Goal: Task Accomplishment & Management: Manage account settings

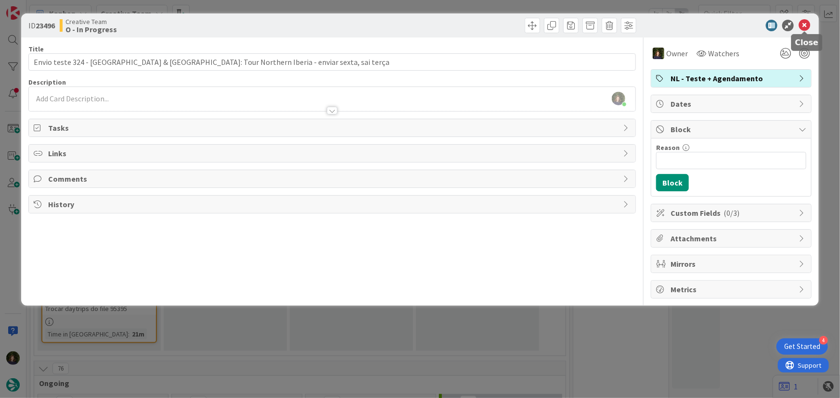
drag, startPoint x: 802, startPoint y: 28, endPoint x: 644, endPoint y: 99, distance: 173.4
click at [802, 28] on icon at bounding box center [804, 26] width 12 height 12
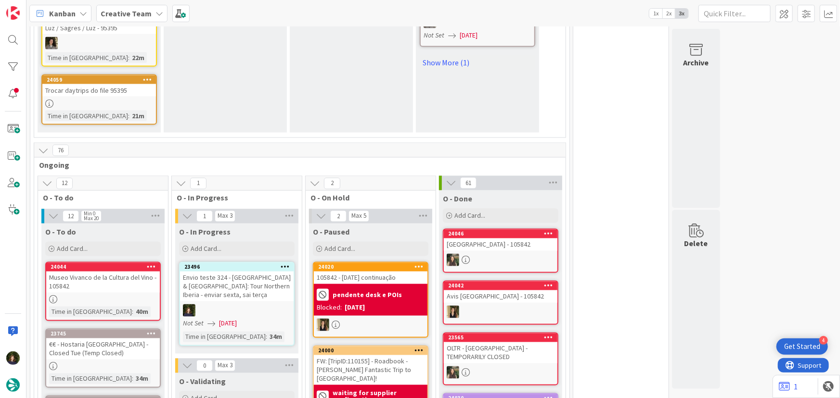
click at [226, 305] on div at bounding box center [237, 311] width 114 height 13
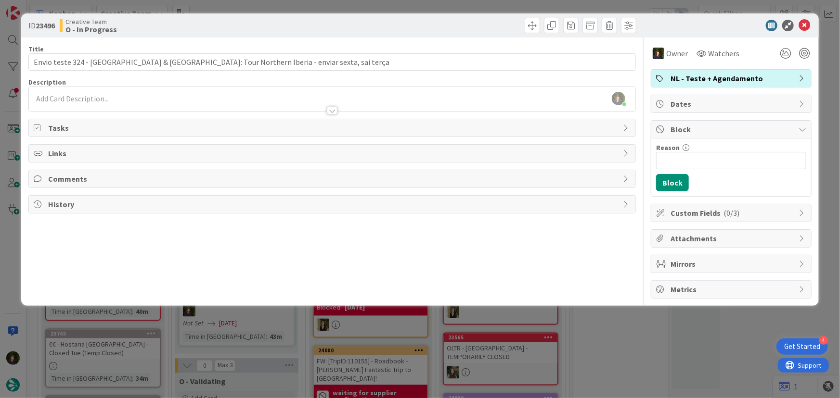
scroll to position [703, 0]
drag, startPoint x: 712, startPoint y: 286, endPoint x: 703, endPoint y: 282, distance: 9.7
click at [712, 286] on span "Metrics" at bounding box center [731, 290] width 123 height 12
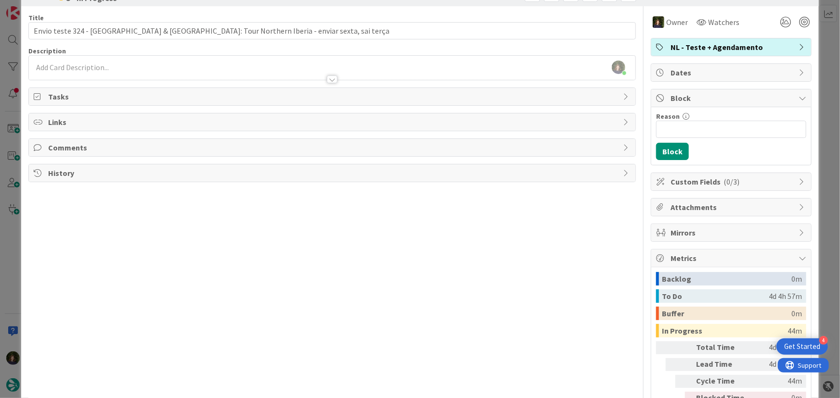
scroll to position [0, 0]
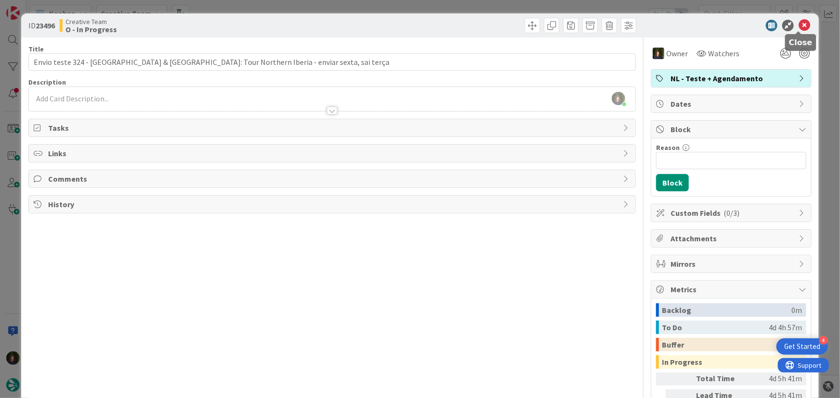
click at [799, 24] on icon at bounding box center [804, 26] width 12 height 12
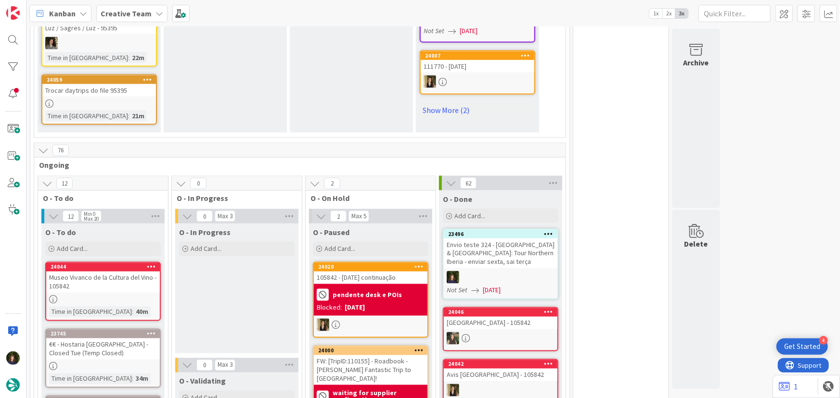
click at [546, 230] on icon at bounding box center [548, 233] width 9 height 7
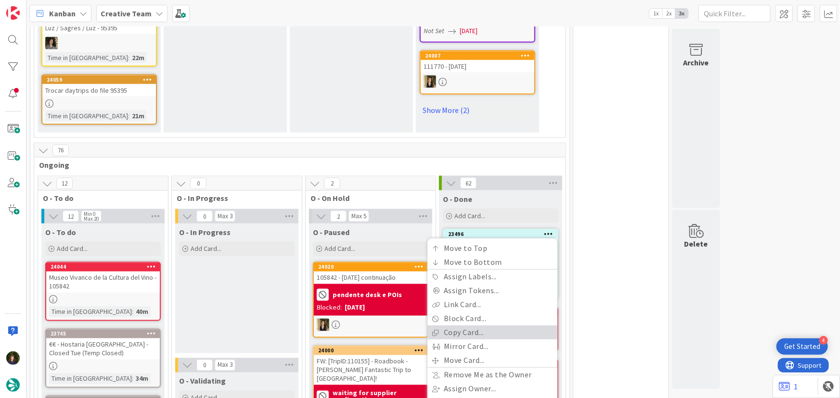
click at [494, 326] on link "Copy Card..." at bounding box center [492, 333] width 130 height 14
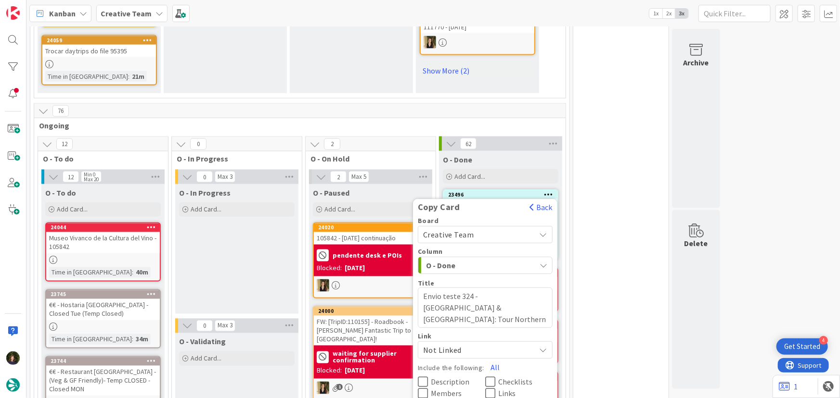
scroll to position [791, 0]
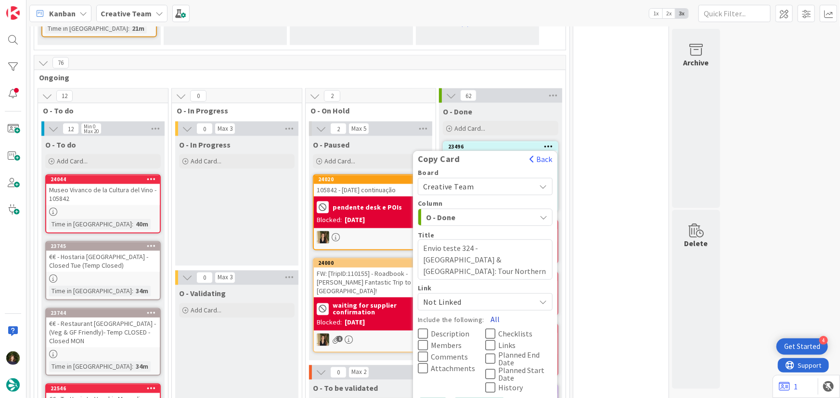
click at [492, 311] on button "All" at bounding box center [495, 319] width 22 height 17
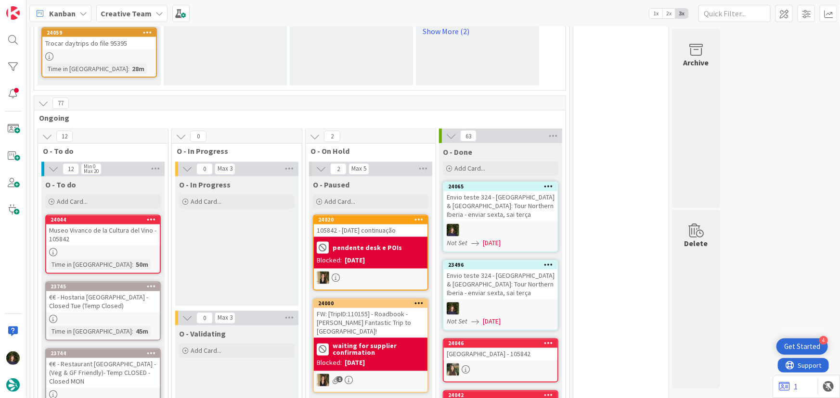
click at [507, 224] on div at bounding box center [501, 230] width 114 height 13
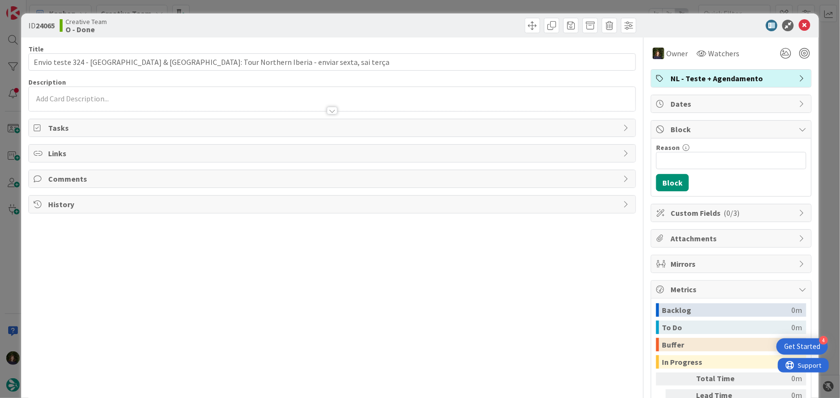
click at [736, 78] on span "NL - Teste + Agendamento" at bounding box center [731, 79] width 123 height 12
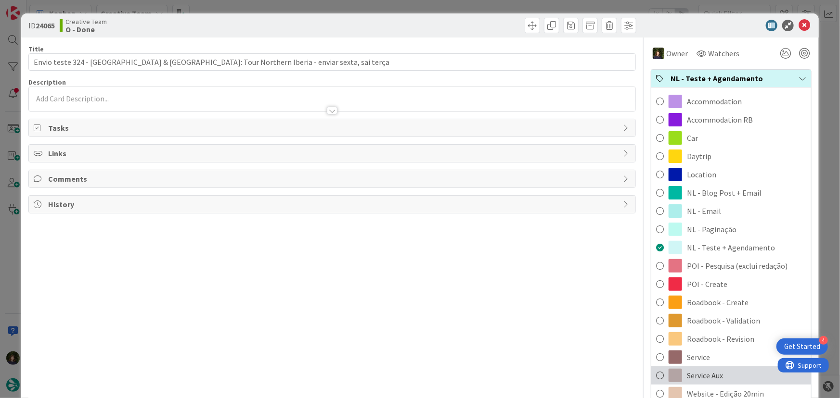
click at [716, 375] on span "Service Aux" at bounding box center [705, 376] width 36 height 12
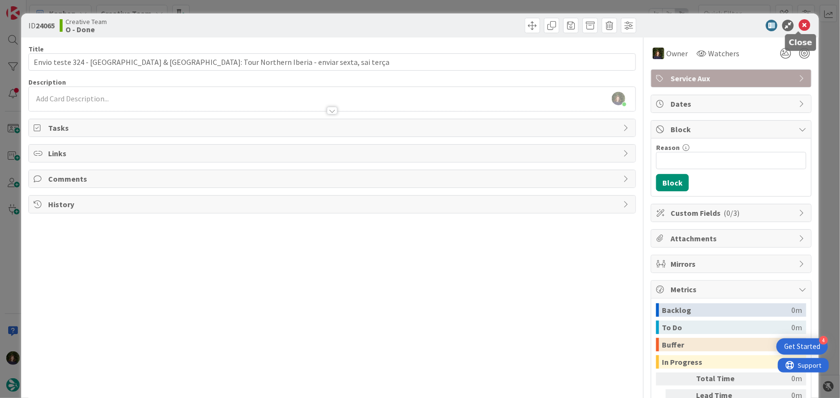
click at [802, 21] on icon at bounding box center [804, 26] width 12 height 12
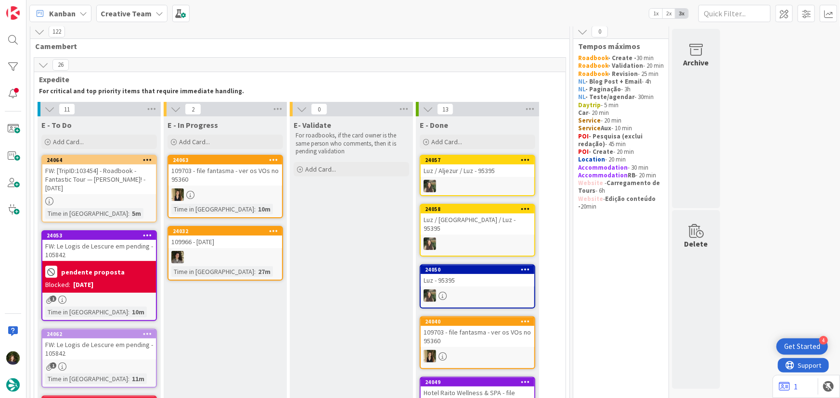
scroll to position [3, 0]
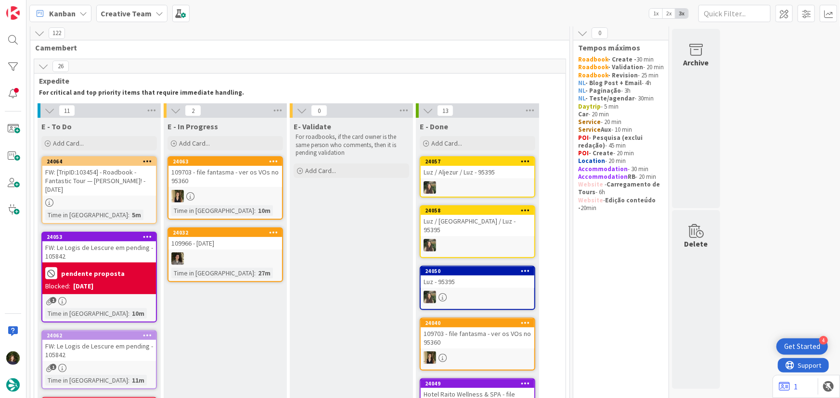
click at [117, 188] on div "24064 FW: [TripID:103454] - Roadbook - Fantastic Tour — [PERSON_NAME]! - [DATE]…" at bounding box center [98, 190] width 115 height 68
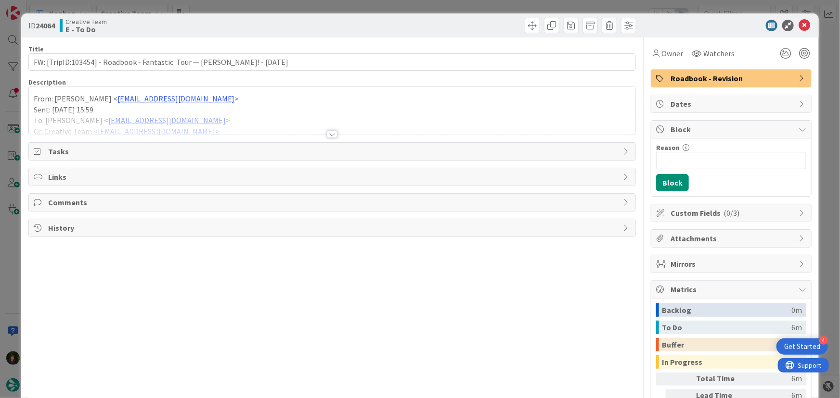
click at [332, 133] on div at bounding box center [332, 134] width 11 height 8
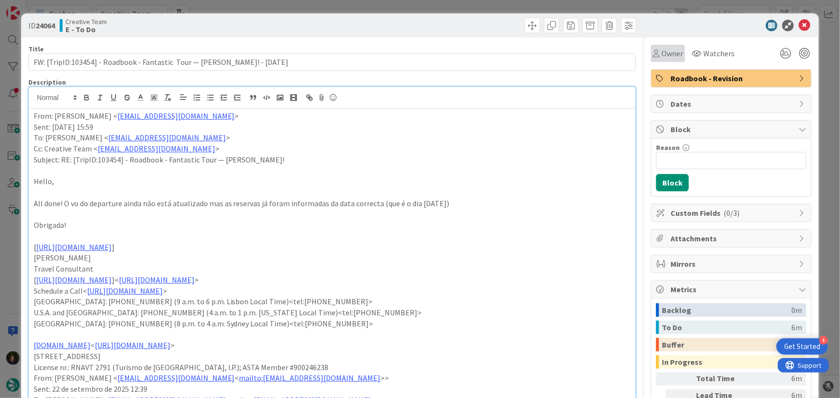
click at [673, 55] on span "Owner" at bounding box center [672, 54] width 22 height 12
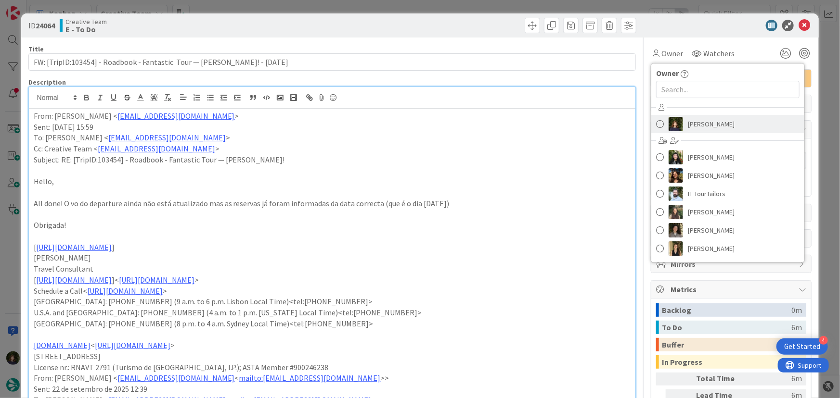
click at [699, 118] on span "[PERSON_NAME]" at bounding box center [711, 124] width 47 height 14
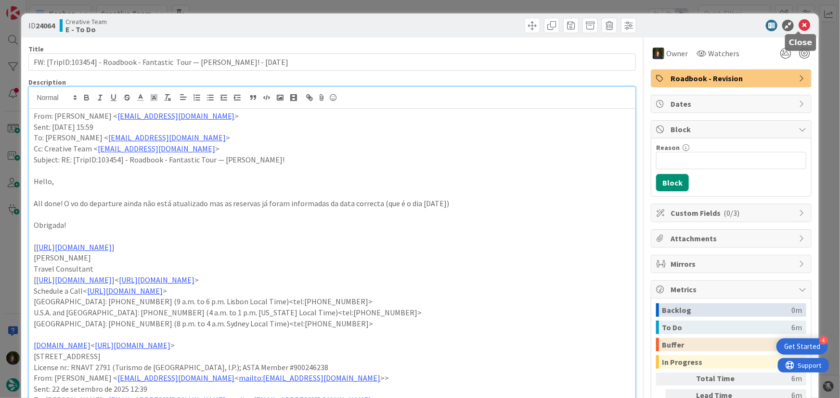
click at [798, 26] on icon at bounding box center [804, 26] width 12 height 12
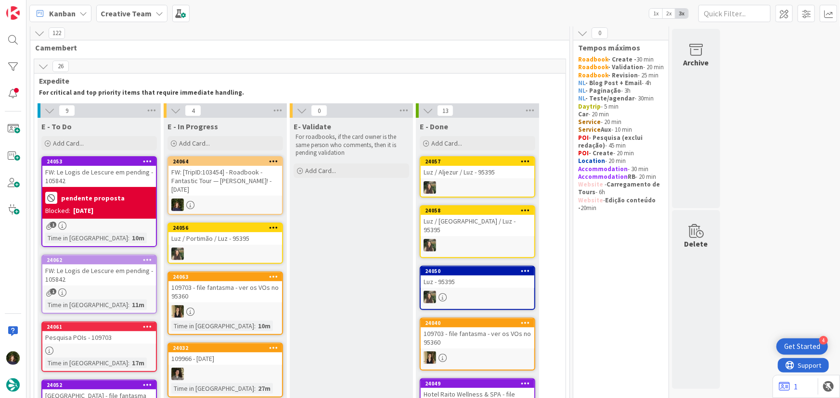
click at [215, 185] on div "FW: [TripID:103454] - Roadbook - Fantastic Tour — [PERSON_NAME]! - [DATE]" at bounding box center [225, 181] width 114 height 30
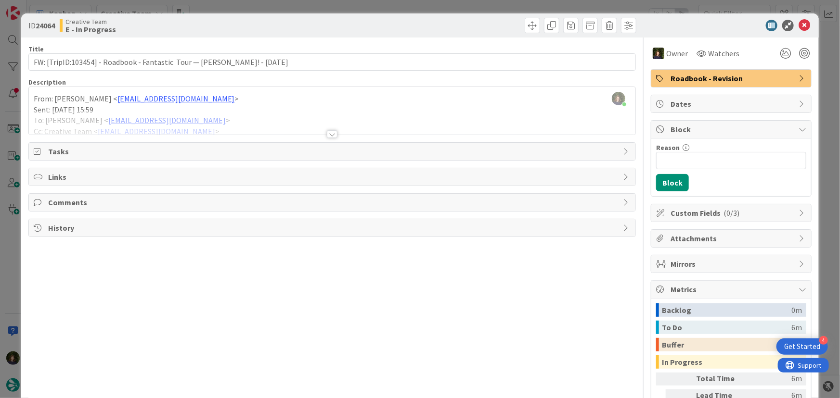
click at [327, 135] on div at bounding box center [332, 134] width 11 height 8
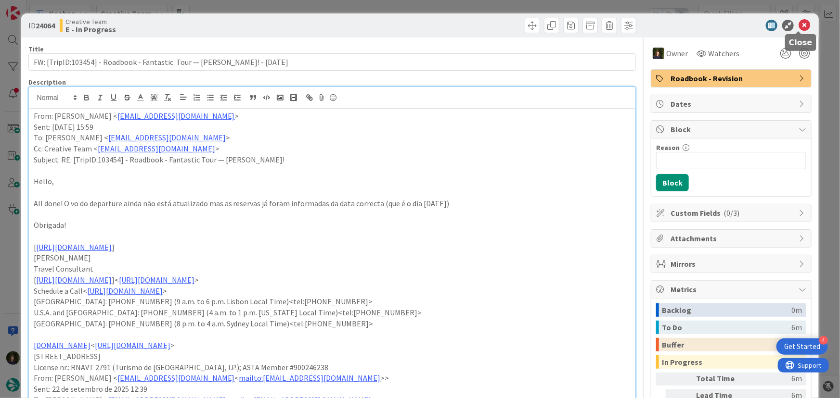
click at [798, 25] on icon at bounding box center [804, 26] width 12 height 12
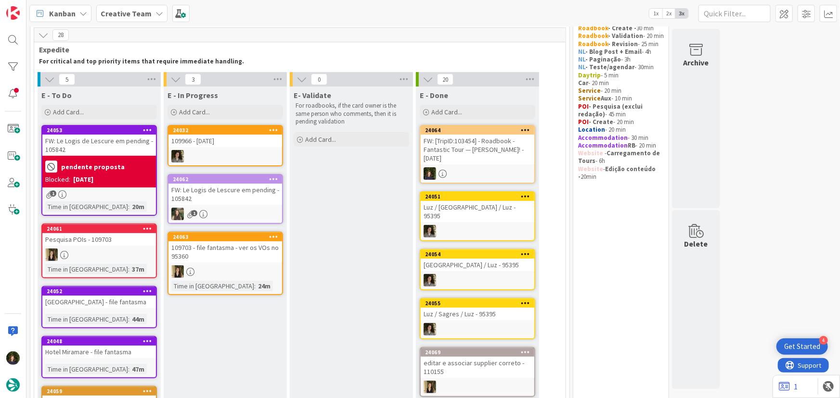
scroll to position [31, 0]
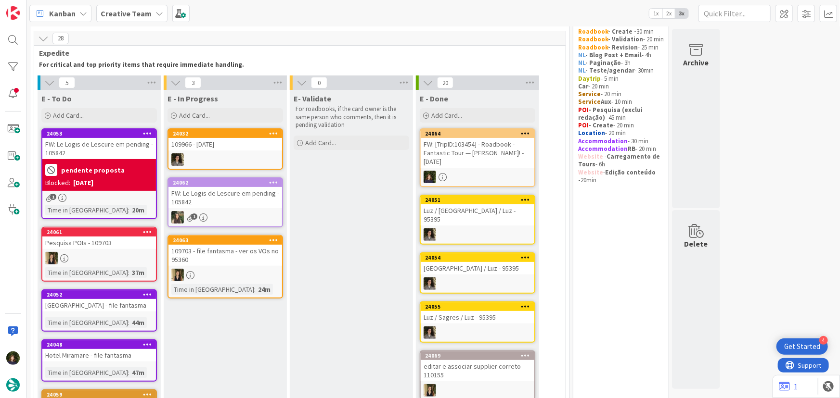
click at [468, 157] on div "FW: [TripID:103454] - Roadbook - Fantastic Tour — [PERSON_NAME]! - [DATE]" at bounding box center [478, 153] width 114 height 30
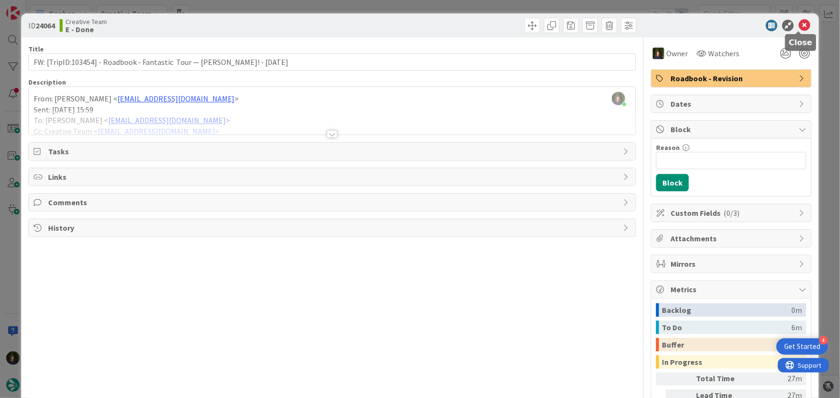
click at [798, 27] on icon at bounding box center [804, 26] width 12 height 12
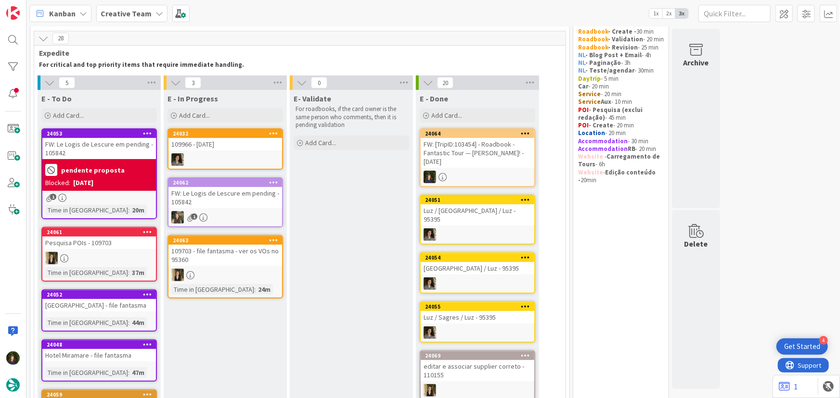
click at [88, 175] on div "pendente proposta" at bounding box center [99, 170] width 108 height 16
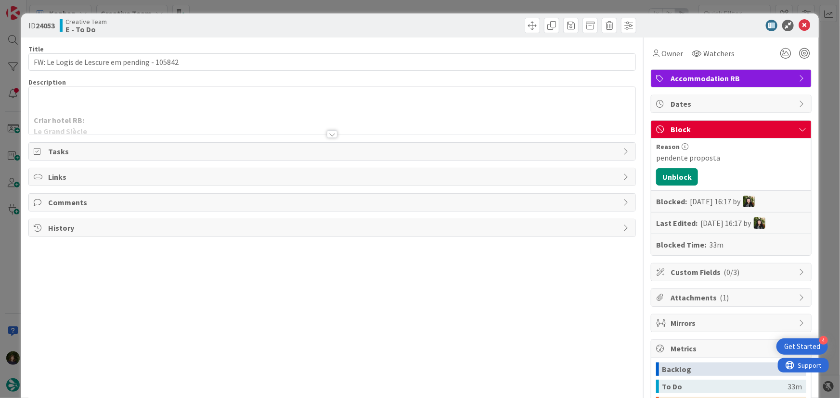
click at [327, 132] on div at bounding box center [332, 134] width 11 height 8
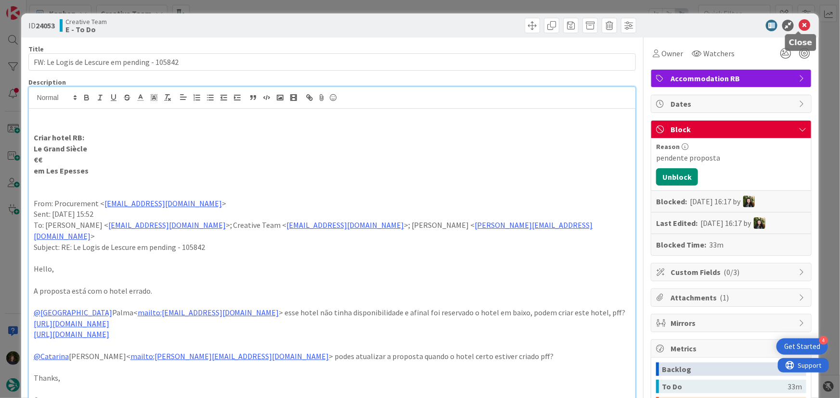
click at [800, 23] on icon at bounding box center [804, 26] width 12 height 12
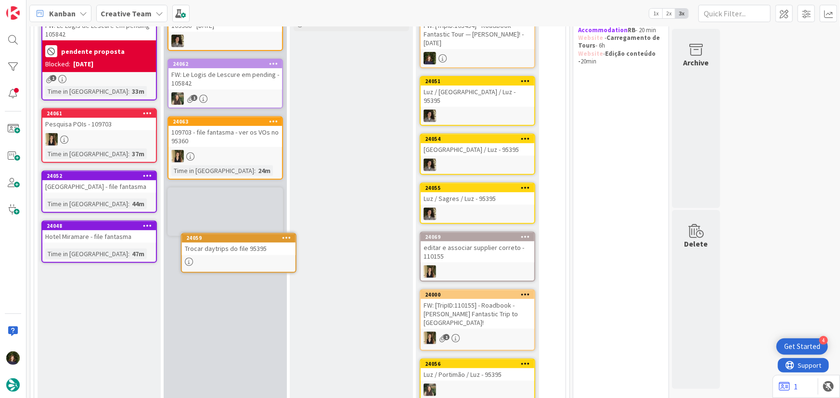
scroll to position [154, 0]
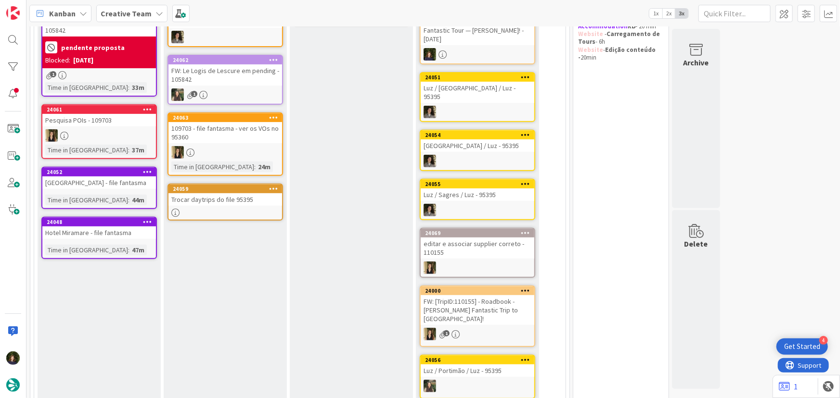
click at [221, 210] on div at bounding box center [225, 213] width 114 height 8
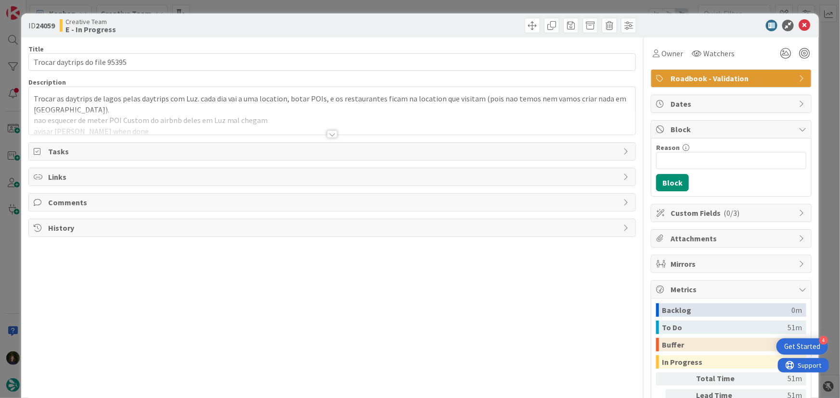
click at [327, 136] on div at bounding box center [332, 134] width 11 height 8
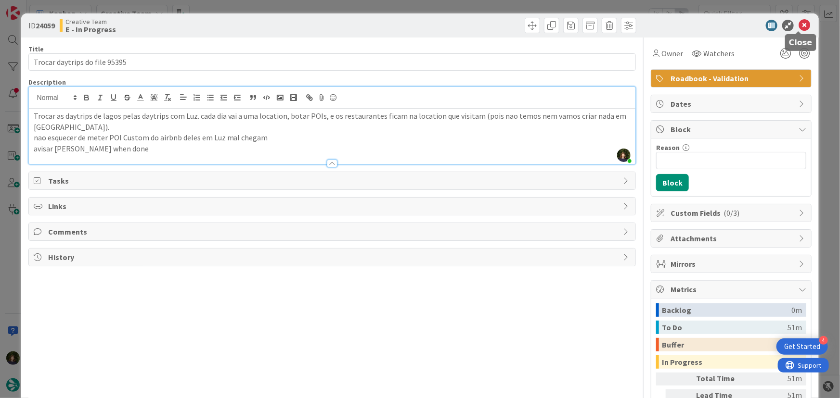
click at [798, 24] on icon at bounding box center [804, 26] width 12 height 12
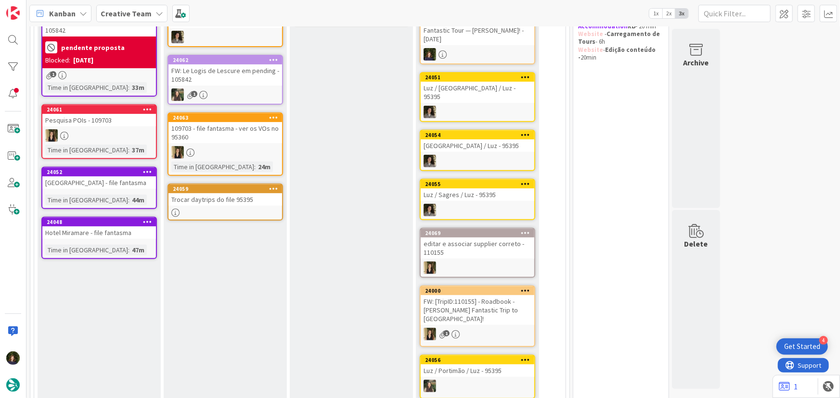
click at [232, 206] on div "24059 Trocar daytrips do file 95395" at bounding box center [224, 202] width 115 height 37
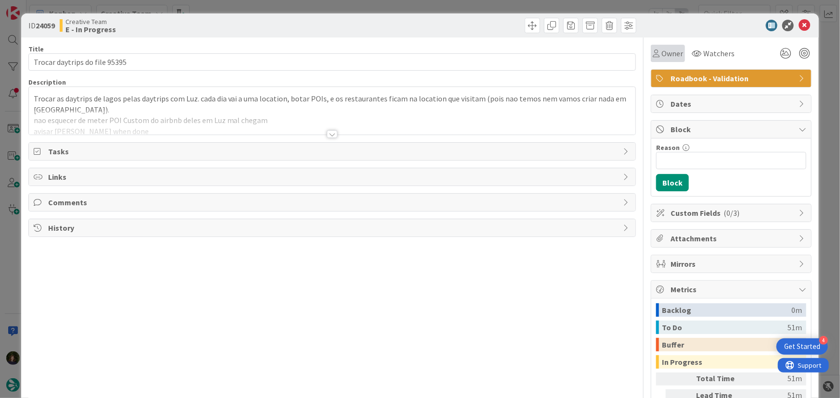
click at [669, 53] on span "Owner" at bounding box center [672, 54] width 22 height 12
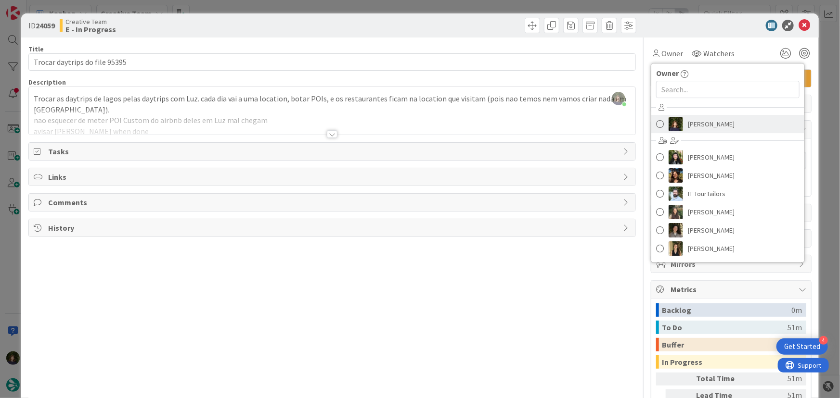
click at [713, 121] on span "[PERSON_NAME]" at bounding box center [711, 124] width 47 height 14
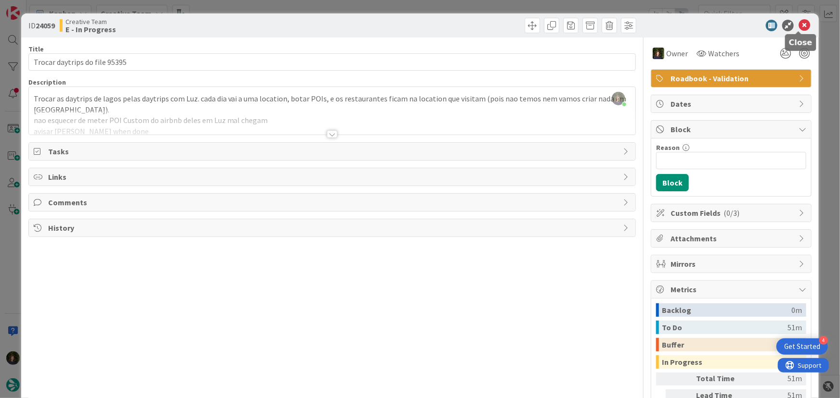
click at [799, 27] on icon at bounding box center [804, 26] width 12 height 12
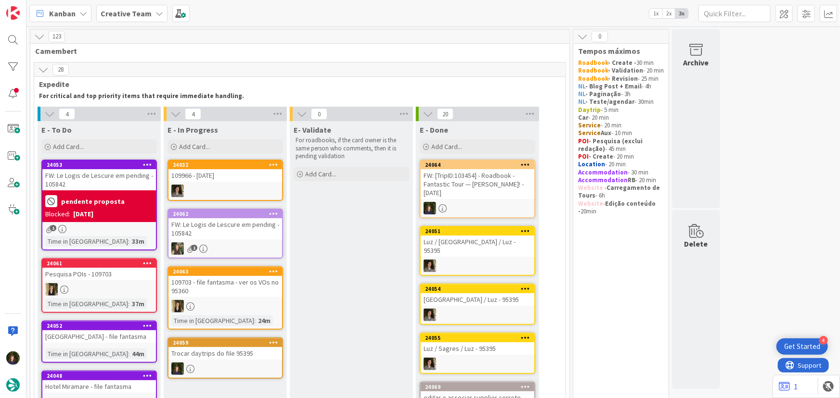
click at [105, 15] on b "Creative Team" at bounding box center [126, 14] width 51 height 10
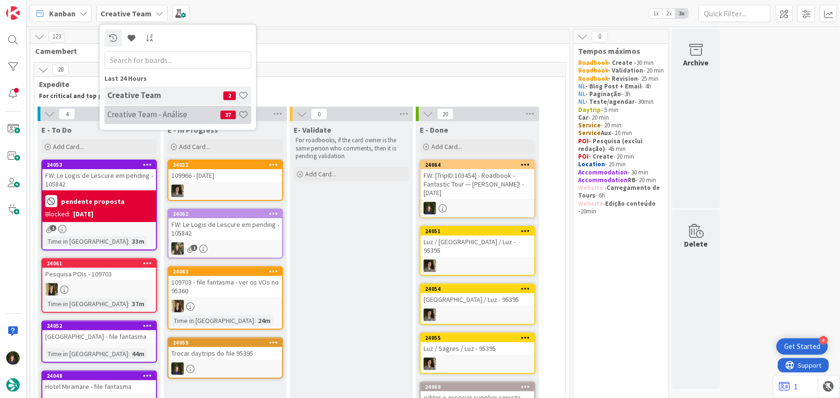
click at [147, 111] on h4 "Creative Team - Análise" at bounding box center [163, 115] width 113 height 10
type textarea "x"
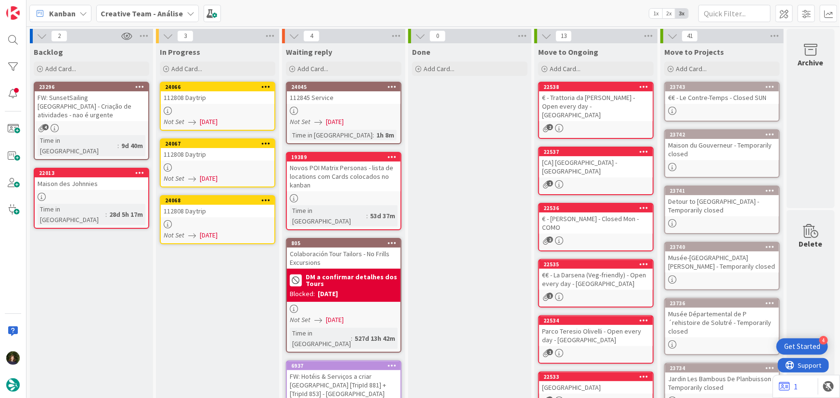
click at [195, 115] on div "24066 112808 Daytrip Not Set [DATE]" at bounding box center [217, 106] width 115 height 49
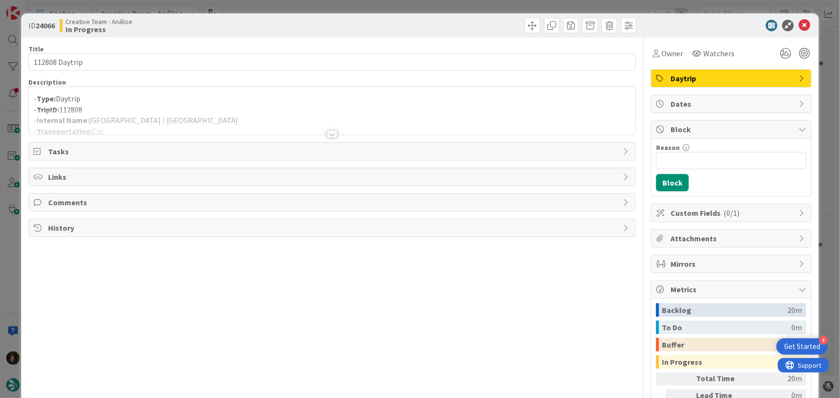
click at [332, 132] on div at bounding box center [332, 134] width 11 height 8
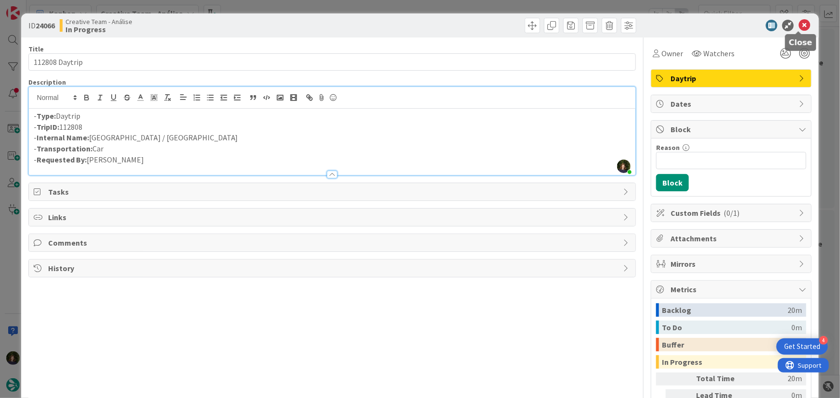
click at [799, 25] on icon at bounding box center [804, 26] width 12 height 12
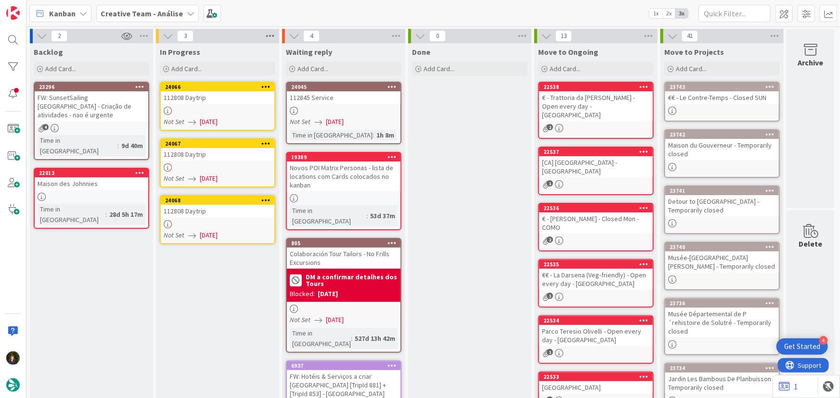
click at [268, 36] on icon at bounding box center [270, 36] width 13 height 14
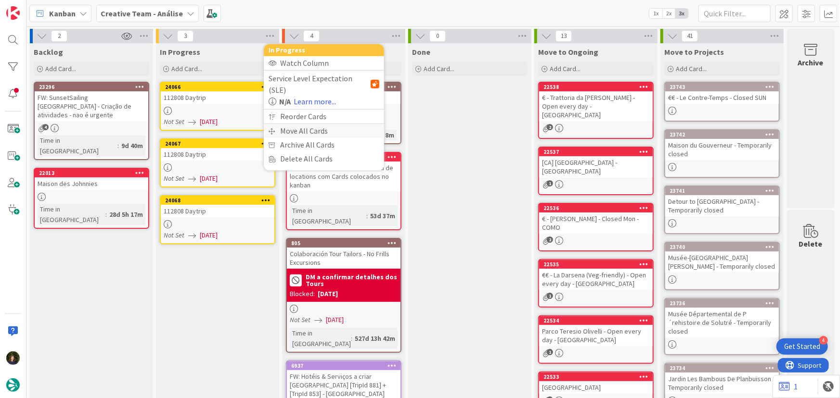
click at [325, 124] on div "Move All Cards" at bounding box center [324, 131] width 120 height 14
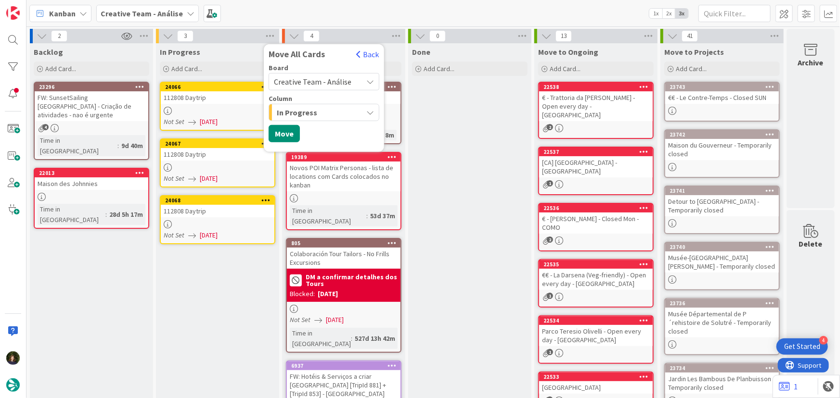
click at [332, 77] on span "Creative Team - Análise" at bounding box center [312, 82] width 77 height 10
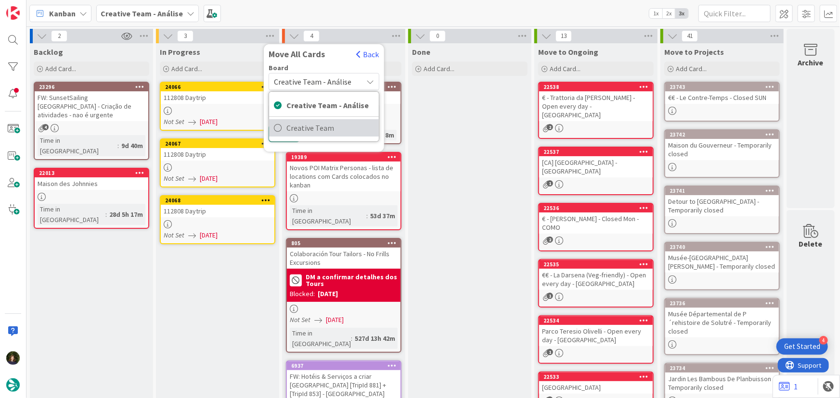
click at [333, 128] on span "Creative Team" at bounding box center [330, 128] width 88 height 14
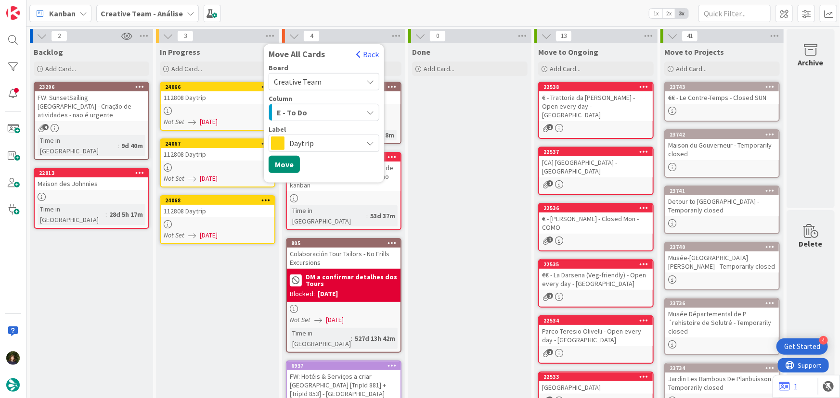
click at [331, 107] on div "E - To Do" at bounding box center [318, 112] width 88 height 15
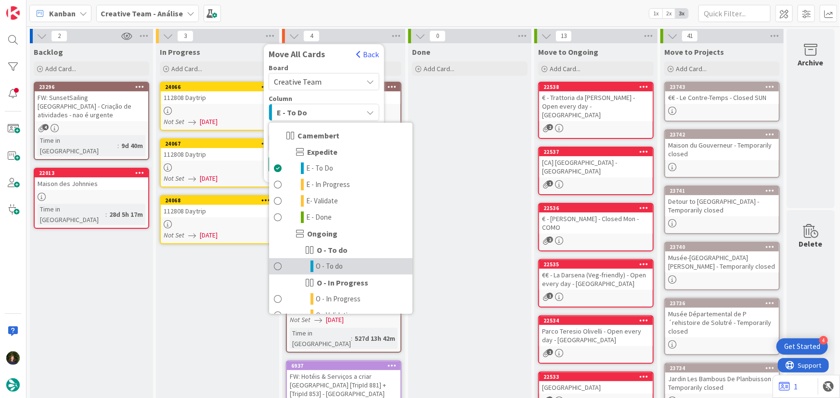
click at [353, 267] on link "O - To do" at bounding box center [340, 266] width 143 height 16
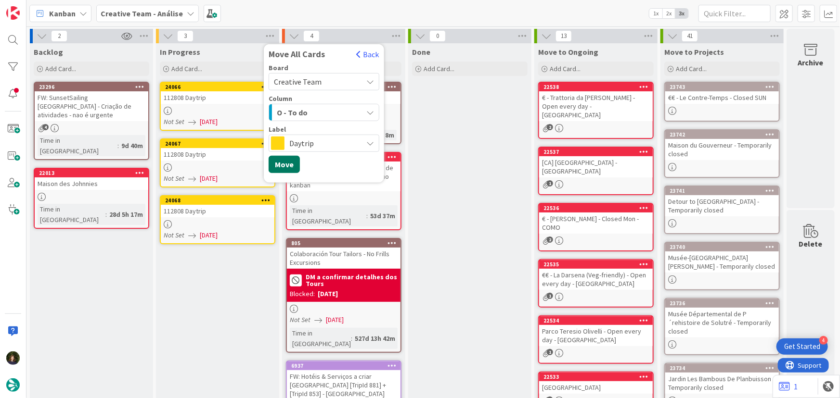
click at [288, 165] on button "Move" at bounding box center [283, 164] width 31 height 17
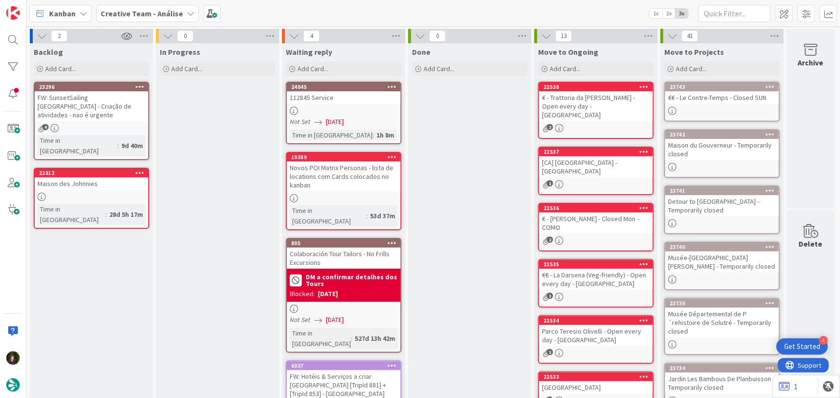
click at [140, 14] on b "Creative Team - Análise" at bounding box center [142, 14] width 82 height 10
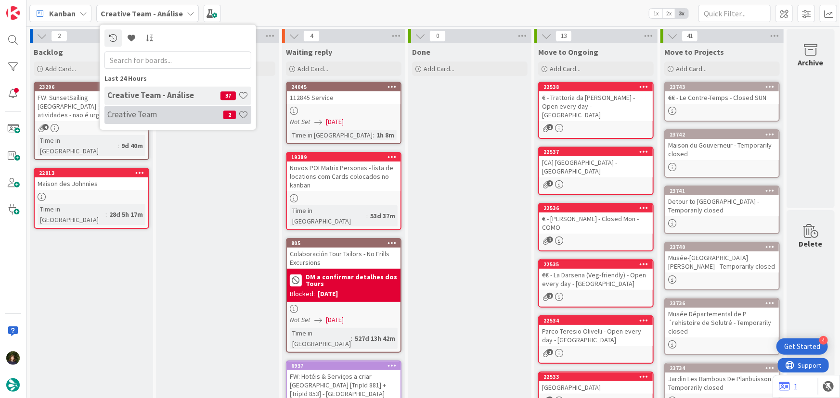
click at [154, 109] on div "Creative Team 2" at bounding box center [177, 115] width 147 height 18
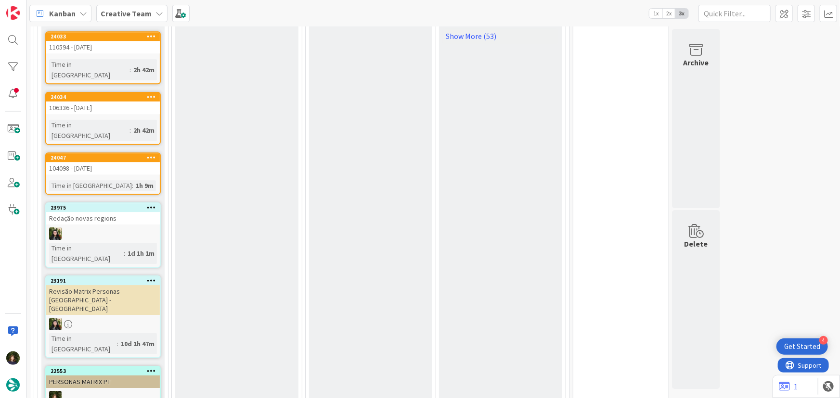
scroll to position [1487, 0]
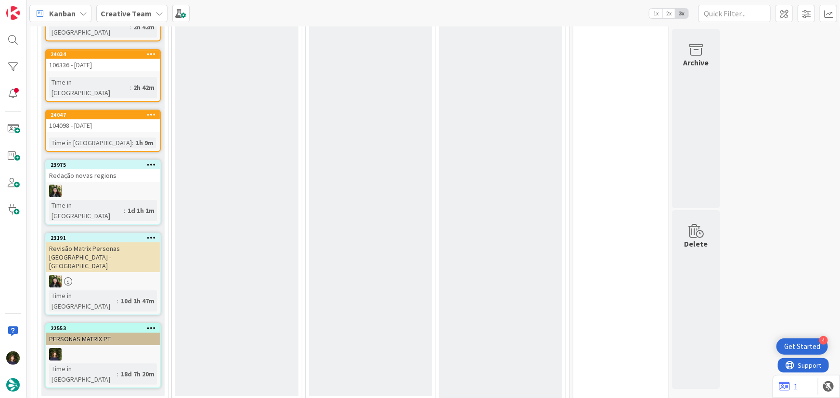
click at [89, 348] on div at bounding box center [103, 354] width 114 height 13
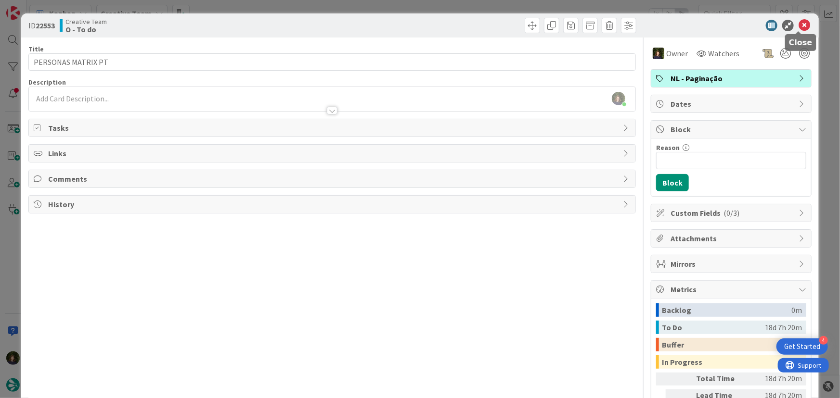
click at [800, 24] on icon at bounding box center [804, 26] width 12 height 12
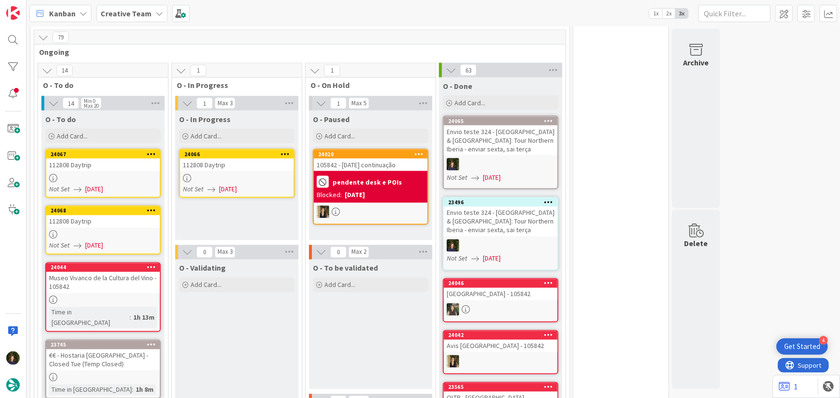
scroll to position [741, 0]
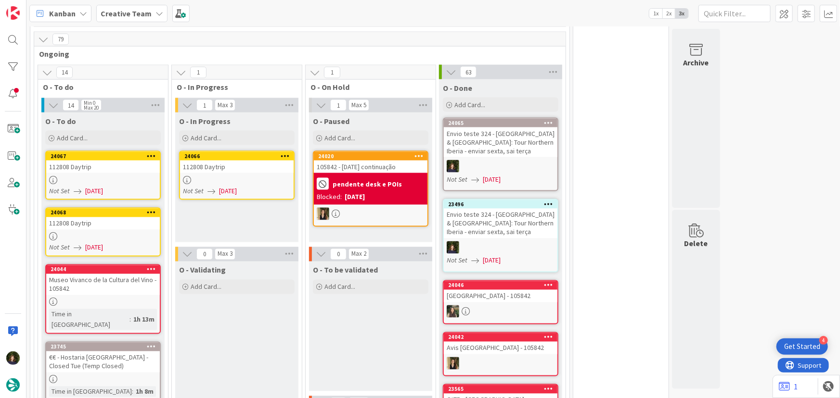
click at [113, 151] on div "24067 112808 Daytrip Not Set [DATE]" at bounding box center [102, 175] width 115 height 49
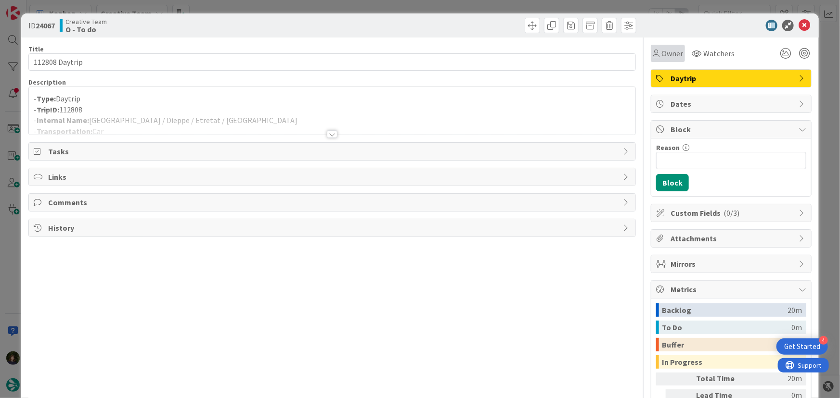
click at [658, 46] on div "Owner" at bounding box center [668, 53] width 34 height 17
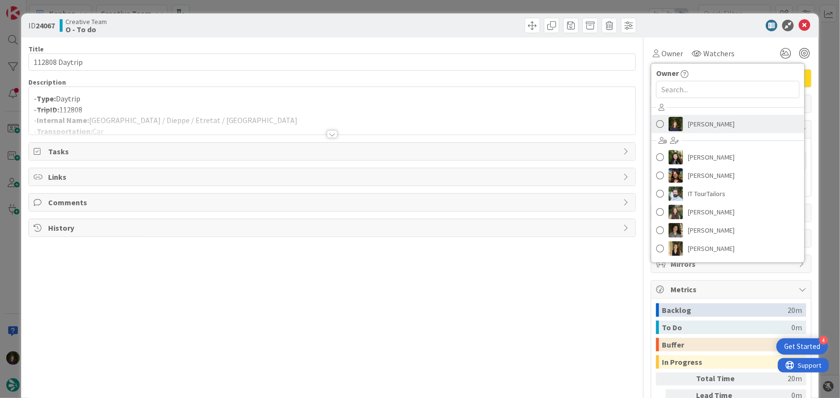
click at [697, 126] on span "[PERSON_NAME]" at bounding box center [711, 124] width 47 height 14
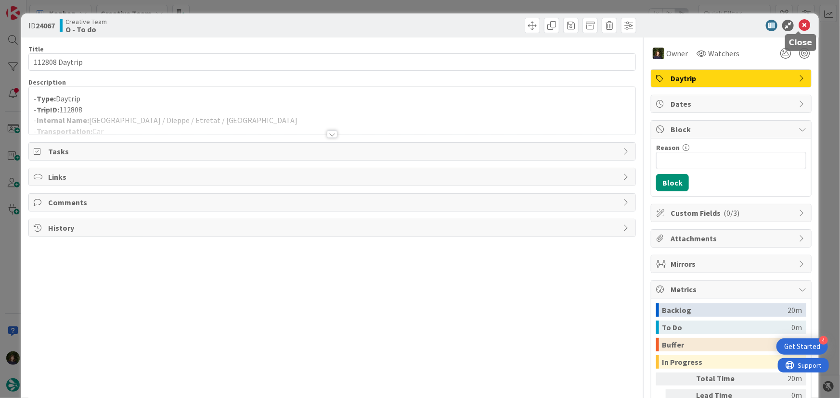
click at [801, 26] on icon at bounding box center [804, 26] width 12 height 12
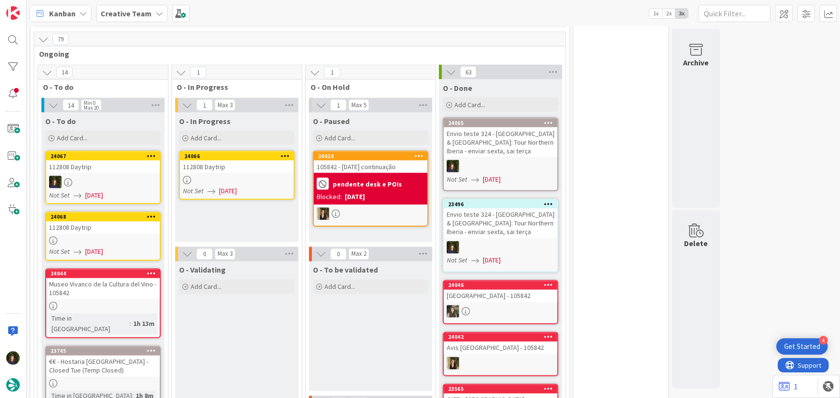
click at [235, 186] on span "[DATE]" at bounding box center [228, 191] width 18 height 10
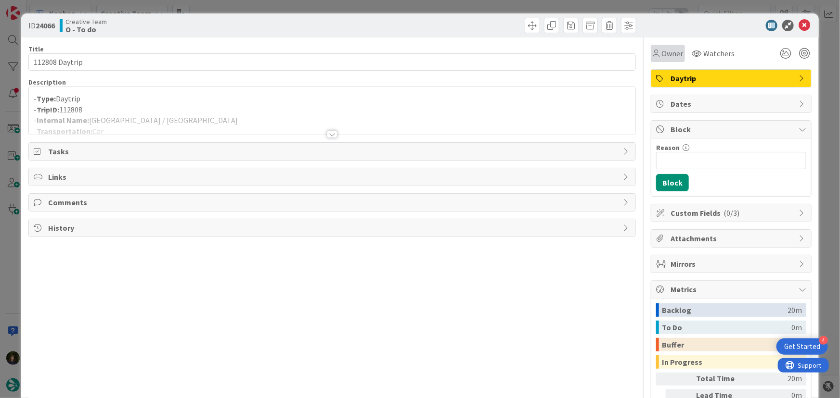
click at [671, 53] on span "Owner" at bounding box center [672, 54] width 22 height 12
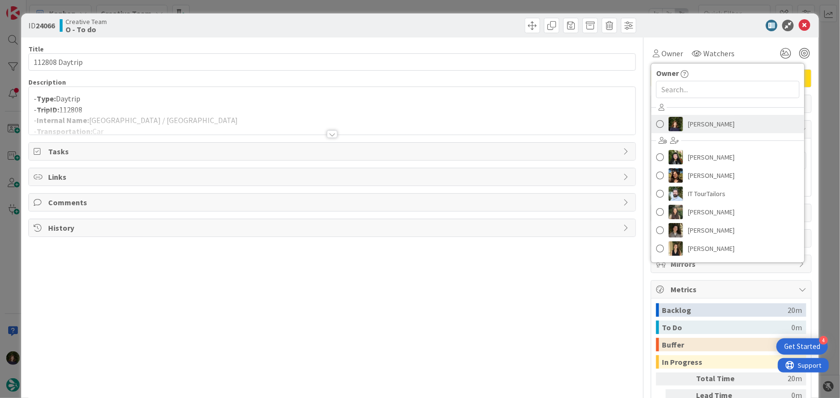
click at [690, 125] on span "[PERSON_NAME]" at bounding box center [711, 124] width 47 height 14
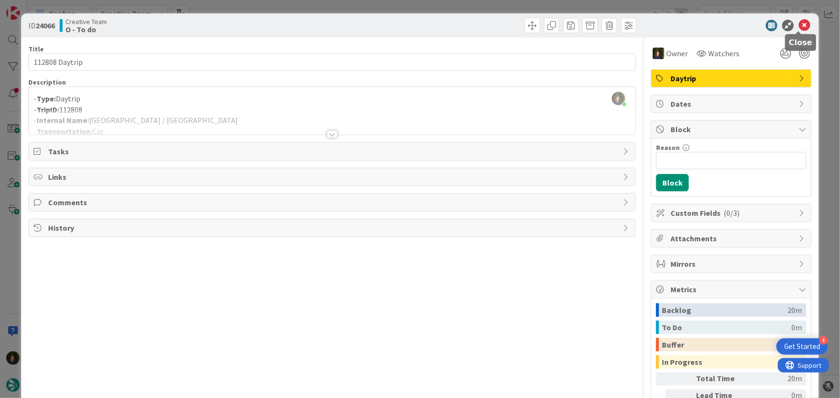
click at [799, 27] on icon at bounding box center [804, 26] width 12 height 12
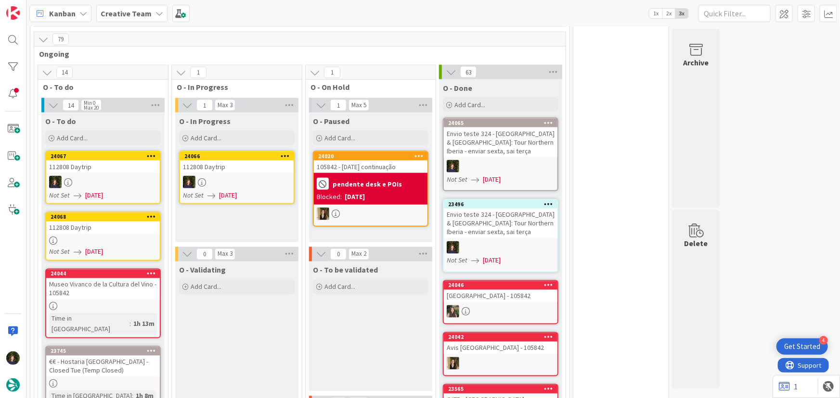
click at [99, 222] on div "112808 Daytrip" at bounding box center [103, 228] width 114 height 13
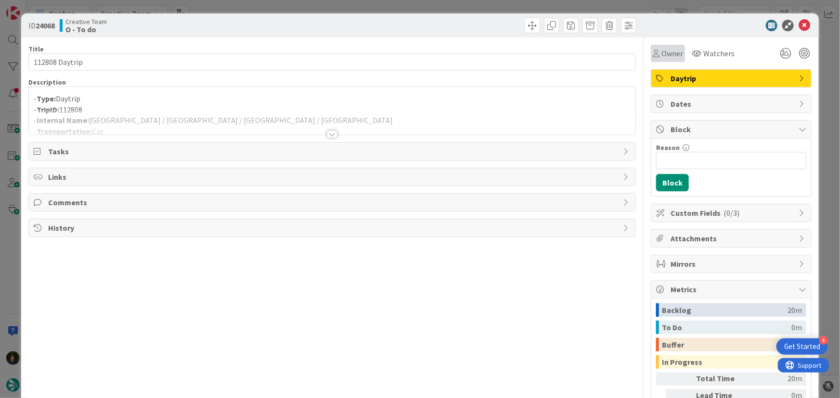
click at [667, 55] on span "Owner" at bounding box center [672, 54] width 22 height 12
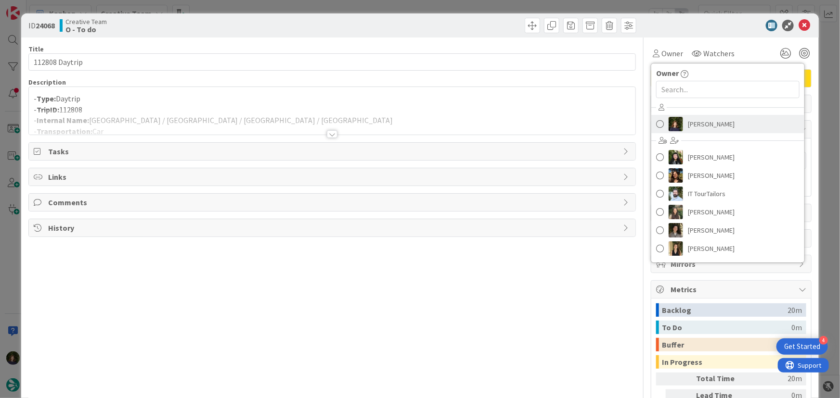
click at [695, 123] on span "[PERSON_NAME]" at bounding box center [711, 124] width 47 height 14
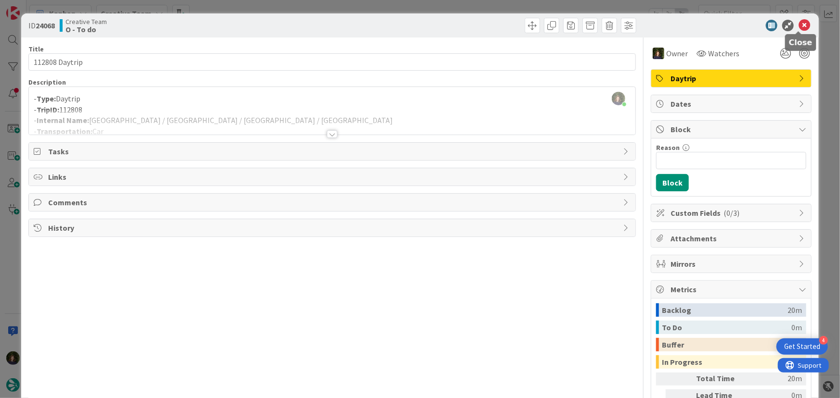
click at [803, 20] on icon at bounding box center [804, 26] width 12 height 12
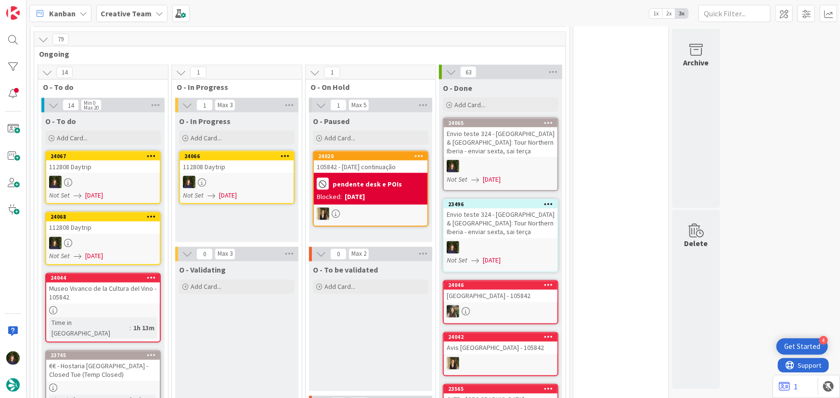
click at [250, 176] on div at bounding box center [237, 182] width 114 height 13
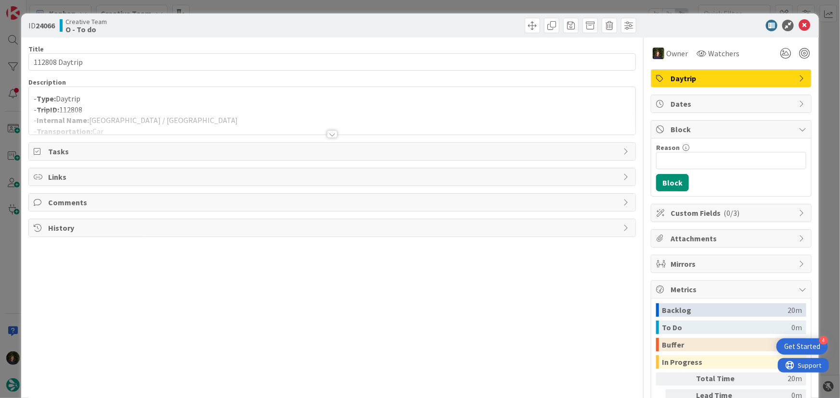
click at [328, 132] on div at bounding box center [332, 134] width 11 height 8
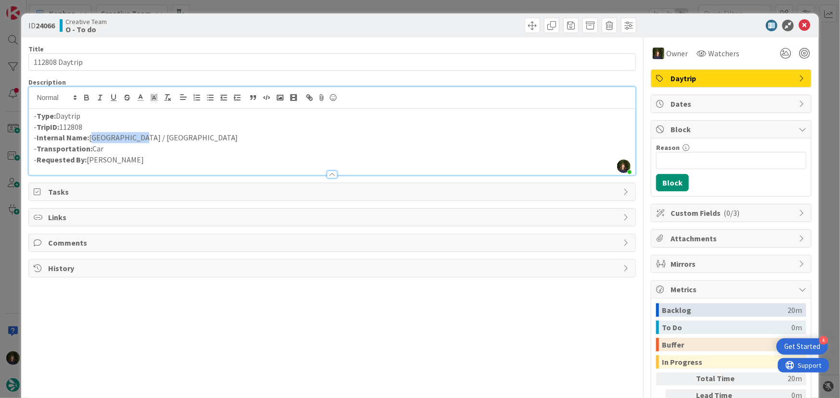
drag, startPoint x: 91, startPoint y: 138, endPoint x: 131, endPoint y: 137, distance: 40.4
click at [131, 136] on p "- Internal Name: [GEOGRAPHIC_DATA] / [GEOGRAPHIC_DATA]" at bounding box center [332, 137] width 597 height 11
copy p "[GEOGRAPHIC_DATA] / [GEOGRAPHIC_DATA]"
drag, startPoint x: 90, startPoint y: 137, endPoint x: 128, endPoint y: 140, distance: 38.1
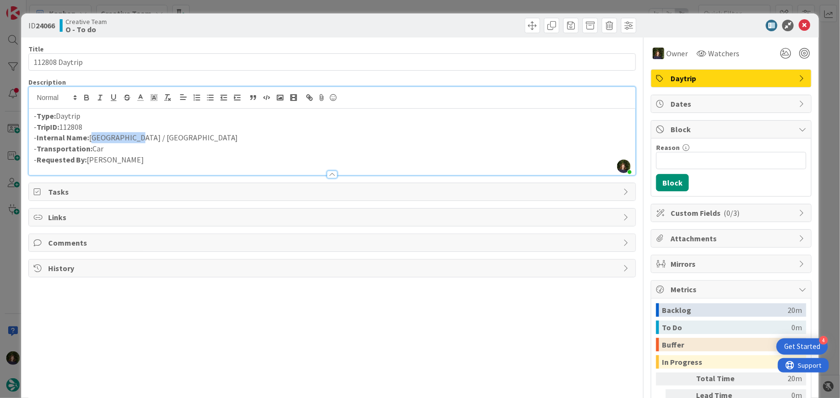
click at [129, 140] on p "- Internal Name: [GEOGRAPHIC_DATA] / [GEOGRAPHIC_DATA]" at bounding box center [332, 137] width 597 height 11
drag, startPoint x: 131, startPoint y: 140, endPoint x: 90, endPoint y: 134, distance: 41.2
click at [90, 134] on p "- Internal Name: [GEOGRAPHIC_DATA] / [GEOGRAPHIC_DATA]" at bounding box center [332, 137] width 597 height 11
copy p "[GEOGRAPHIC_DATA] / [GEOGRAPHIC_DATA]"
click at [799, 24] on icon at bounding box center [804, 26] width 12 height 12
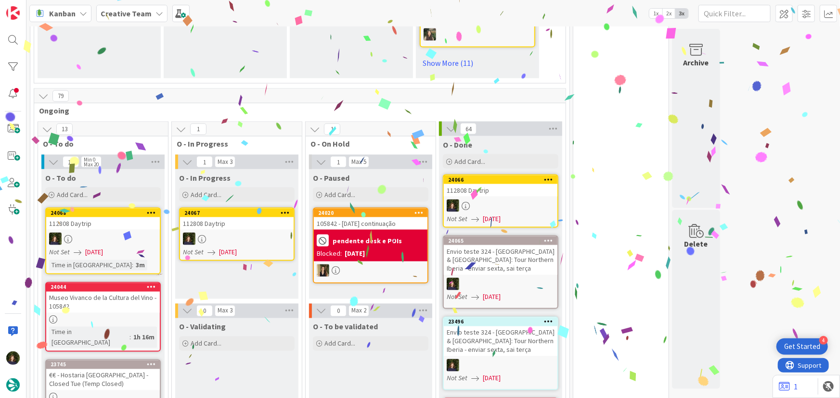
click at [235, 233] on div at bounding box center [237, 239] width 114 height 13
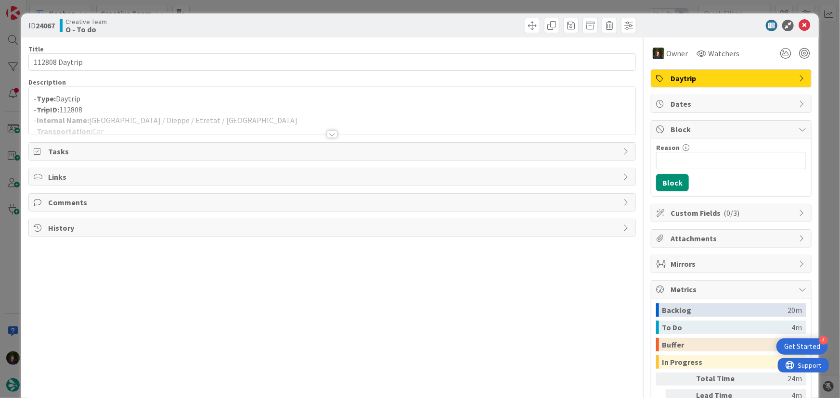
click at [333, 135] on div at bounding box center [332, 134] width 11 height 8
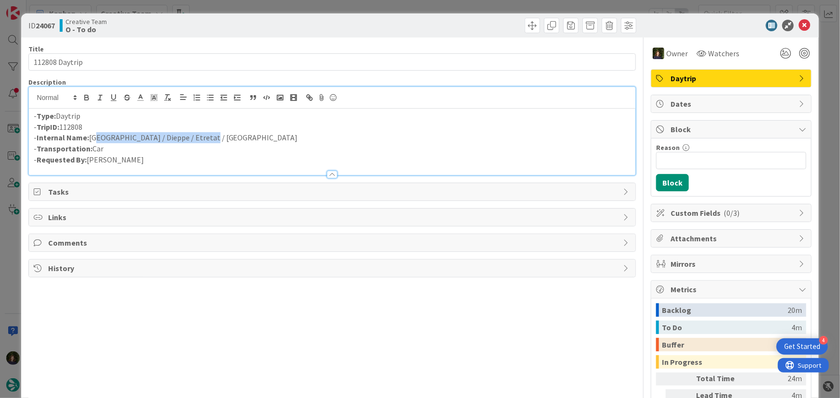
drag, startPoint x: 91, startPoint y: 140, endPoint x: 206, endPoint y: 140, distance: 114.5
click at [206, 140] on p "- Internal Name: [GEOGRAPHIC_DATA] / Dieppe / Etretat / [GEOGRAPHIC_DATA]" at bounding box center [332, 137] width 597 height 11
copy p "ouen / Dieppe / Etretat / [GEOGRAPHIC_DATA]"
click at [192, 150] on p "- Transportation: Car" at bounding box center [332, 148] width 597 height 11
drag, startPoint x: 145, startPoint y: 141, endPoint x: 168, endPoint y: 140, distance: 23.6
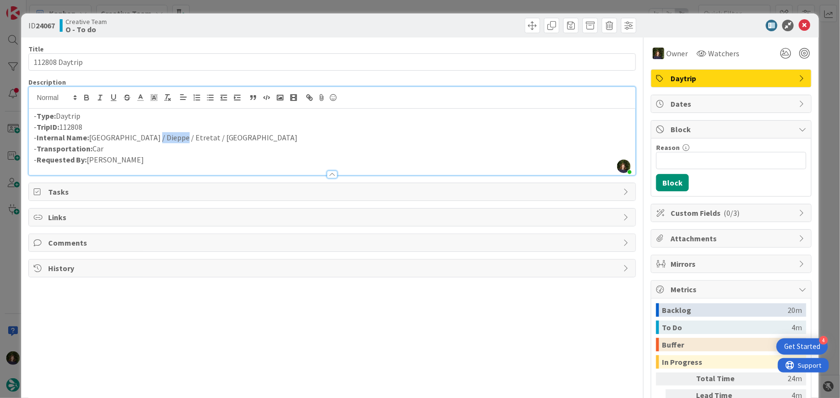
click at [168, 140] on p "- Internal Name: [GEOGRAPHIC_DATA] / Dieppe / Etretat / [GEOGRAPHIC_DATA]" at bounding box center [332, 137] width 597 height 11
copy p "Etretat"
drag, startPoint x: 794, startPoint y: 26, endPoint x: 688, endPoint y: 115, distance: 138.7
click at [798, 26] on icon at bounding box center [804, 26] width 12 height 12
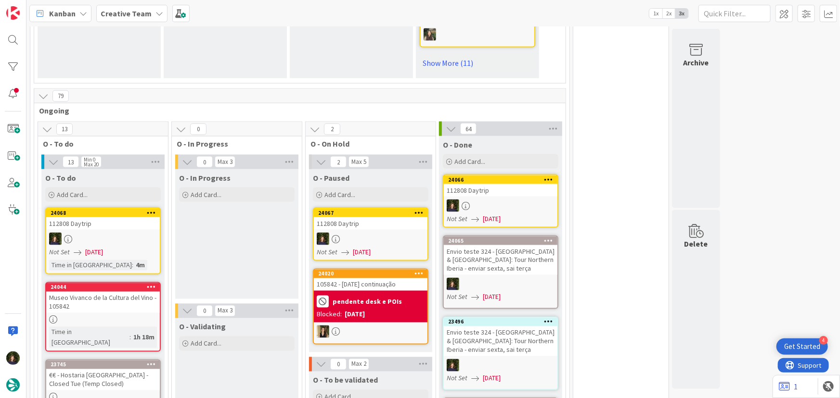
click at [375, 233] on div at bounding box center [371, 239] width 114 height 13
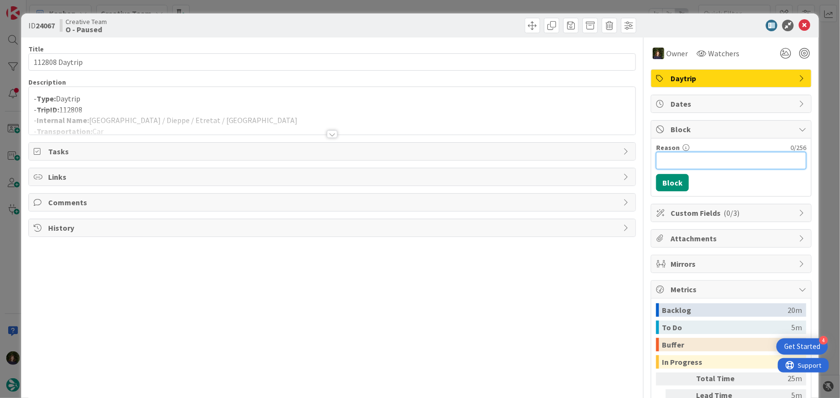
click at [673, 157] on input "Reason" at bounding box center [731, 160] width 150 height 17
paste input "Etretat"
type input "Falta Etretat"
click at [668, 188] on button "Block" at bounding box center [672, 182] width 33 height 17
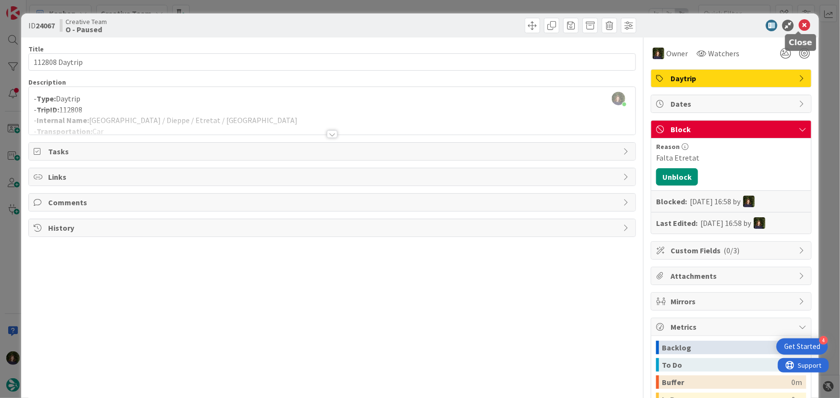
click at [798, 28] on icon at bounding box center [804, 26] width 12 height 12
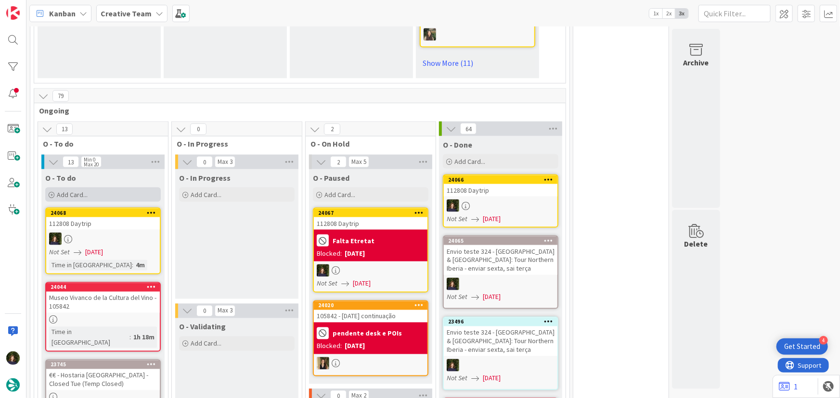
click at [102, 188] on div "Add Card..." at bounding box center [102, 195] width 115 height 14
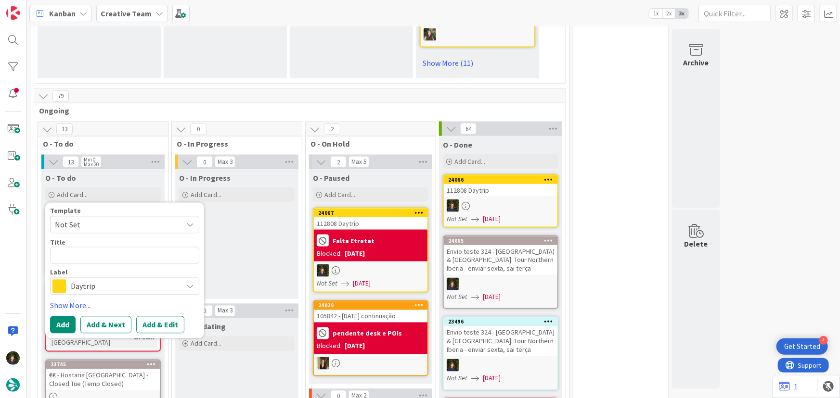
type textarea "x"
type textarea "Etretat"
click at [116, 280] on span "Daytrip" at bounding box center [124, 286] width 107 height 13
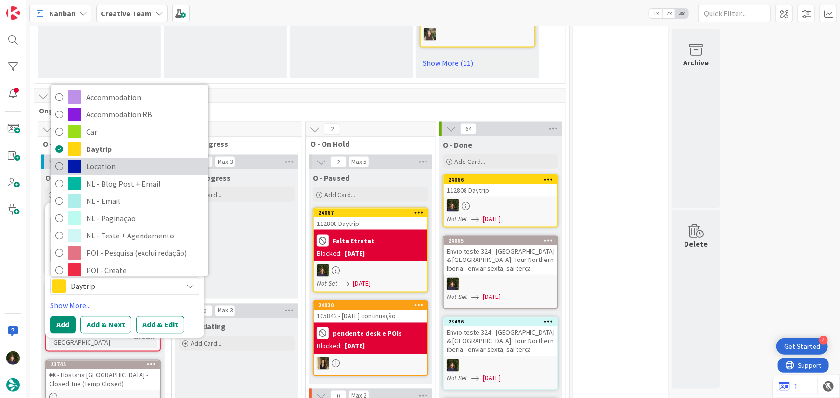
click at [110, 160] on span "Location" at bounding box center [144, 167] width 117 height 14
type textarea "x"
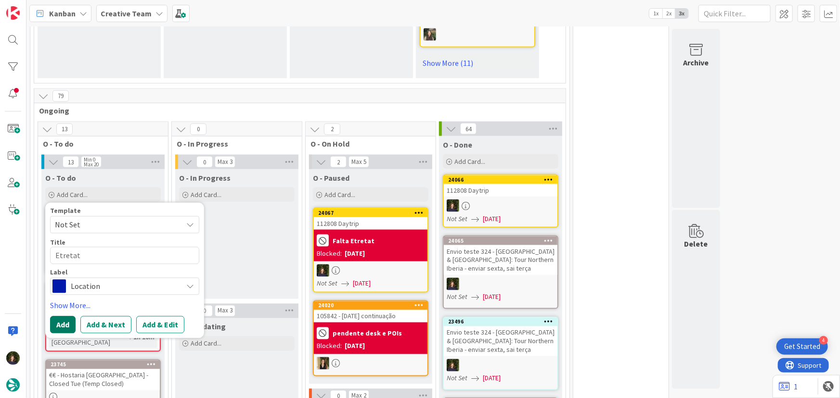
click at [54, 317] on button "Add" at bounding box center [63, 325] width 26 height 17
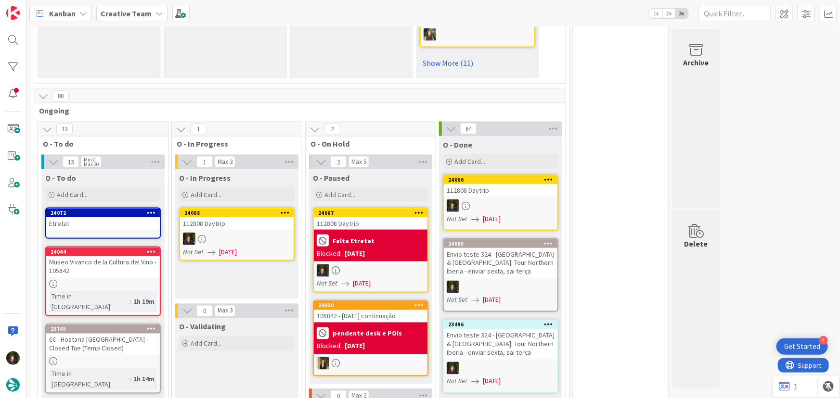
click at [237, 233] on div at bounding box center [237, 239] width 114 height 13
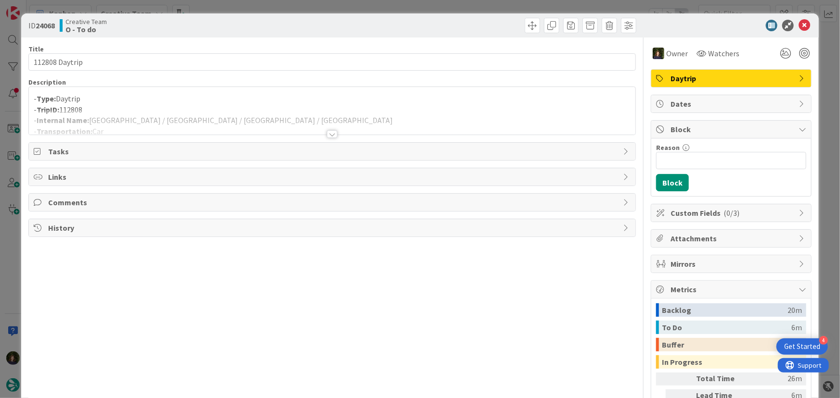
click at [97, 122] on div at bounding box center [332, 122] width 607 height 25
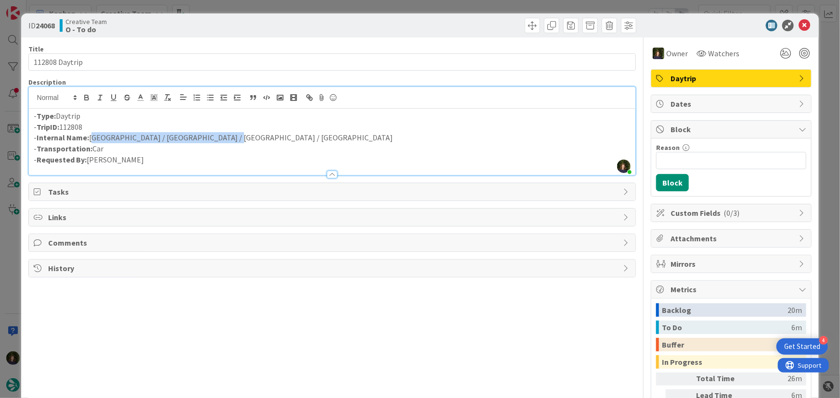
drag, startPoint x: 216, startPoint y: 139, endPoint x: 90, endPoint y: 137, distance: 125.6
click at [90, 137] on p "- Internal Name: [GEOGRAPHIC_DATA] / [GEOGRAPHIC_DATA] / [GEOGRAPHIC_DATA] / [G…" at bounding box center [332, 137] width 597 height 11
copy p "[GEOGRAPHIC_DATA] / [GEOGRAPHIC_DATA] / [GEOGRAPHIC_DATA] / [GEOGRAPHIC_DATA]"
drag, startPoint x: 799, startPoint y: 23, endPoint x: 766, endPoint y: 54, distance: 45.3
click at [799, 23] on icon at bounding box center [804, 26] width 12 height 12
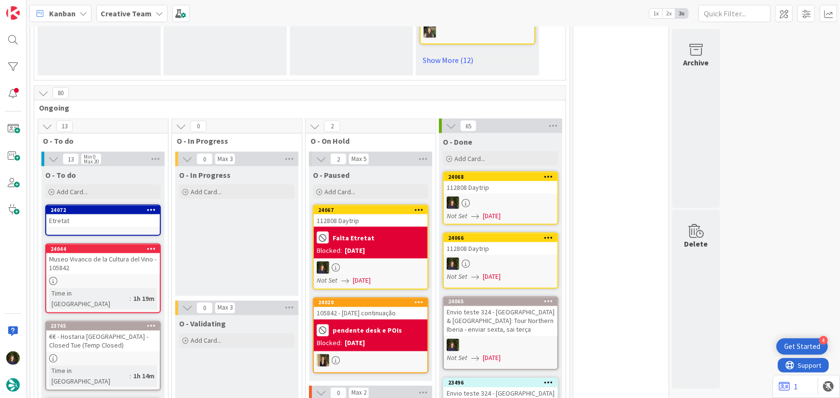
click at [138, 15] on b "Creative Team" at bounding box center [126, 14] width 51 height 10
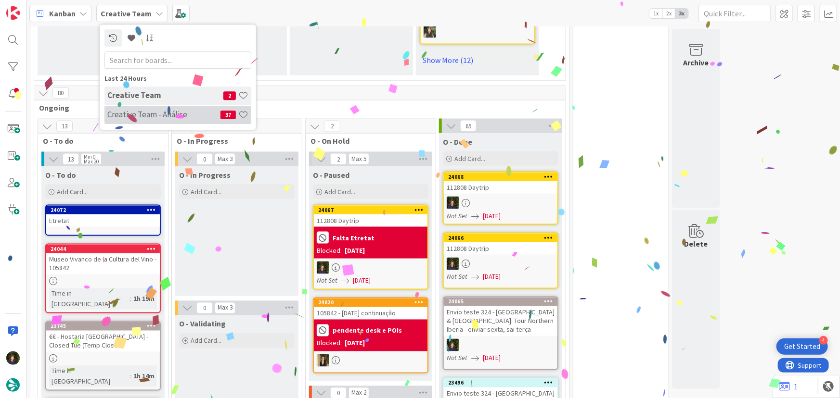
click at [132, 115] on h4 "Creative Team - Análise" at bounding box center [163, 115] width 113 height 10
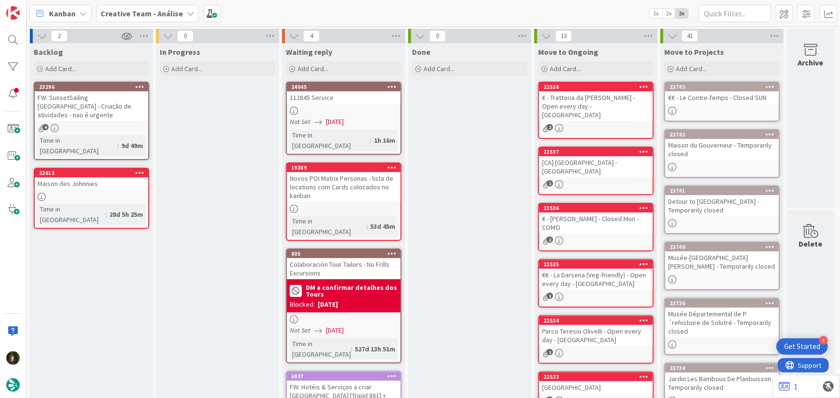
click at [341, 111] on div at bounding box center [344, 111] width 114 height 8
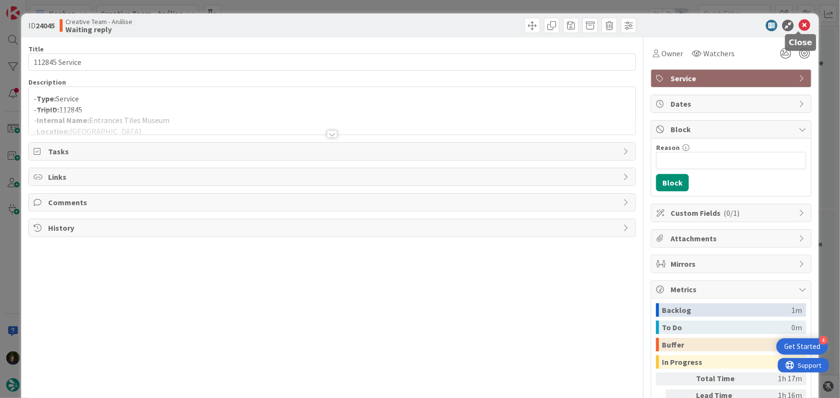
click at [798, 26] on icon at bounding box center [804, 26] width 12 height 12
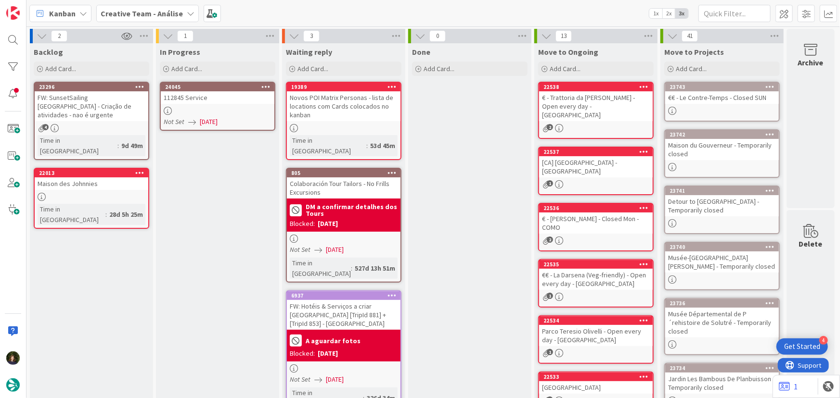
click at [211, 107] on div at bounding box center [218, 111] width 114 height 8
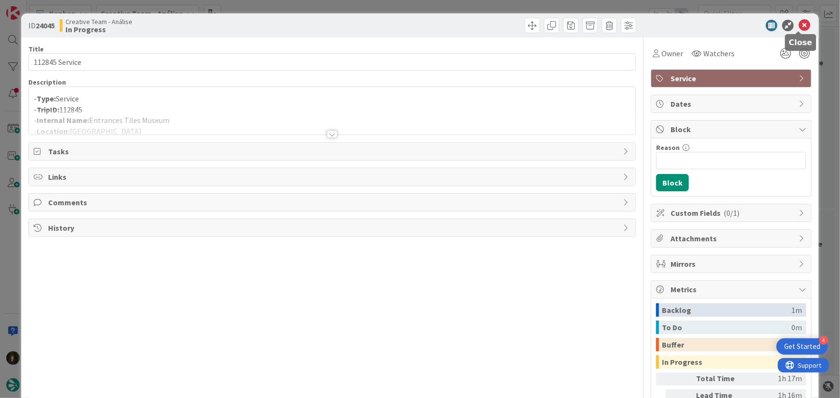
click at [798, 24] on icon at bounding box center [804, 26] width 12 height 12
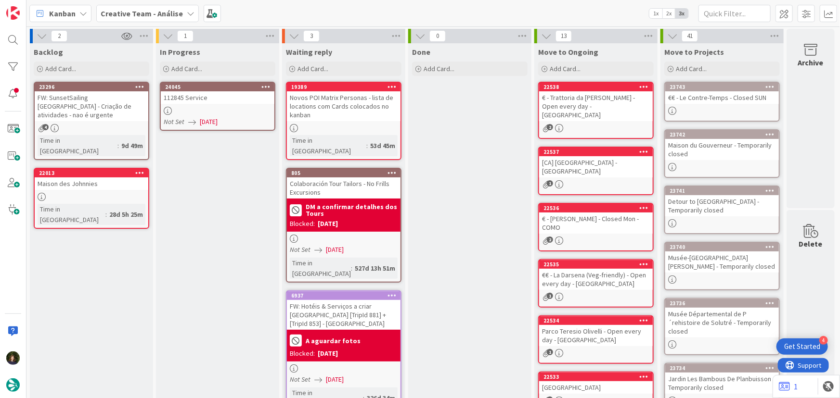
click at [264, 88] on icon at bounding box center [265, 86] width 9 height 7
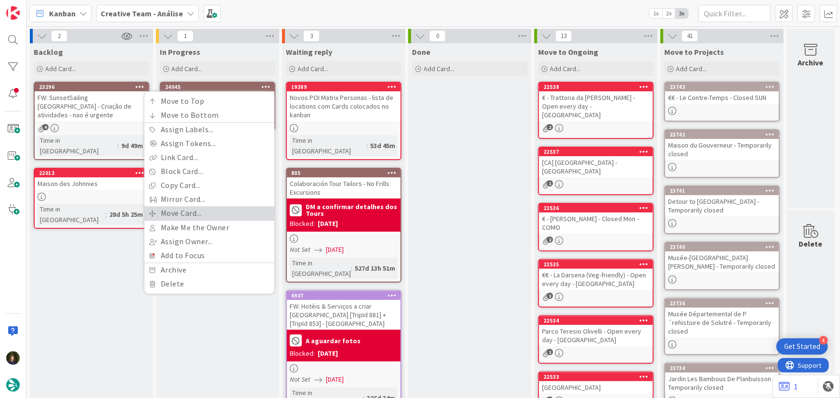
click at [221, 210] on link "Move Card..." at bounding box center [209, 213] width 130 height 14
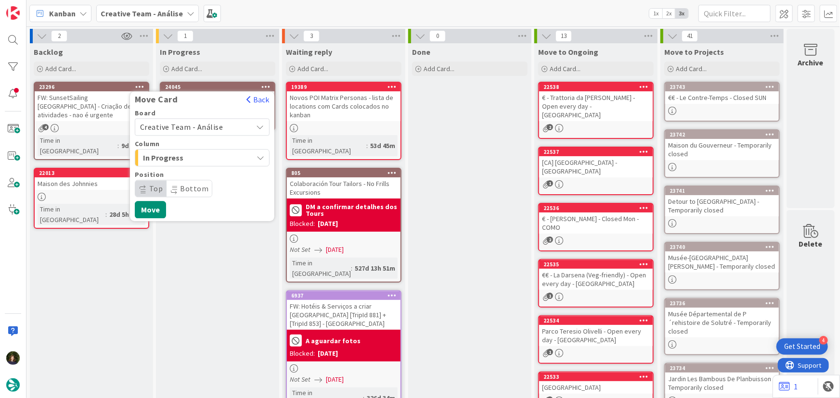
click at [217, 133] on span "Creative Team - Análise" at bounding box center [194, 126] width 108 height 13
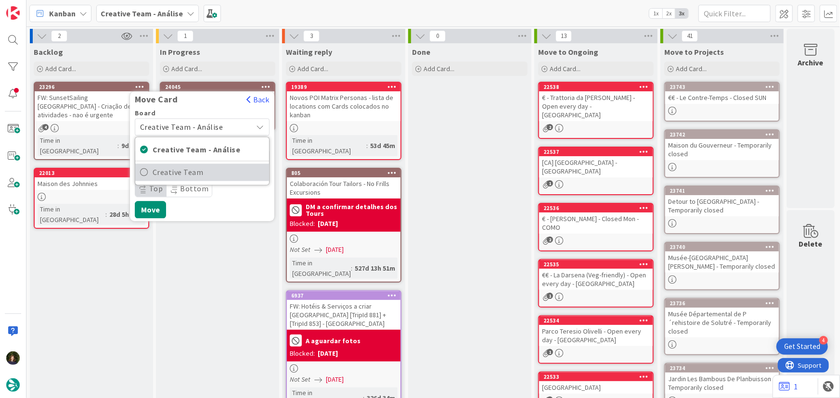
click at [218, 168] on span "Creative Team" at bounding box center [209, 173] width 112 height 14
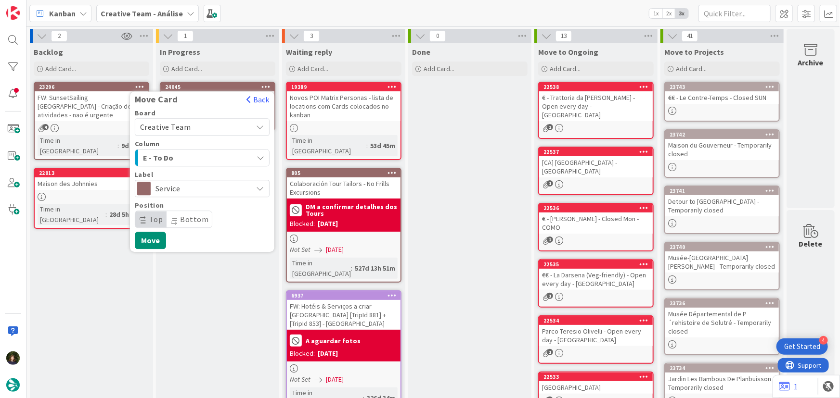
click at [200, 156] on span "E - To Do" at bounding box center [179, 158] width 72 height 13
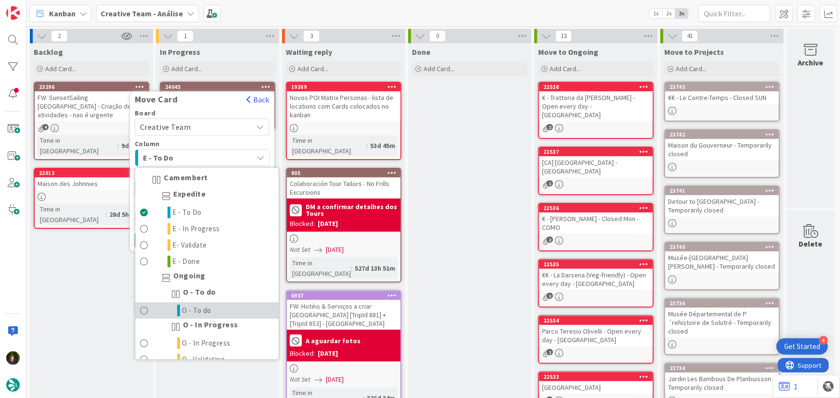
click at [224, 310] on link "O - To do" at bounding box center [206, 311] width 143 height 16
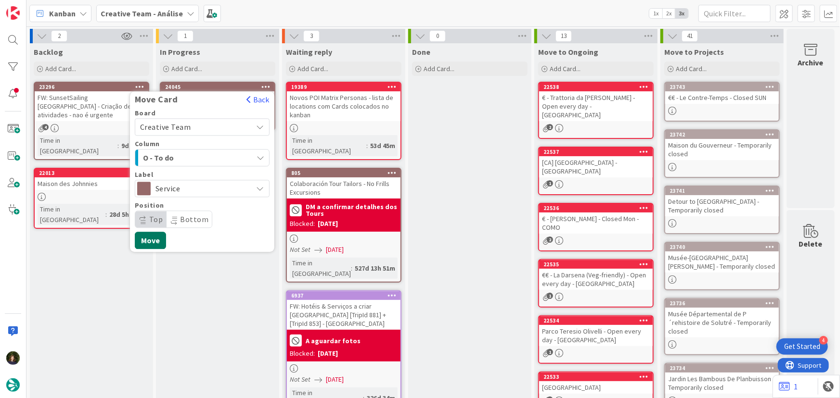
click at [158, 242] on button "Move" at bounding box center [150, 240] width 31 height 17
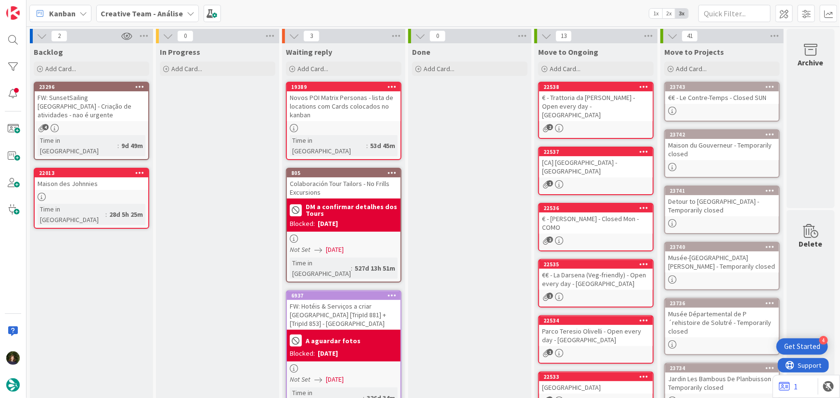
click at [146, 16] on b "Creative Team - Análise" at bounding box center [142, 14] width 82 height 10
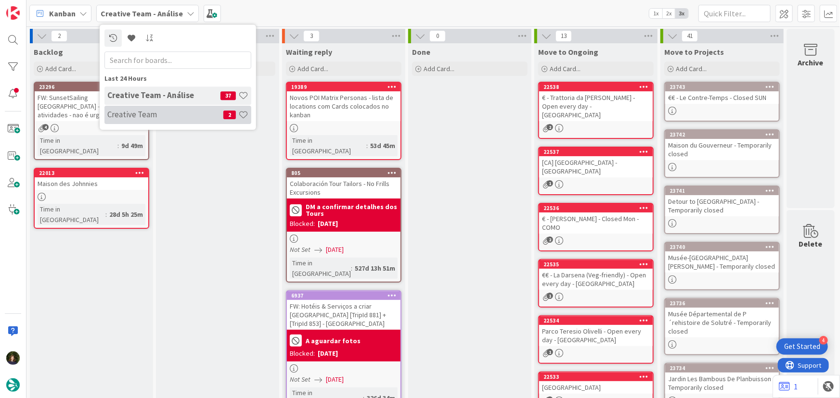
click at [149, 114] on h4 "Creative Team" at bounding box center [165, 115] width 116 height 10
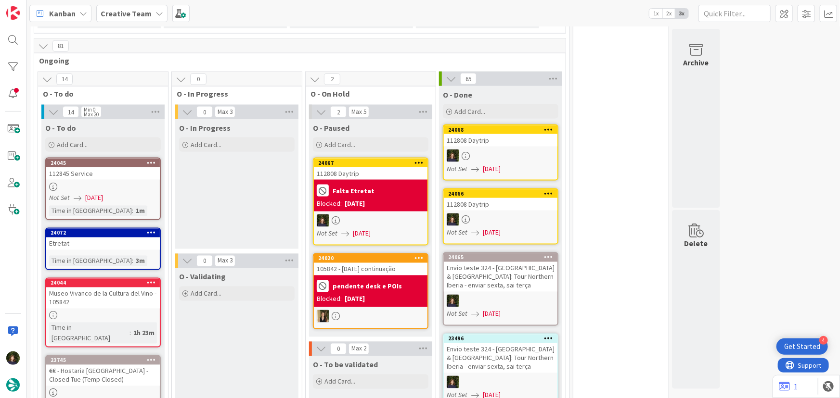
scroll to position [746, 0]
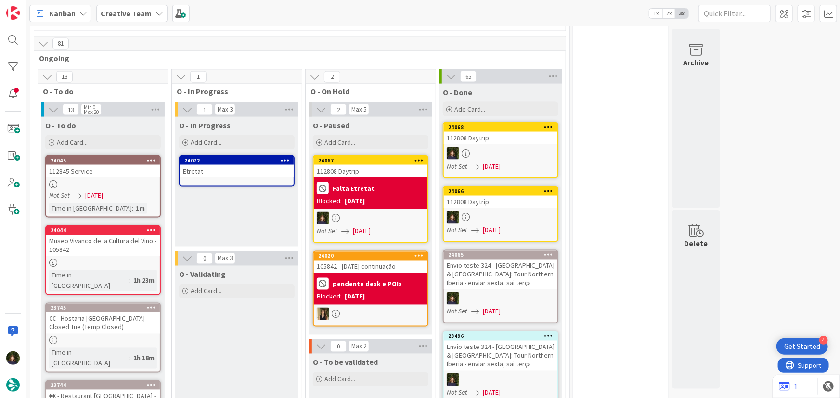
click at [230, 165] on div "Etretat" at bounding box center [237, 171] width 114 height 13
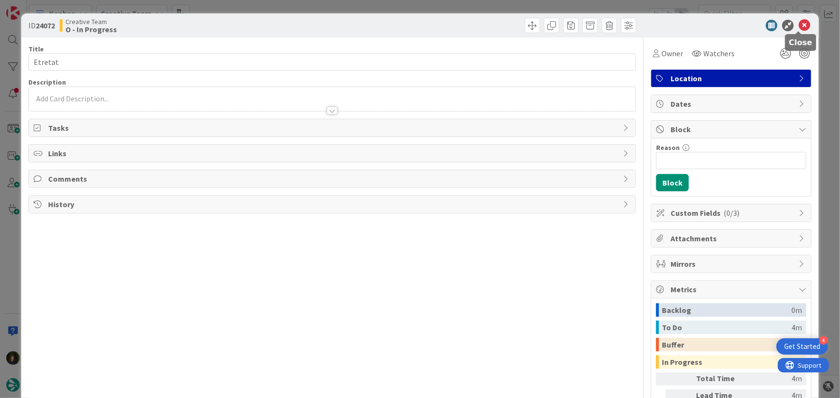
click at [799, 26] on icon at bounding box center [804, 26] width 12 height 12
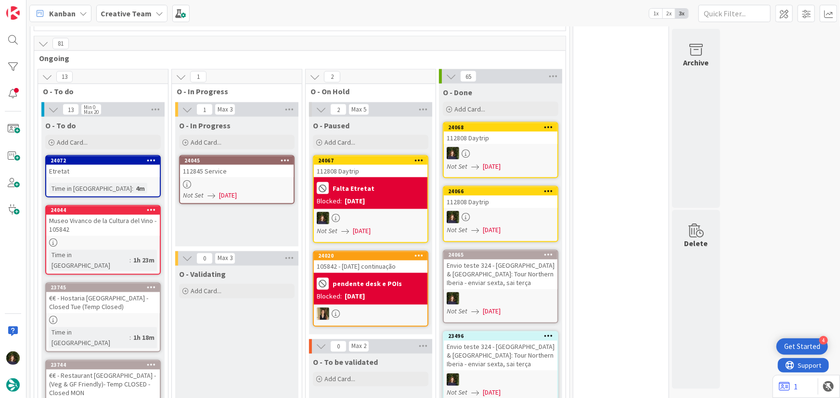
click at [224, 180] on div at bounding box center [237, 184] width 114 height 8
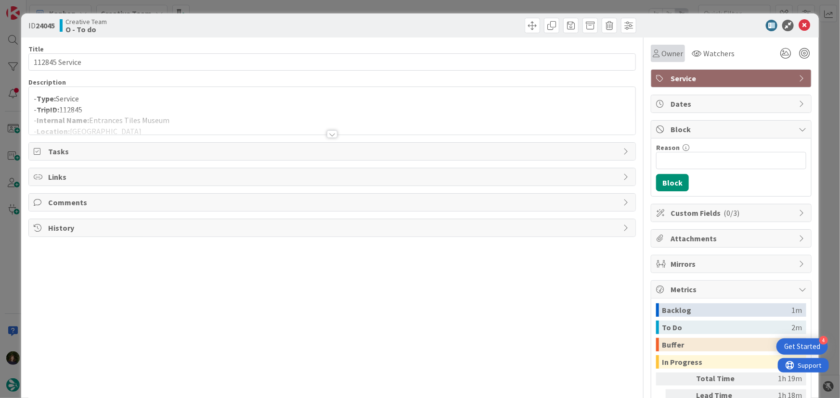
click at [664, 56] on span "Owner" at bounding box center [672, 54] width 22 height 12
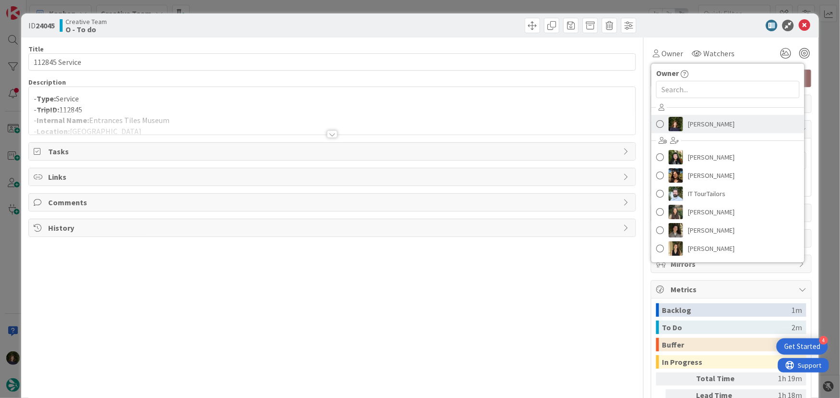
click at [695, 128] on span "[PERSON_NAME]" at bounding box center [711, 124] width 47 height 14
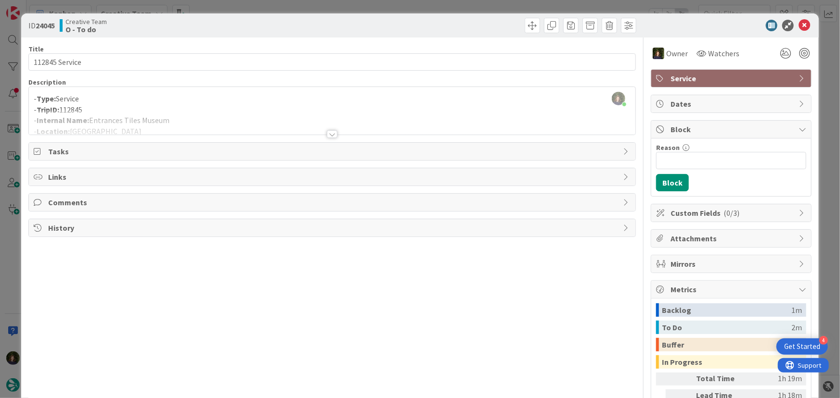
click at [329, 132] on div at bounding box center [332, 134] width 11 height 8
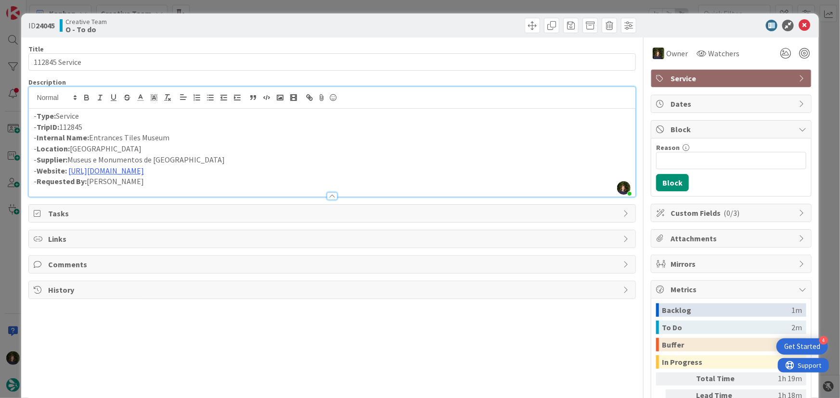
drag, startPoint x: 173, startPoint y: 138, endPoint x: 91, endPoint y: 140, distance: 82.3
click at [91, 140] on p "- Internal Name: Entrances Tiles Museum" at bounding box center [332, 137] width 597 height 11
copy p "Entrances Tiles Museum"
click at [144, 168] on link "[URL][DOMAIN_NAME]" at bounding box center [106, 171] width 76 height 10
click at [140, 192] on link "[URL][DOMAIN_NAME]" at bounding box center [110, 189] width 66 height 13
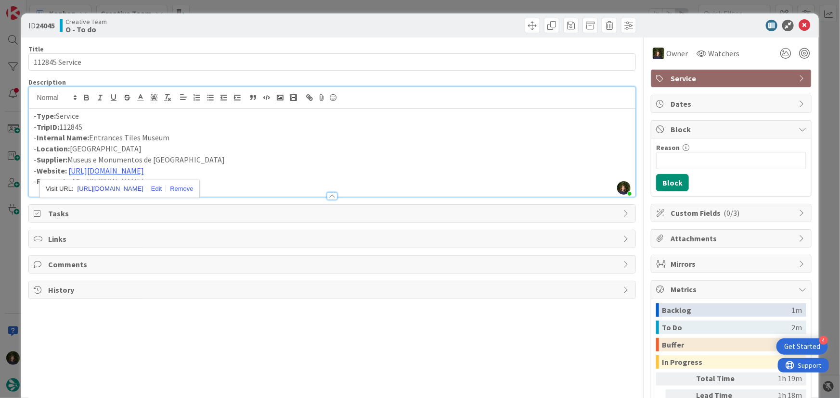
scroll to position [743, 0]
click at [799, 26] on icon at bounding box center [804, 26] width 12 height 12
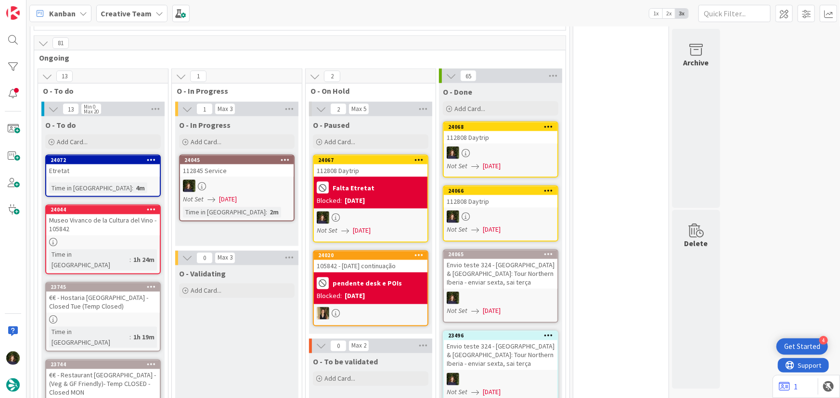
click at [147, 10] on b "Creative Team" at bounding box center [126, 14] width 51 height 10
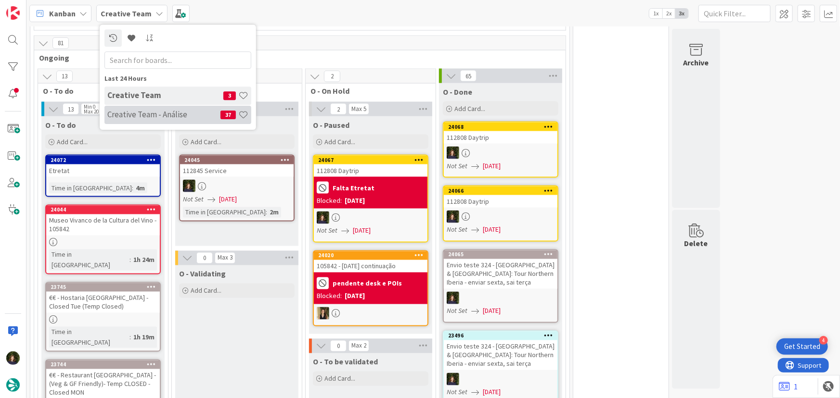
click at [141, 112] on h4 "Creative Team - Análise" at bounding box center [163, 115] width 113 height 10
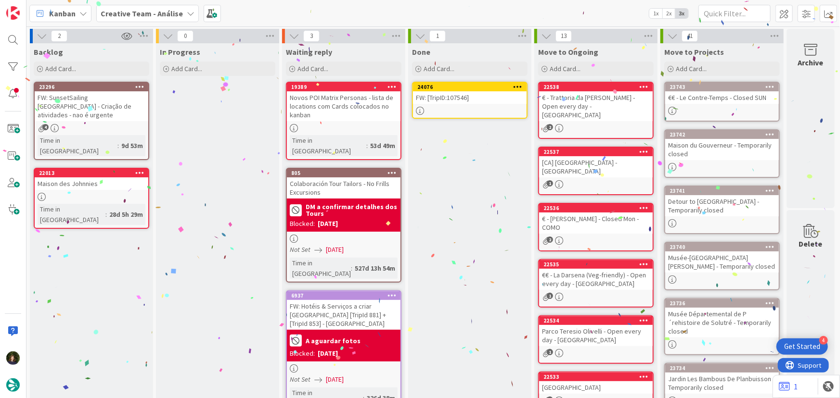
click at [516, 88] on icon at bounding box center [517, 86] width 9 height 7
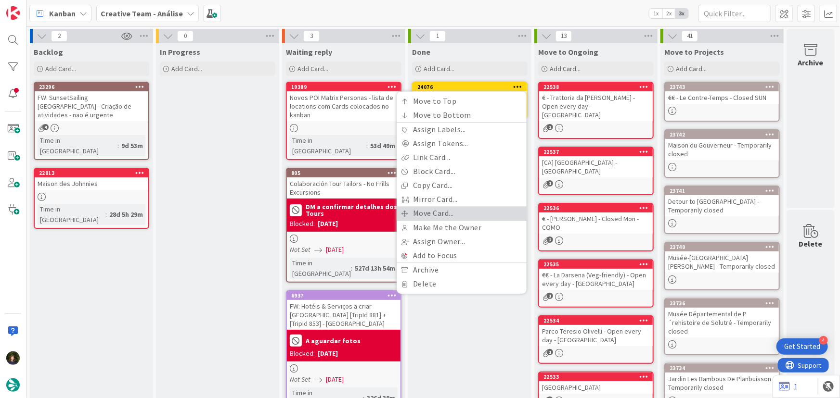
click at [478, 216] on link "Move Card..." at bounding box center [461, 213] width 130 height 14
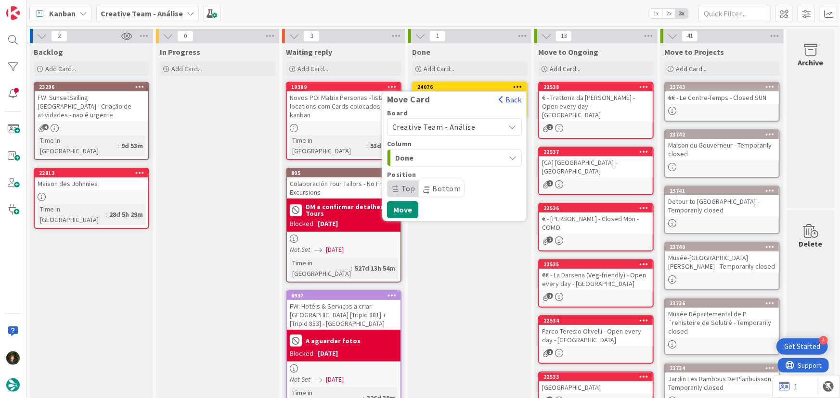
click at [461, 124] on span "Creative Team - Análise" at bounding box center [433, 127] width 83 height 10
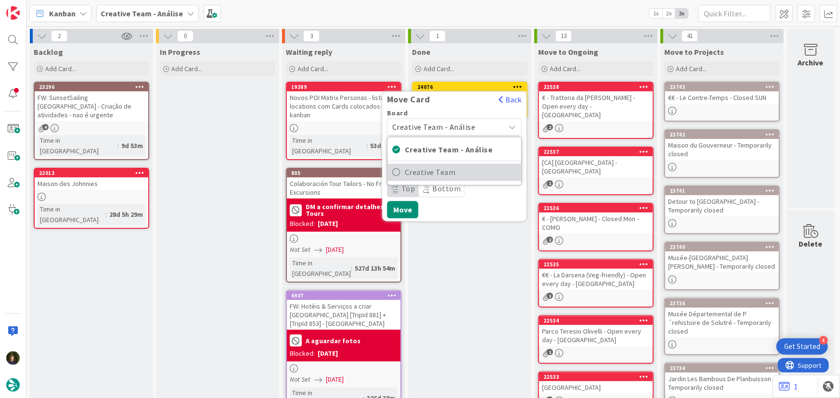
click at [468, 173] on span "Creative Team" at bounding box center [461, 173] width 112 height 14
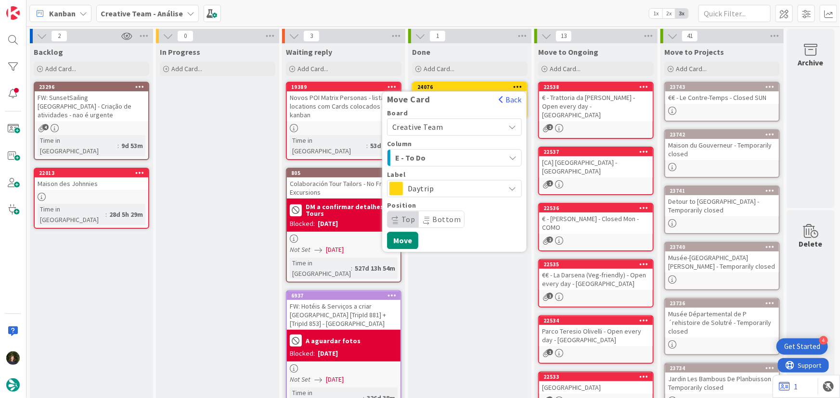
click at [457, 151] on div "E - To Do" at bounding box center [449, 157] width 112 height 15
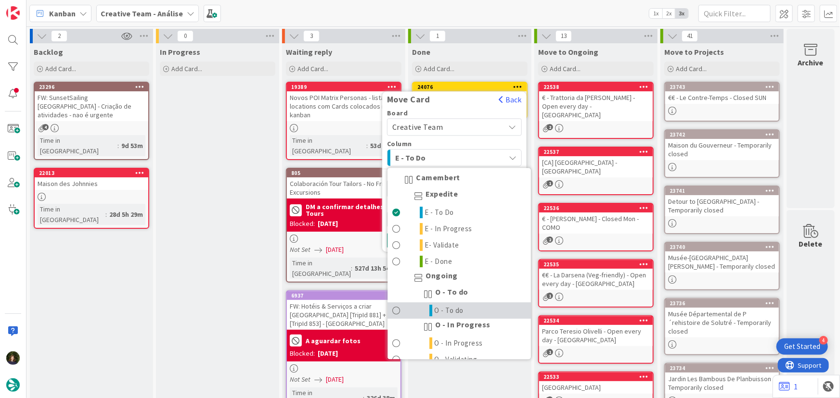
click at [472, 307] on link "O - To do" at bounding box center [458, 311] width 143 height 16
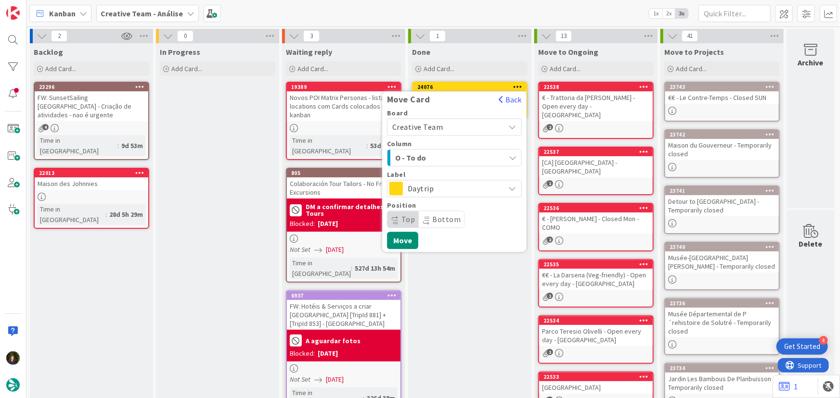
click at [441, 189] on span "Daytrip" at bounding box center [454, 188] width 92 height 13
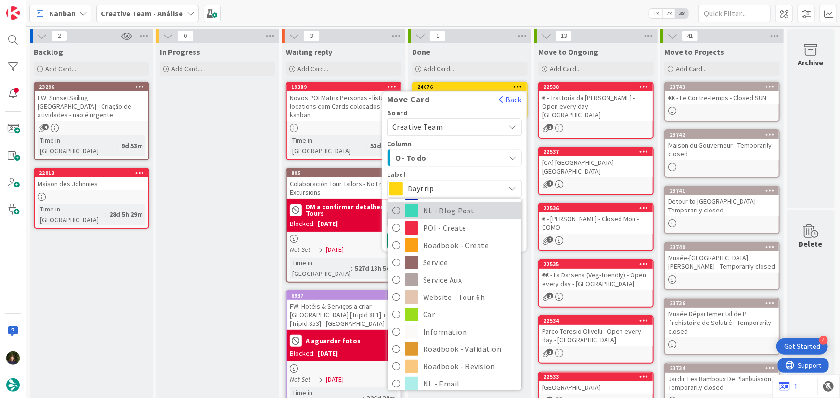
scroll to position [131, 0]
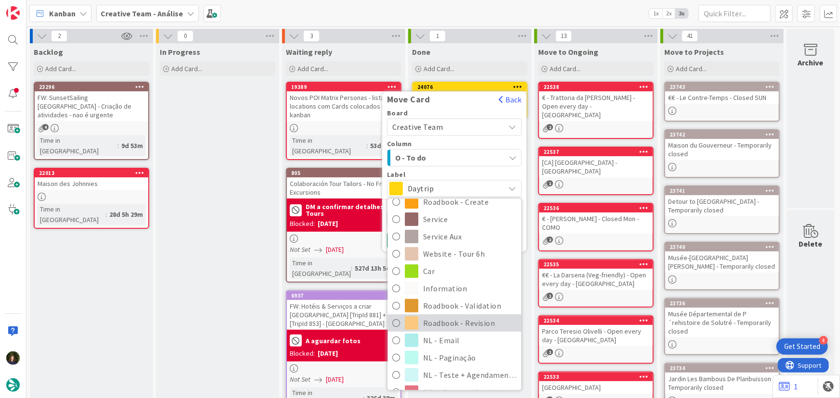
click at [475, 320] on span "Roadbook - Revision" at bounding box center [469, 323] width 93 height 14
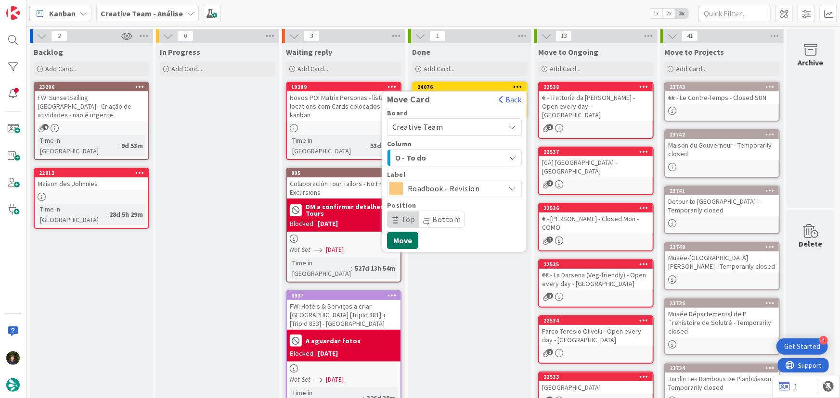
click at [399, 240] on button "Move" at bounding box center [402, 240] width 31 height 17
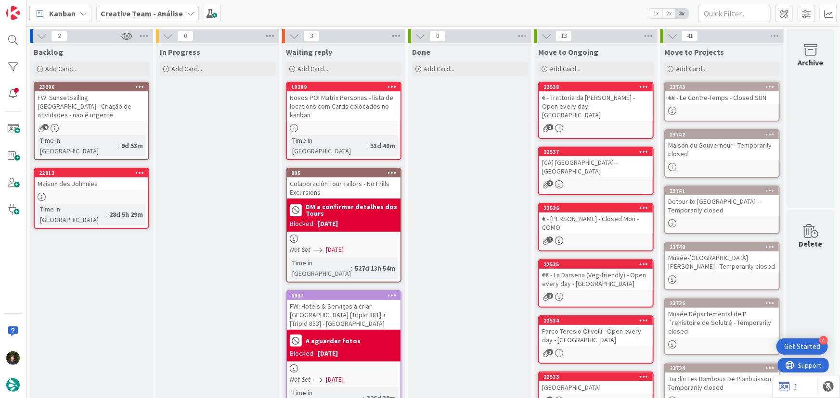
click at [173, 13] on b "Creative Team - Análise" at bounding box center [142, 14] width 82 height 10
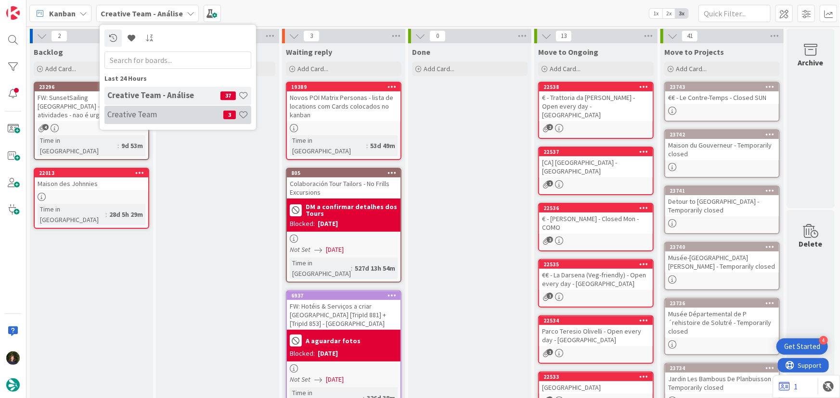
click at [150, 116] on h4 "Creative Team" at bounding box center [165, 115] width 116 height 10
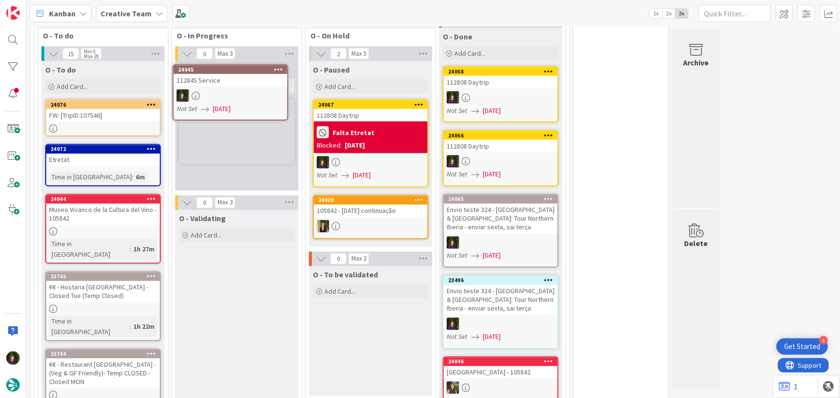
scroll to position [792, 0]
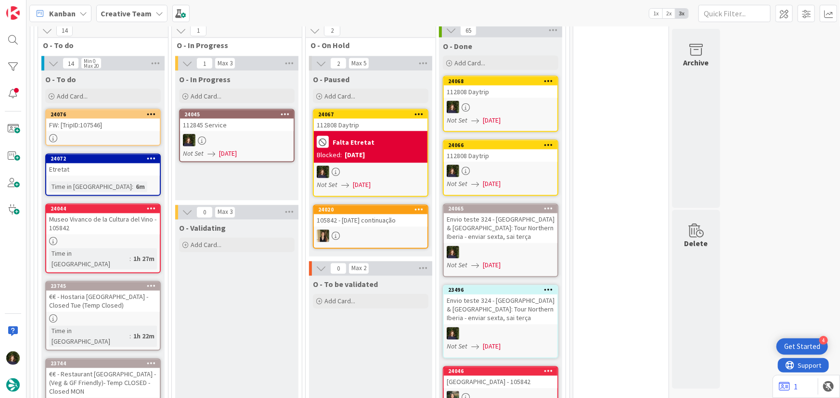
click at [221, 134] on div at bounding box center [237, 140] width 114 height 13
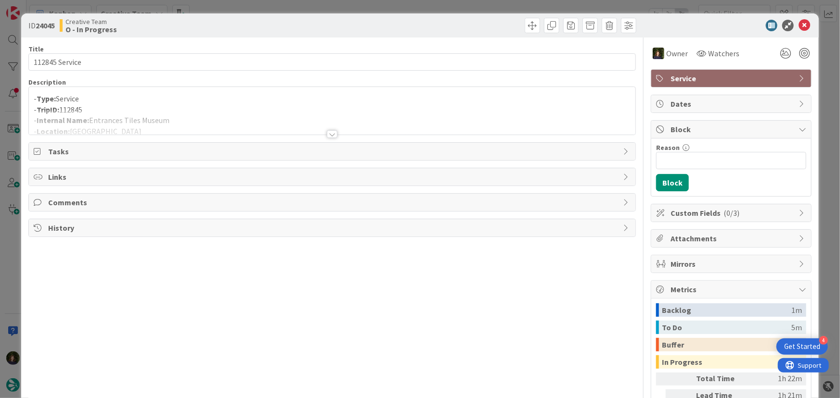
click at [332, 134] on div at bounding box center [332, 134] width 11 height 8
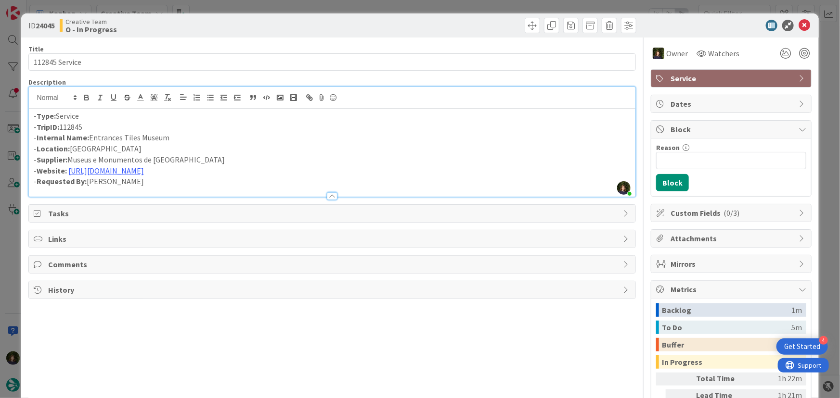
drag, startPoint x: 149, startPoint y: 133, endPoint x: 89, endPoint y: 136, distance: 60.7
click at [89, 136] on p "- Internal Name: Entrances Tiles Museum" at bounding box center [332, 137] width 597 height 11
copy p "Entrances Tiles Museum"
click at [798, 24] on icon at bounding box center [804, 26] width 12 height 12
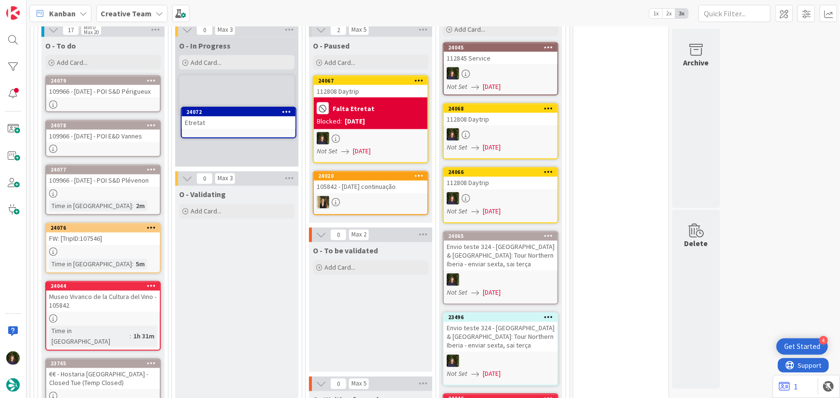
scroll to position [798, 0]
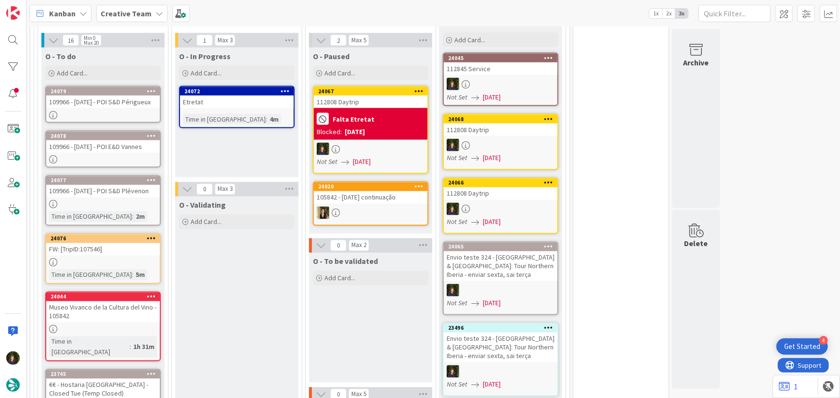
click at [245, 96] on div "Etretat" at bounding box center [237, 102] width 114 height 13
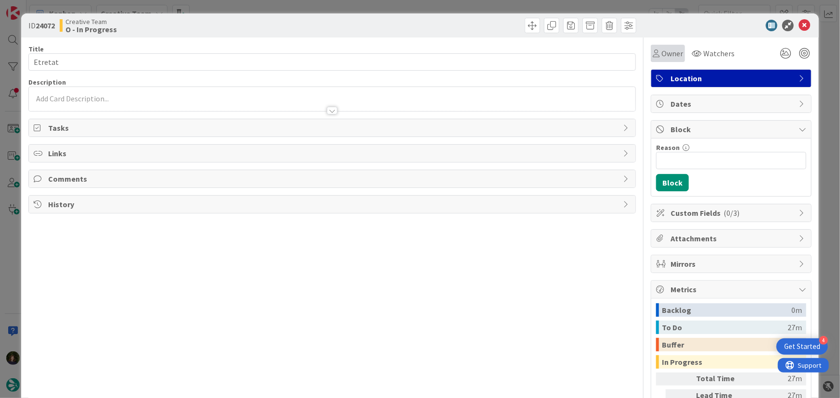
click at [671, 51] on span "Owner" at bounding box center [672, 54] width 22 height 12
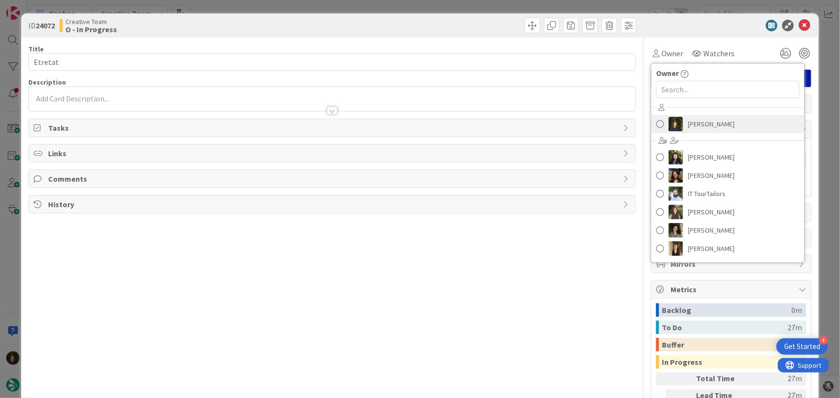
click at [690, 121] on span "[PERSON_NAME]" at bounding box center [711, 124] width 47 height 14
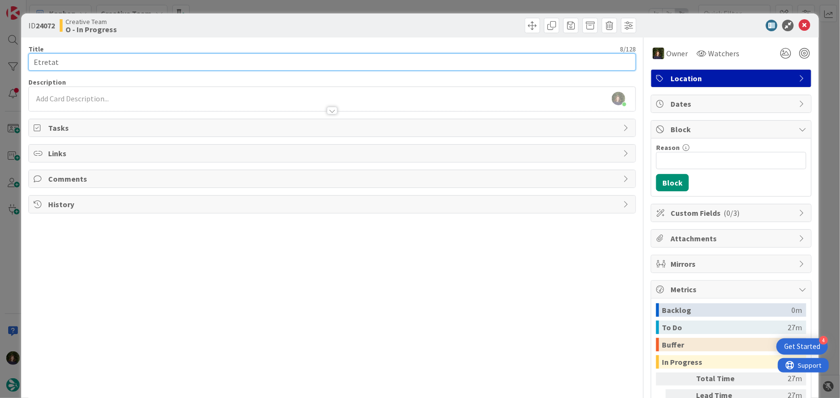
drag, startPoint x: 75, startPoint y: 63, endPoint x: 27, endPoint y: 63, distance: 48.1
click at [27, 63] on div "ID 24072 Creative Team O - In Progress Title 8 / 128 Etretat Description [PERSO…" at bounding box center [420, 241] width 798 height 457
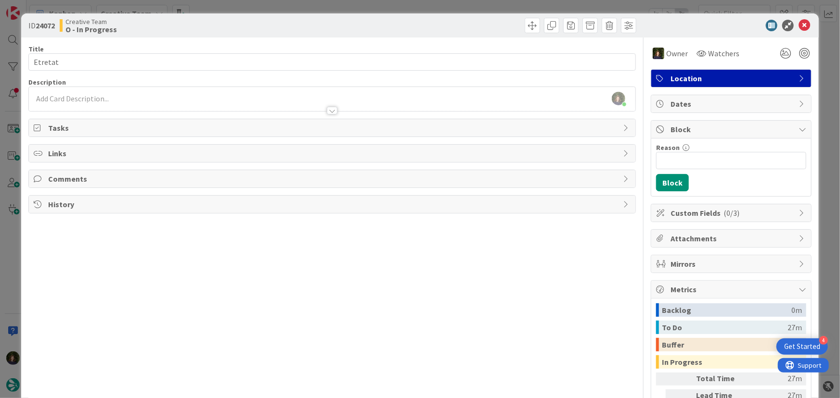
click at [798, 24] on icon at bounding box center [804, 26] width 12 height 12
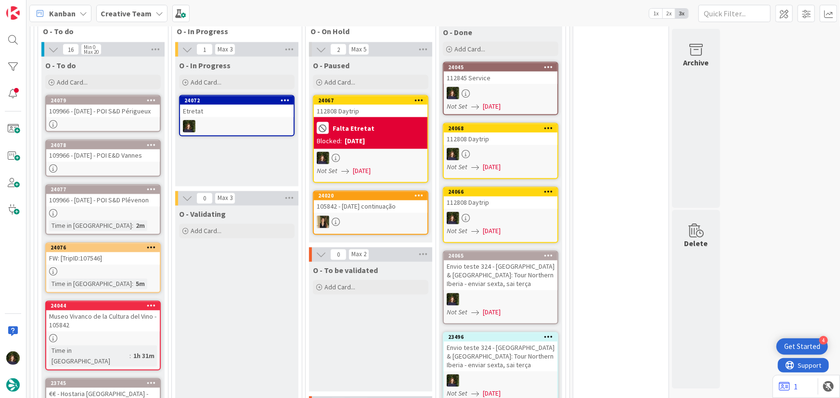
click at [281, 97] on icon at bounding box center [285, 100] width 9 height 7
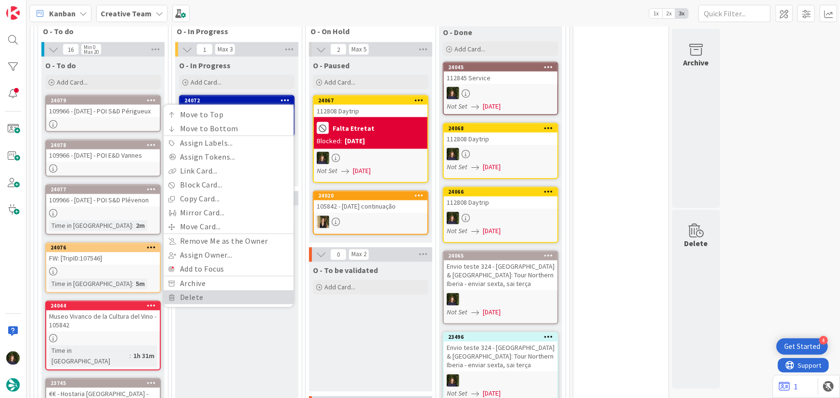
click at [218, 291] on link "Delete" at bounding box center [229, 298] width 130 height 14
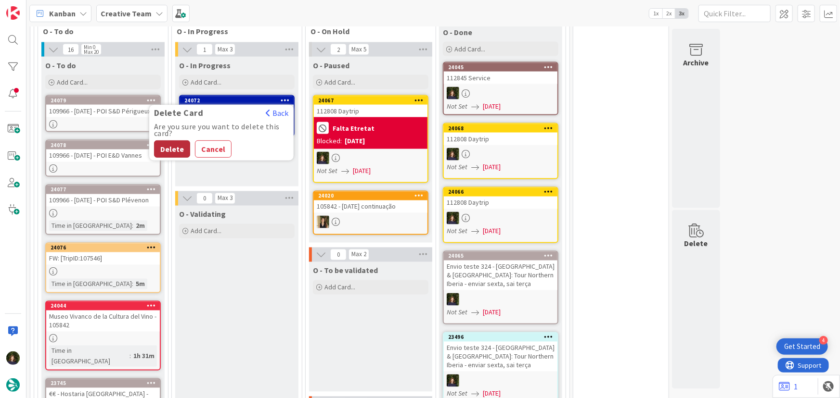
click at [174, 141] on button "Delete" at bounding box center [172, 149] width 36 height 17
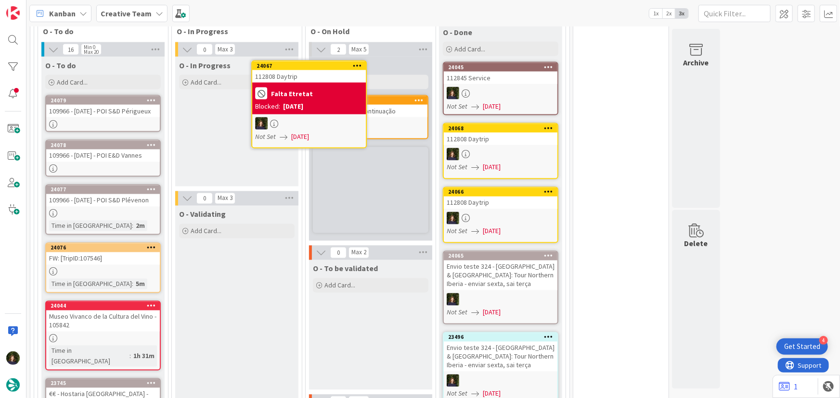
scroll to position [760, 0]
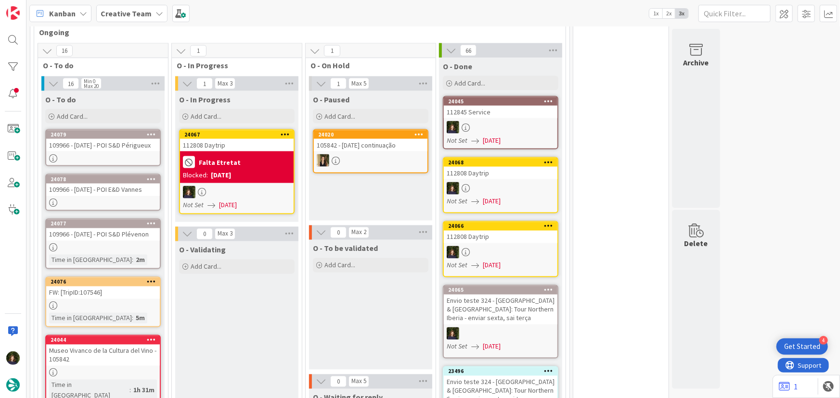
click at [240, 154] on div "Falta Etretat" at bounding box center [237, 162] width 108 height 16
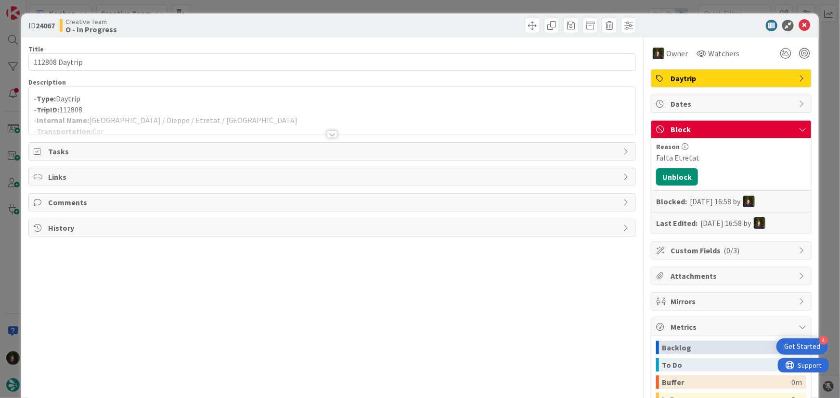
click at [708, 128] on span "Block" at bounding box center [731, 130] width 123 height 12
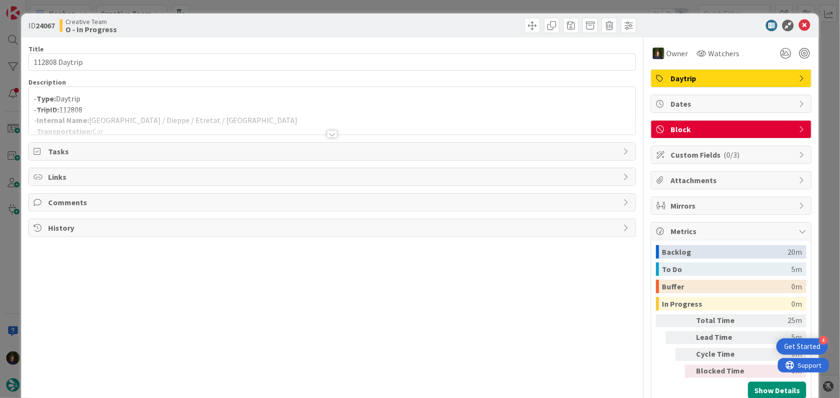
click at [708, 128] on span "Block" at bounding box center [731, 130] width 123 height 12
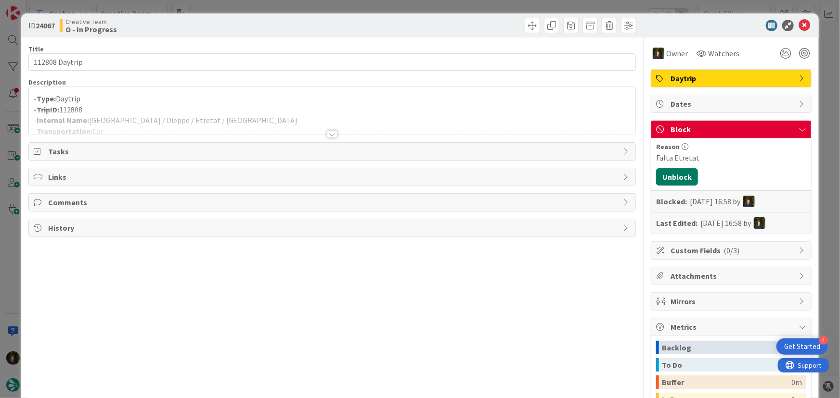
click at [673, 174] on button "Unblock" at bounding box center [677, 176] width 42 height 17
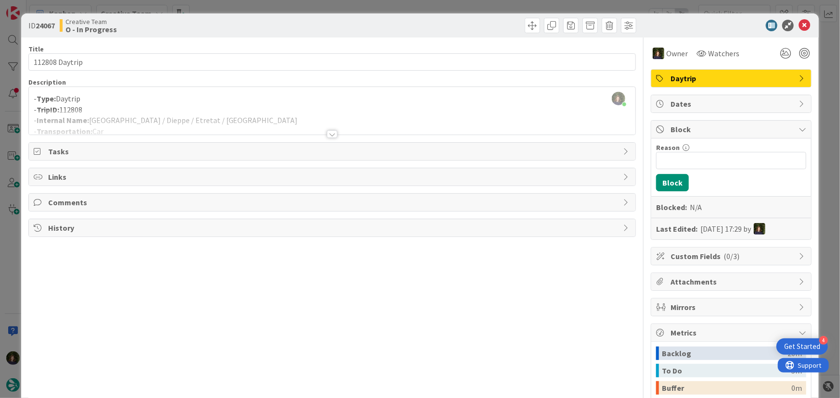
drag, startPoint x: 331, startPoint y: 135, endPoint x: 306, endPoint y: 174, distance: 46.1
click at [331, 135] on div at bounding box center [332, 134] width 11 height 8
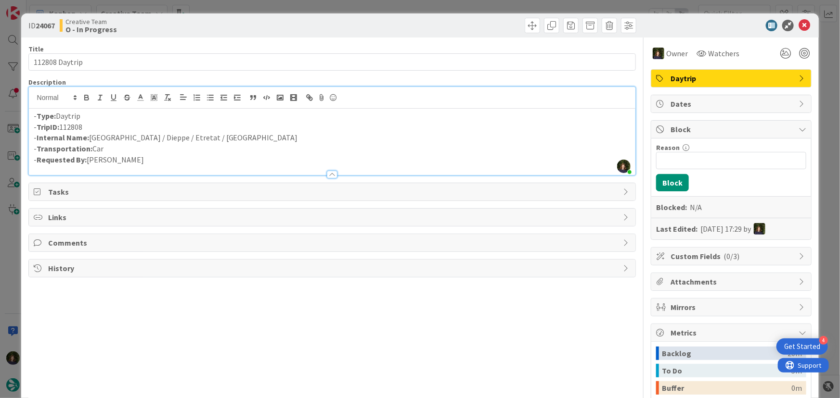
drag, startPoint x: 93, startPoint y: 126, endPoint x: 35, endPoint y: 126, distance: 57.7
click at [35, 126] on p "- TripID: 112808" at bounding box center [332, 127] width 597 height 11
copy p "TripID: 112808"
drag, startPoint x: 799, startPoint y: 26, endPoint x: 743, endPoint y: 86, distance: 81.4
click at [799, 26] on icon at bounding box center [804, 26] width 12 height 12
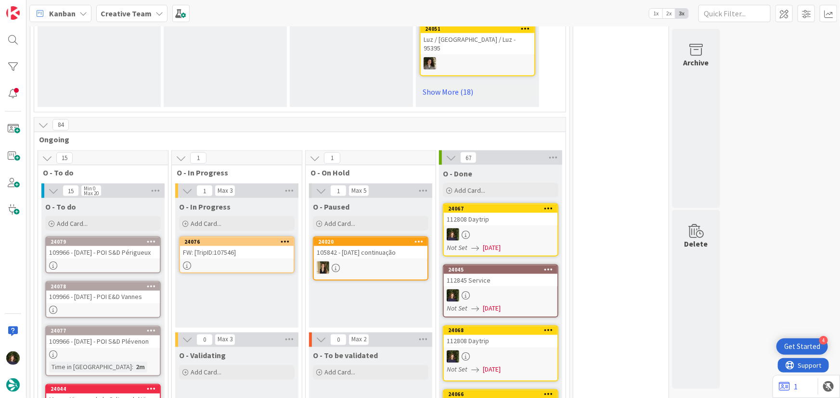
scroll to position [615, 0]
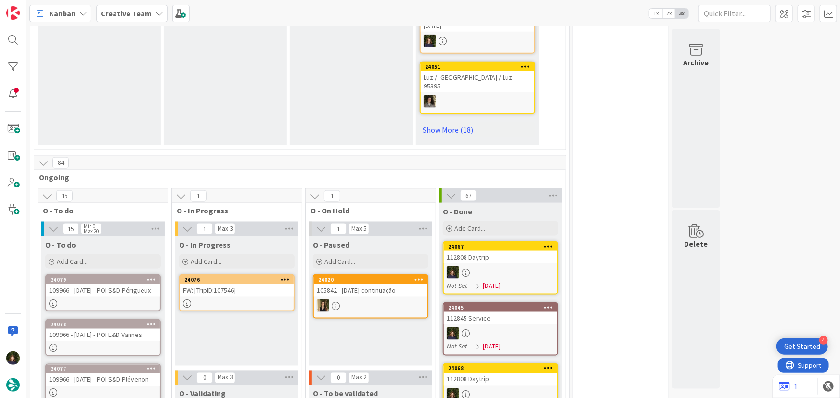
click at [231, 284] on div "FW: [TripID:107546]" at bounding box center [237, 290] width 114 height 13
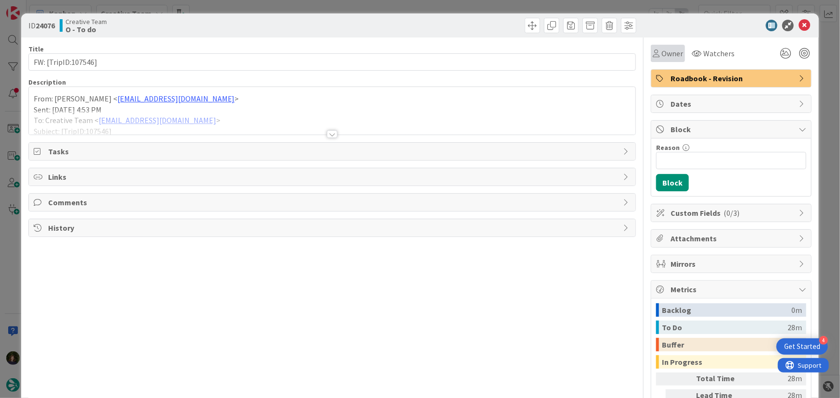
click at [661, 58] on span "Owner" at bounding box center [672, 54] width 22 height 12
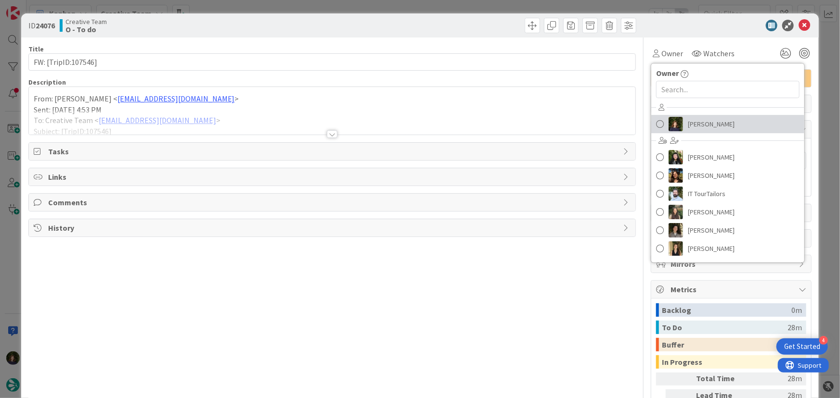
click at [701, 126] on span "[PERSON_NAME]" at bounding box center [711, 124] width 47 height 14
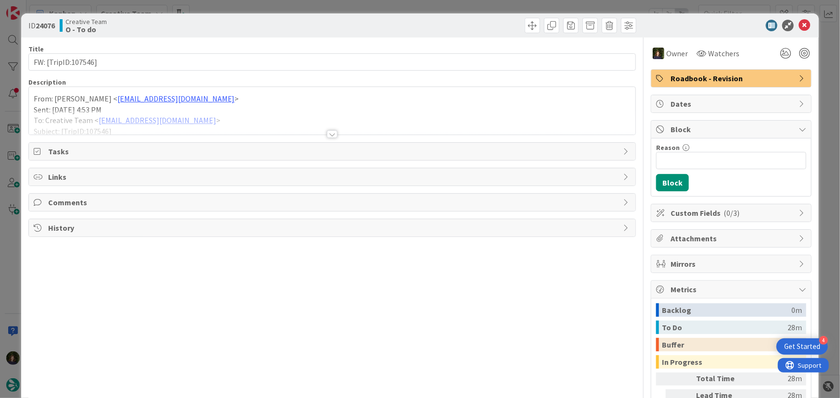
click at [327, 131] on div at bounding box center [332, 134] width 11 height 8
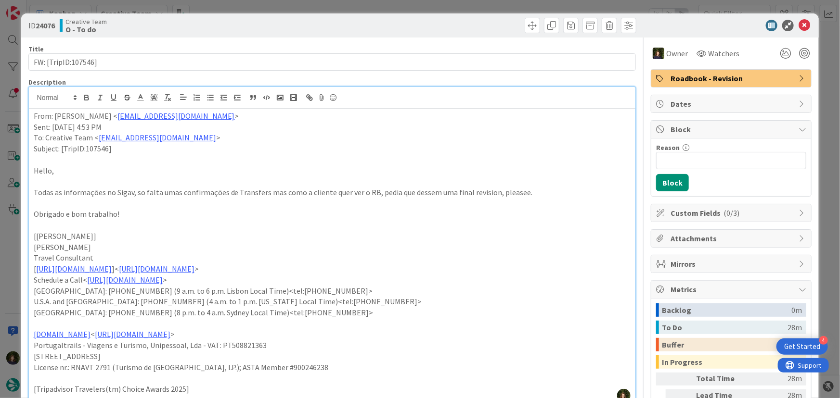
scroll to position [43, 0]
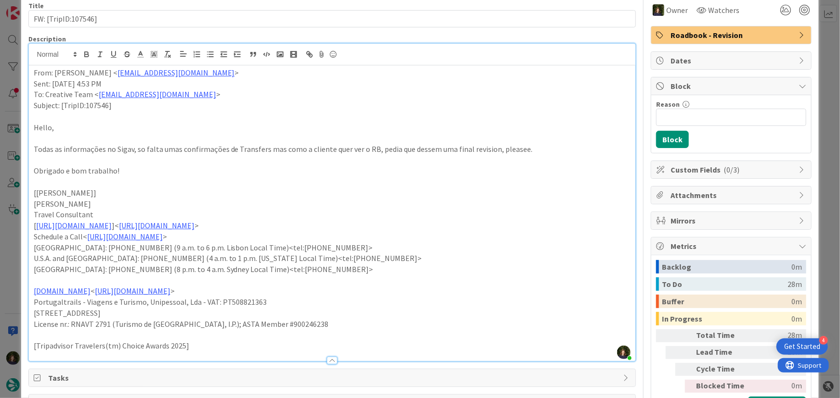
click at [33, 73] on div "From: [PERSON_NAME] < [PERSON_NAME][EMAIL_ADDRESS][DOMAIN_NAME] > Sent: [DATE] …" at bounding box center [332, 213] width 607 height 296
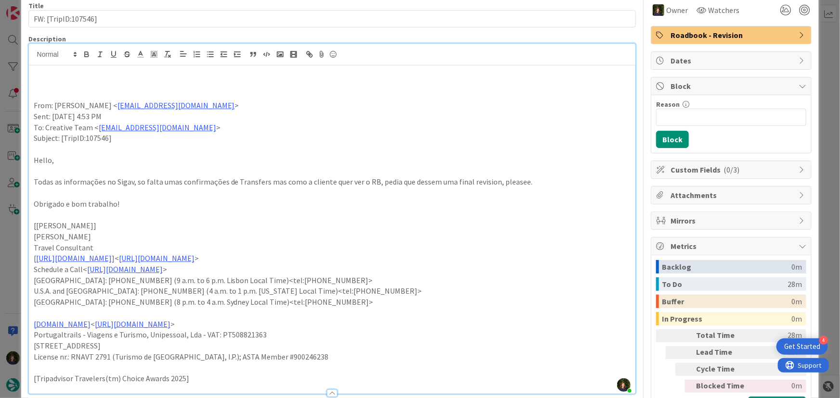
paste div
click at [35, 74] on span "4h Private Hike Sintra-[GEOGRAPHIC_DATA]" at bounding box center [107, 73] width 146 height 10
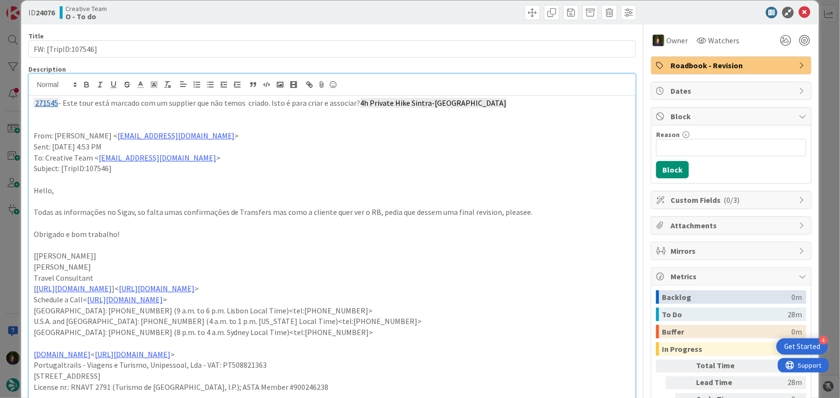
scroll to position [0, 0]
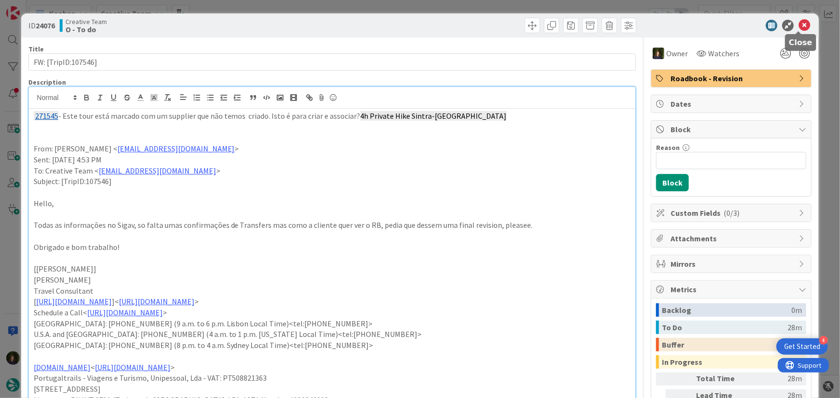
click at [802, 26] on icon at bounding box center [804, 26] width 12 height 12
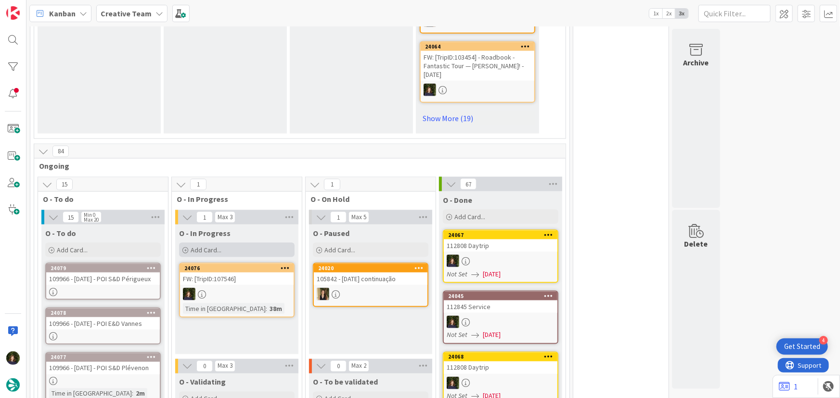
click at [231, 243] on div "Add Card..." at bounding box center [236, 250] width 115 height 14
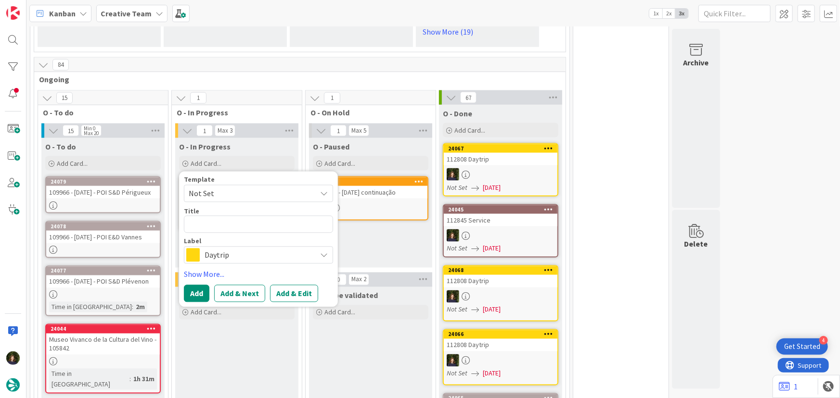
scroll to position [703, 0]
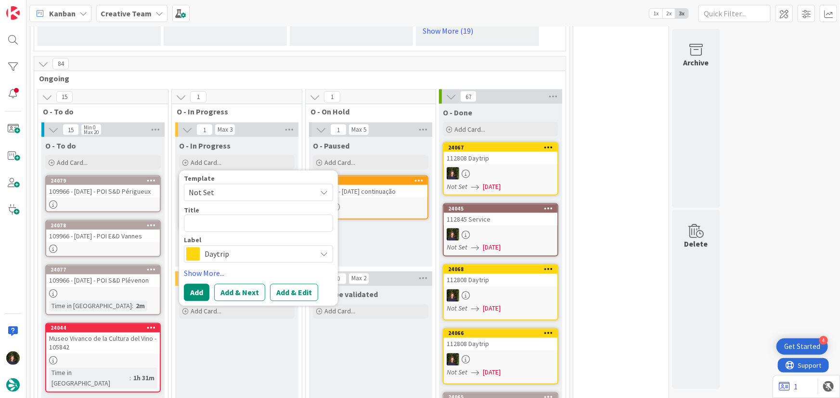
click at [364, 323] on div "O - To be validated Add Card..." at bounding box center [370, 351] width 123 height 130
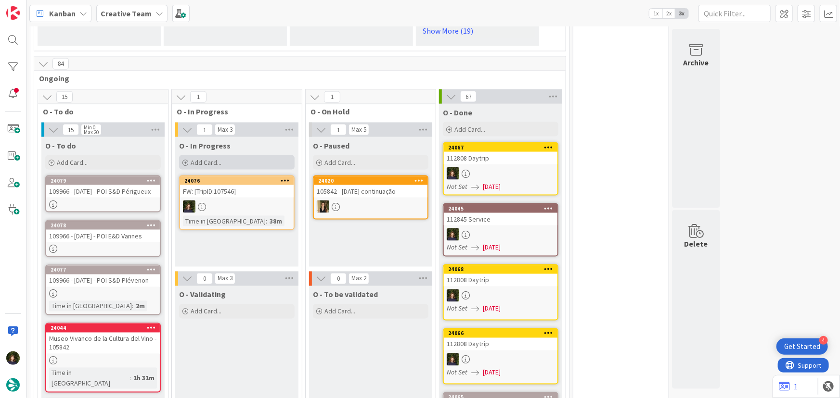
click at [227, 155] on div "Add Card..." at bounding box center [236, 162] width 115 height 14
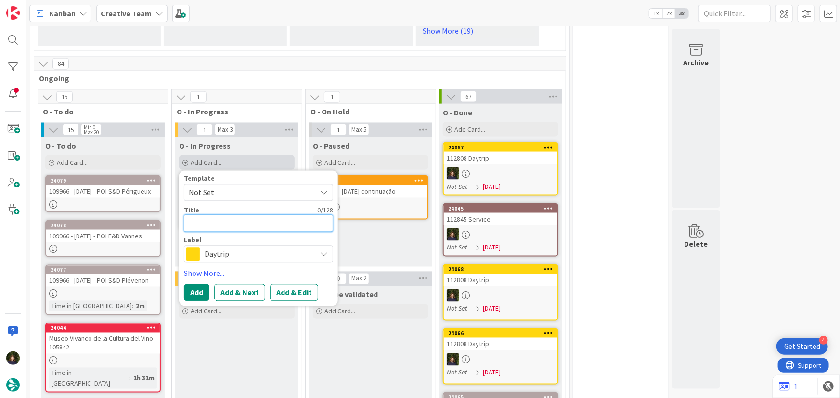
type textarea "x"
type textarea "1"
type textarea "x"
type textarea "10"
type textarea "x"
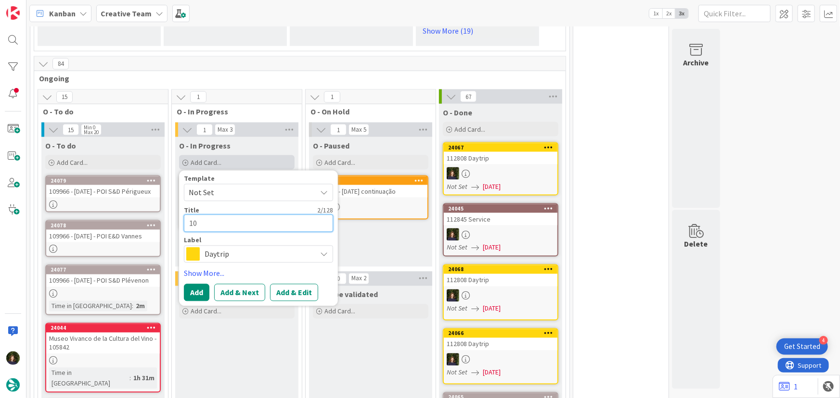
type textarea "107"
type textarea "x"
type textarea "1075"
type textarea "x"
type textarea "10754"
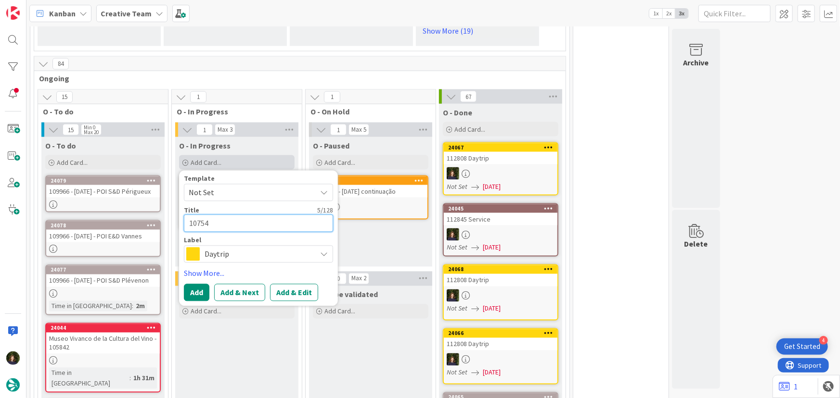
type textarea "x"
type textarea "107546"
type textarea "x"
type textarea "107546"
type textarea "x"
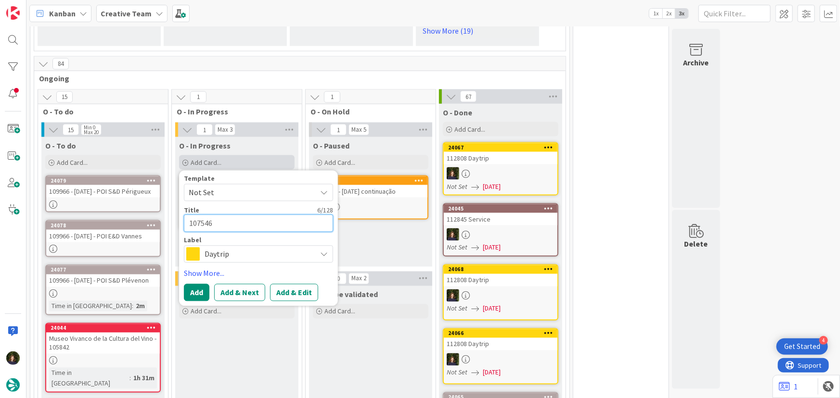
type textarea "107546 -"
type textarea "x"
type textarea "107546 -"
type textarea "x"
type textarea "107546 - Su"
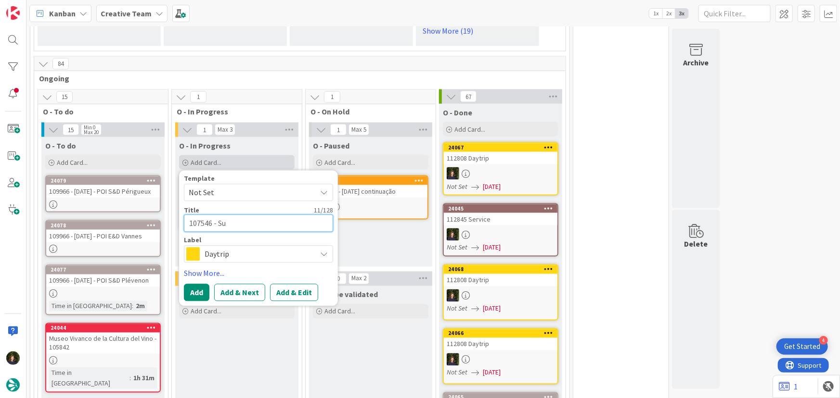
type textarea "x"
type textarea "107546 - Sup"
type textarea "x"
type textarea "107546 - Supp"
type textarea "x"
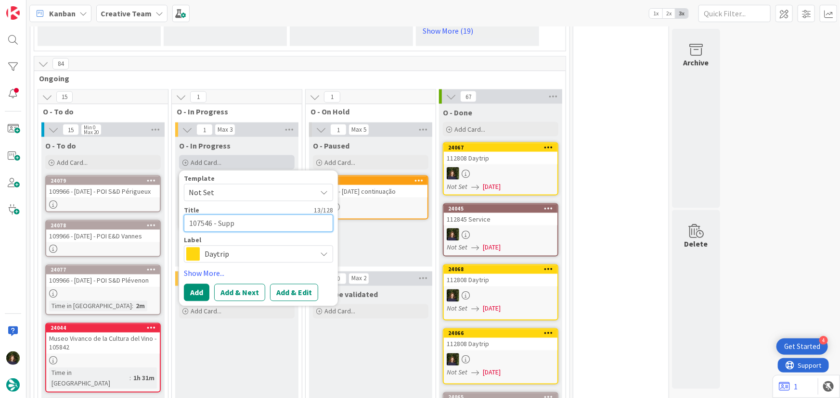
type textarea "107546 - Suppl"
type textarea "x"
type textarea "107546 - Suppli"
type textarea "x"
type textarea "107546 - Supplie"
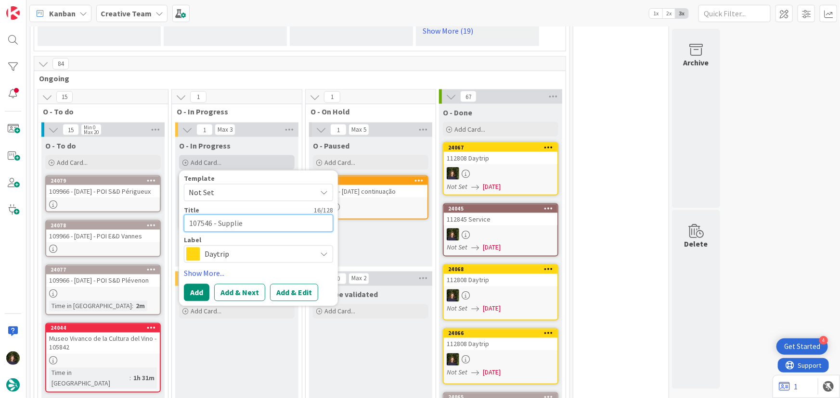
type textarea "x"
type textarea "107546 - Supplier"
type textarea "x"
type textarea "107546 - Supplier"
type textarea "x"
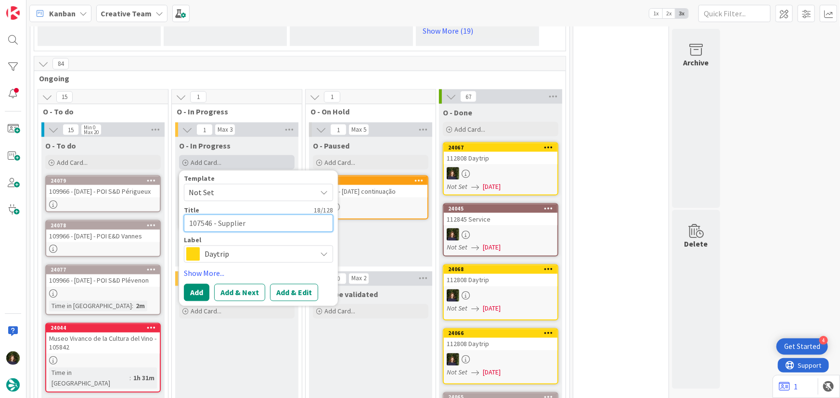
type textarea "107546 - Supplier V"
type textarea "x"
type textarea "107546 - Supplier Vo"
type textarea "x"
type textarea "107546 - Supplier Vol"
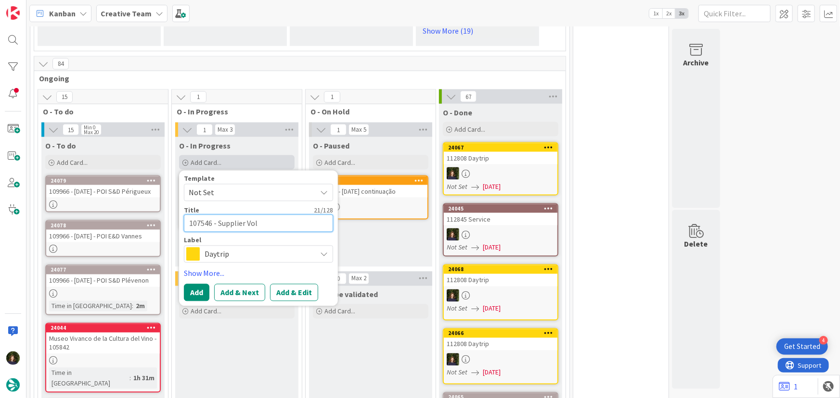
type textarea "x"
type textarea "107546 - Supplier Volta"
type textarea "x"
type textarea "107546 - Supplier Volta"
type textarea "x"
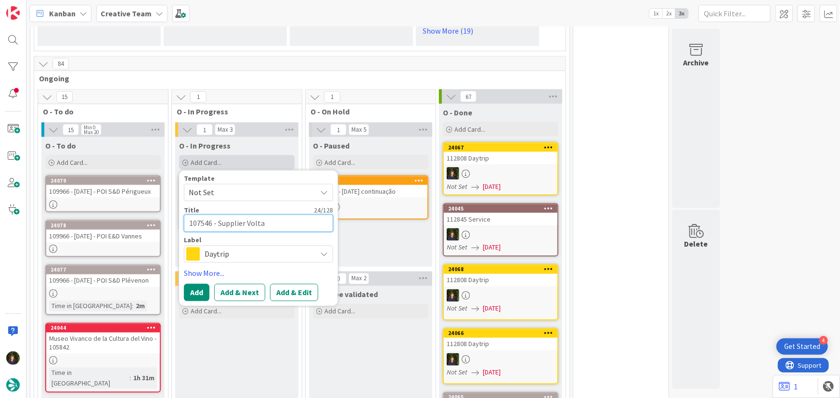
type textarea "107546 - Supplier Volta A"
type textarea "x"
type textarea "107546 - Supplier Volta Ad"
type textarea "x"
type textarea "107546 - Supplier Volta Adv"
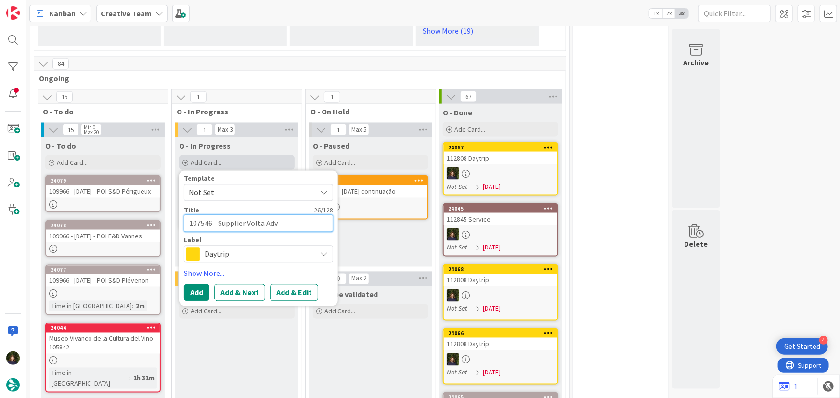
type textarea "x"
type textarea "107546 - Supplier Volta Adve"
type textarea "x"
type textarea "107546 - Supplier Volta Adven"
type textarea "x"
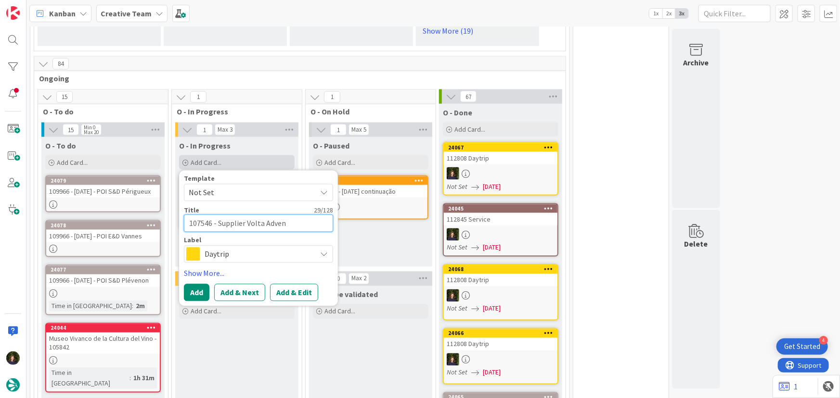
type textarea "107546 - Supplier Volta Advent"
type textarea "x"
type textarea "107546 - Supplier Volta Adventu"
type textarea "x"
type textarea "107546 - Supplier Volta Adventur"
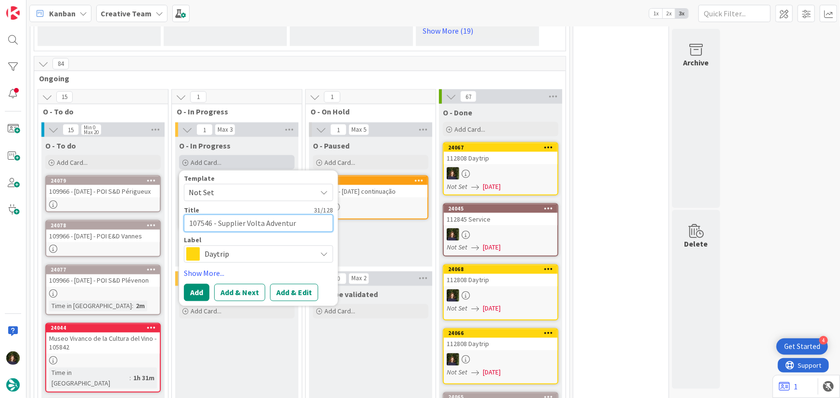
type textarea "x"
type textarea "107546 - Supplier Volta Adventure"
type textarea "x"
type textarea "107546 - Supplier Volta Adventures"
click at [276, 244] on div "Template Not Set Title 34 / 128 107546 - Supplier Volta Adventures Label Daytri…" at bounding box center [258, 239] width 149 height 126
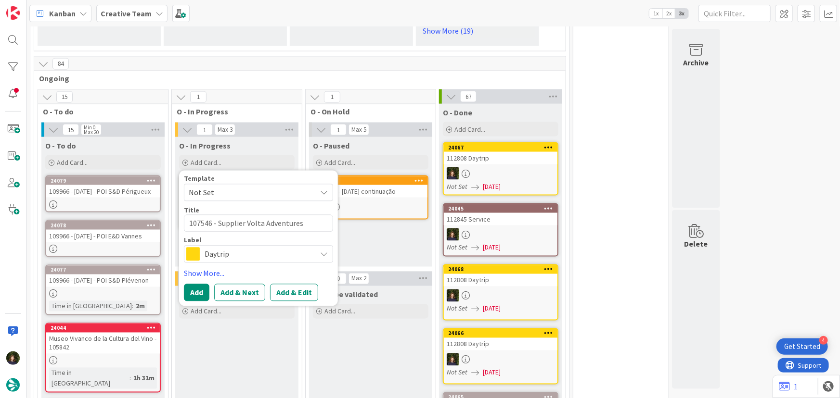
click at [269, 246] on div "Daytrip" at bounding box center [258, 254] width 149 height 17
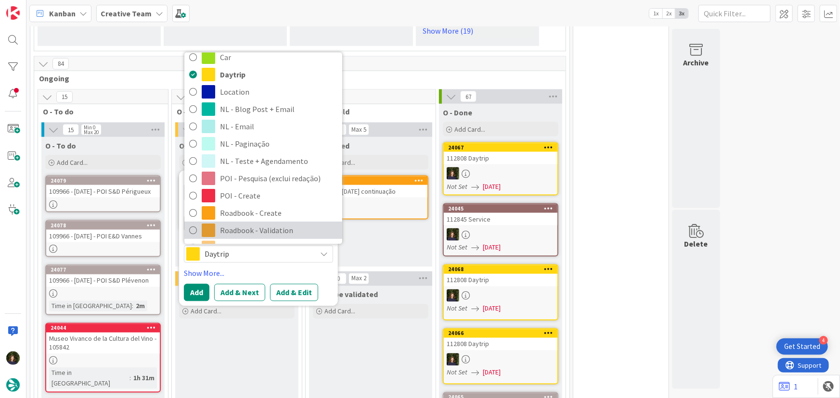
scroll to position [87, 0]
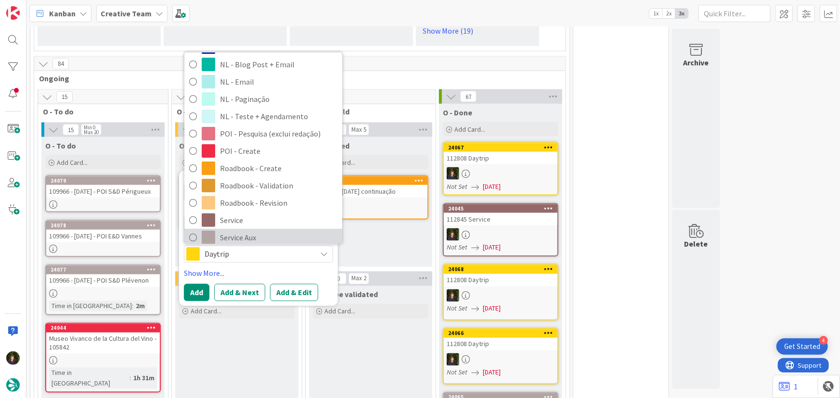
click at [253, 231] on span "Service Aux" at bounding box center [278, 238] width 117 height 14
type textarea "x"
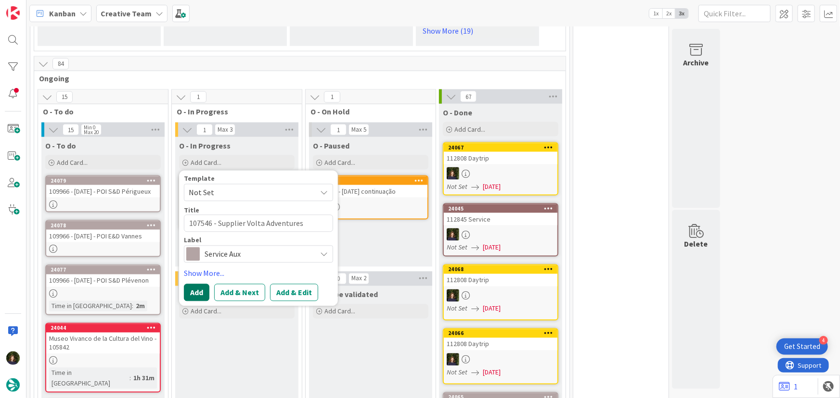
click at [196, 284] on button "Add" at bounding box center [197, 292] width 26 height 17
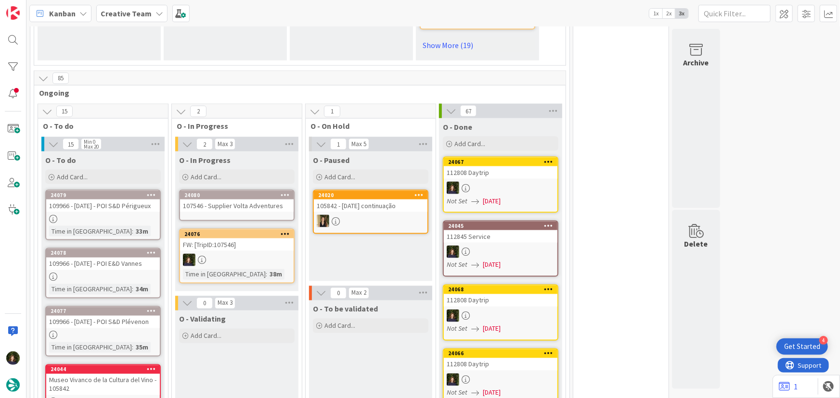
click at [221, 200] on div "107546 - Supplier Volta Adventures" at bounding box center [237, 206] width 114 height 13
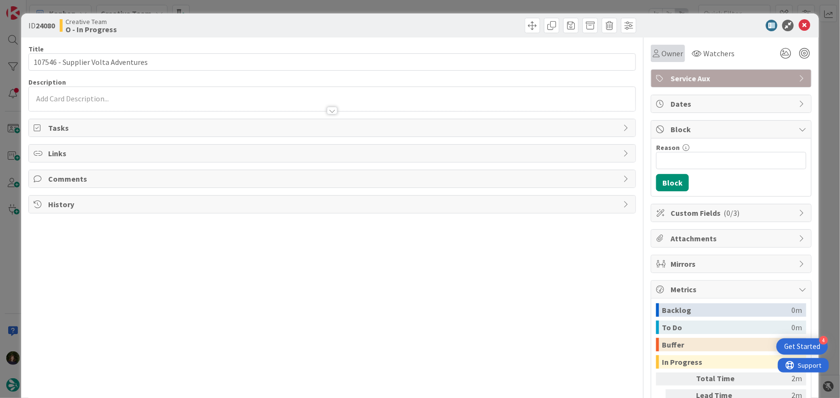
click at [665, 53] on span "Owner" at bounding box center [672, 54] width 22 height 12
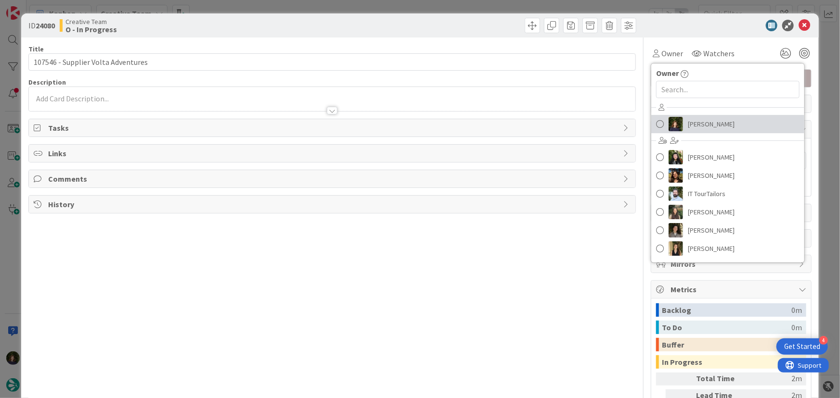
click at [692, 127] on span "[PERSON_NAME]" at bounding box center [711, 124] width 47 height 14
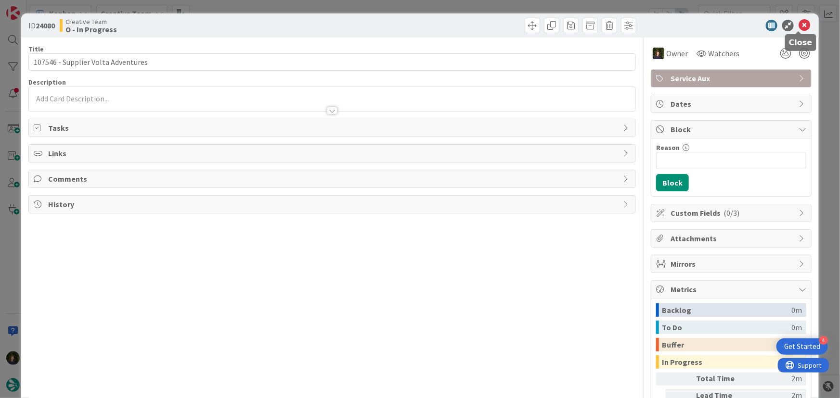
click at [798, 24] on icon at bounding box center [804, 26] width 12 height 12
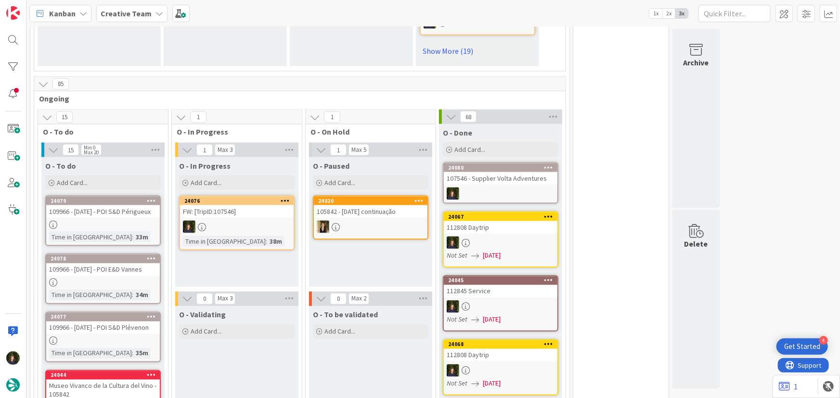
click at [237, 221] on div at bounding box center [237, 227] width 114 height 13
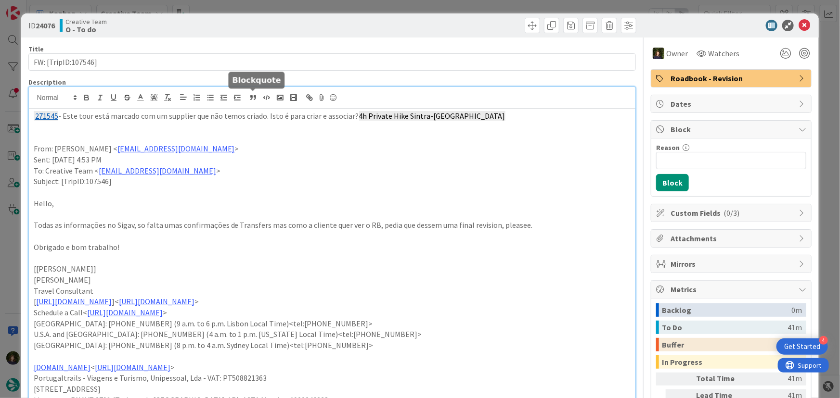
click at [247, 98] on div "[PERSON_NAME] joined 3 m ago 271545 - Este tour está marcado com um supplier qu…" at bounding box center [332, 262] width 607 height 350
click at [247, 98] on button "button" at bounding box center [252, 98] width 13 height 12
click at [244, 113] on p "271545 - Este tour está marcado com um supplier que não temos criado. Isto é pa…" at bounding box center [332, 116] width 597 height 11
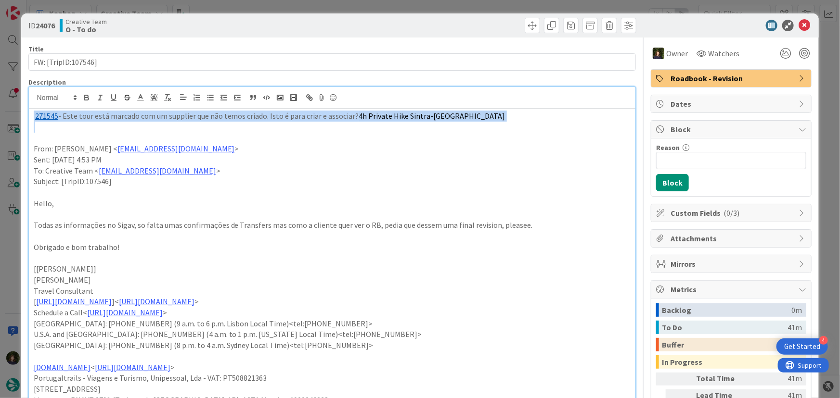
click at [244, 113] on p "271545 - Este tour está marcado com um supplier que não temos criado. Isto é pa…" at bounding box center [332, 116] width 597 height 11
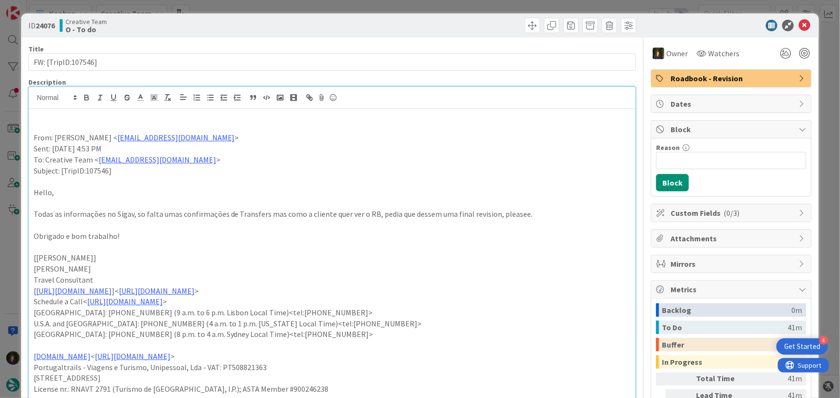
paste div
drag, startPoint x: 797, startPoint y: 25, endPoint x: 779, endPoint y: 33, distance: 20.0
click at [798, 25] on icon at bounding box center [804, 26] width 12 height 12
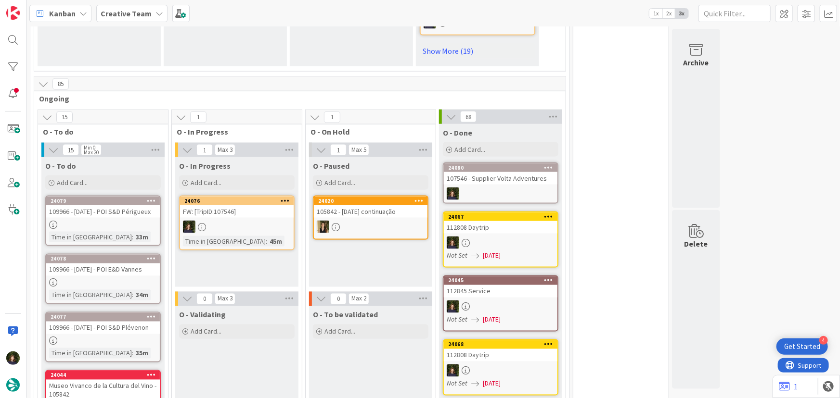
click at [254, 221] on div at bounding box center [237, 227] width 114 height 13
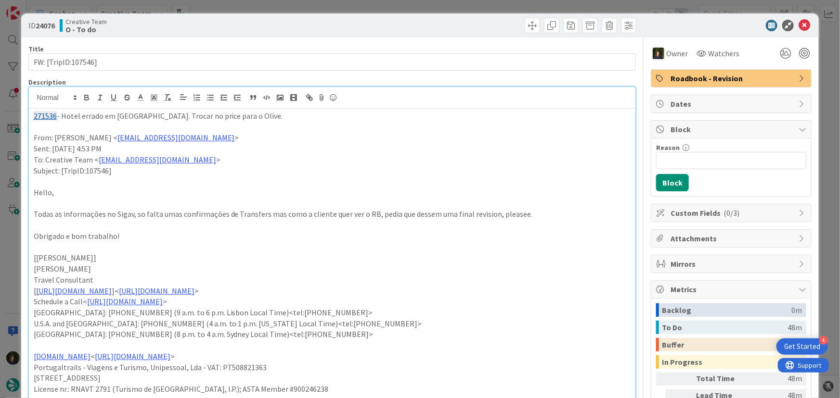
click at [256, 97] on div "271536 - Hotel errado em [GEOGRAPHIC_DATA]. Trocar no price para o Olive. From:…" at bounding box center [332, 256] width 607 height 339
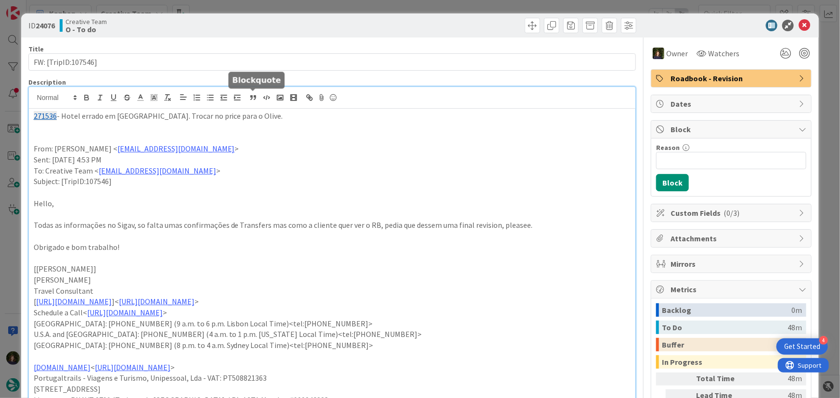
paste div
click at [57, 128] on p "271562 - por confirmar pelo fornecedor, mas deixei preenchido." at bounding box center [332, 127] width 597 height 11
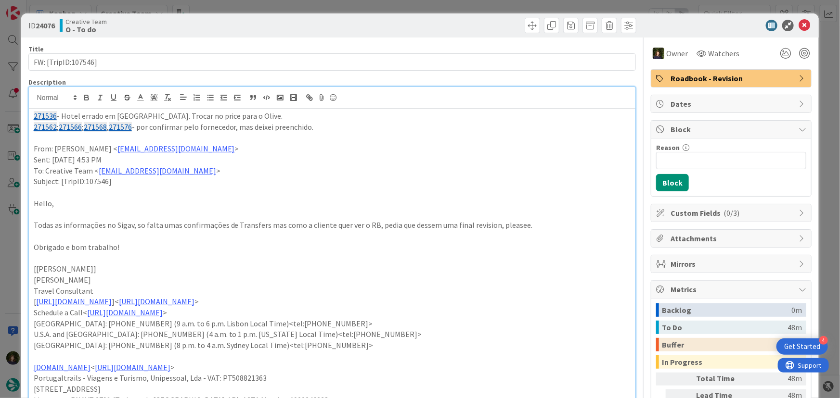
drag, startPoint x: 333, startPoint y: 127, endPoint x: 24, endPoint y: 117, distance: 309.5
click at [24, 117] on div "ID 24076 Creative Team O - To do Title 19 / 128 FW: [TripID:107546] Description…" at bounding box center [420, 280] width 798 height 534
copy div "271536 - Hotel errado em [GEOGRAPHIC_DATA]. Trocar no price para o Olive. 27156…"
click at [798, 23] on icon at bounding box center [804, 26] width 12 height 12
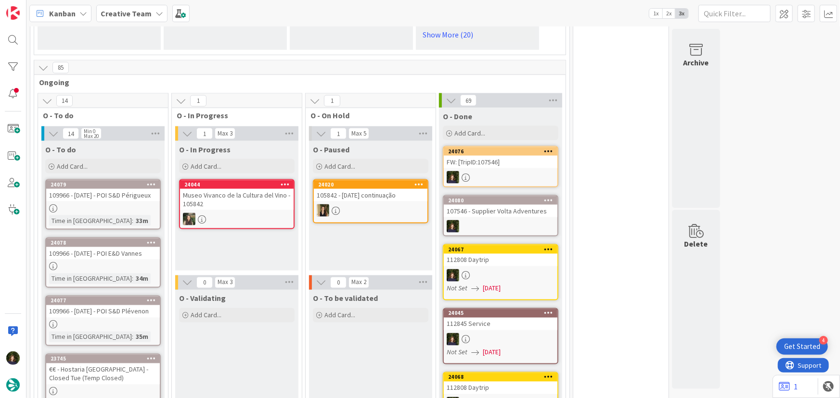
click at [507, 158] on div "24076 FW: [TripID:107546]" at bounding box center [500, 166] width 115 height 41
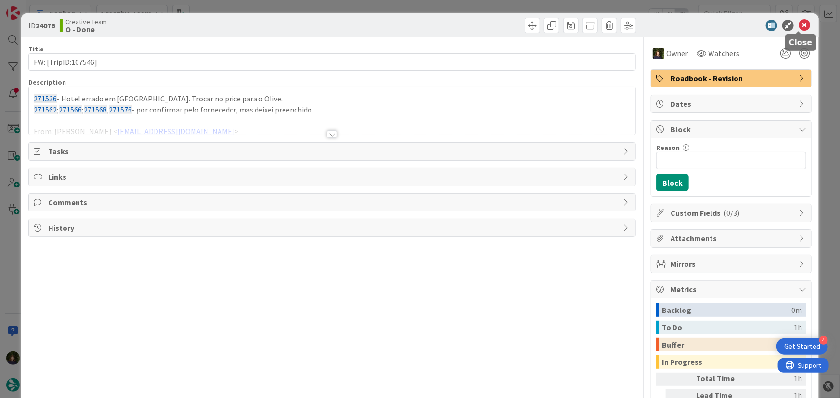
click at [798, 26] on icon at bounding box center [804, 26] width 12 height 12
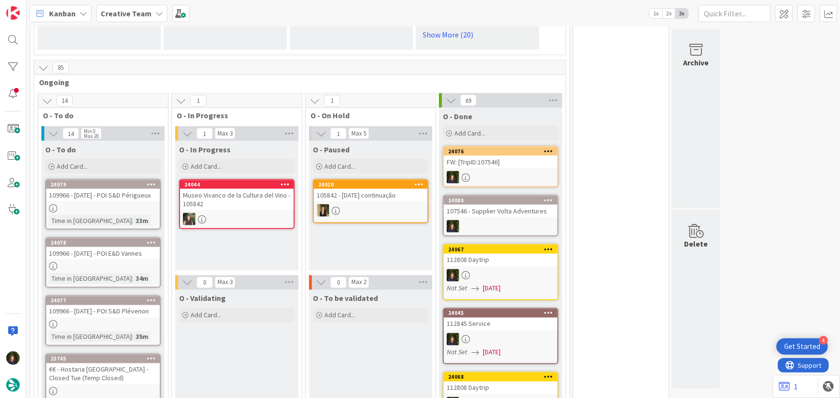
click at [136, 15] on b "Creative Team" at bounding box center [126, 14] width 51 height 10
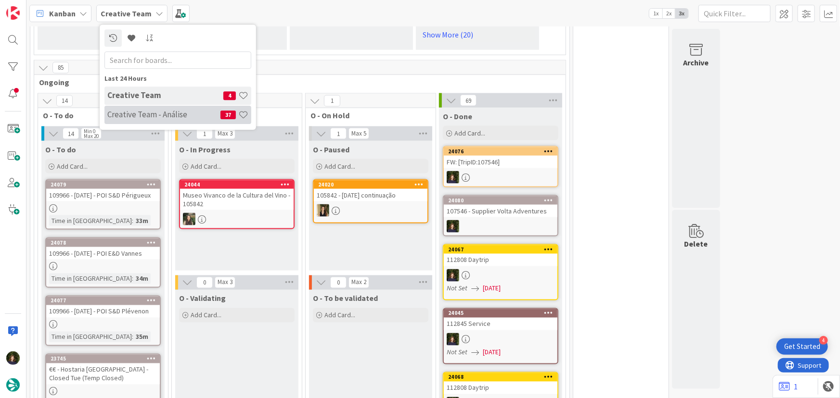
click at [125, 117] on h4 "Creative Team - Análise" at bounding box center [163, 115] width 113 height 10
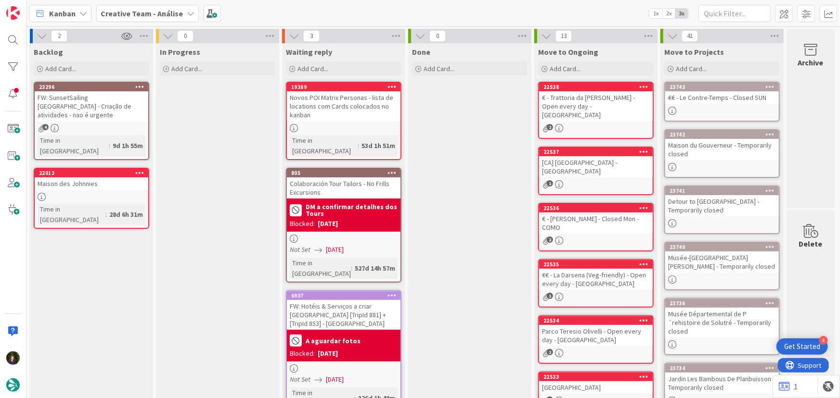
click at [152, 5] on div "Creative Team - Análise" at bounding box center [147, 13] width 102 height 17
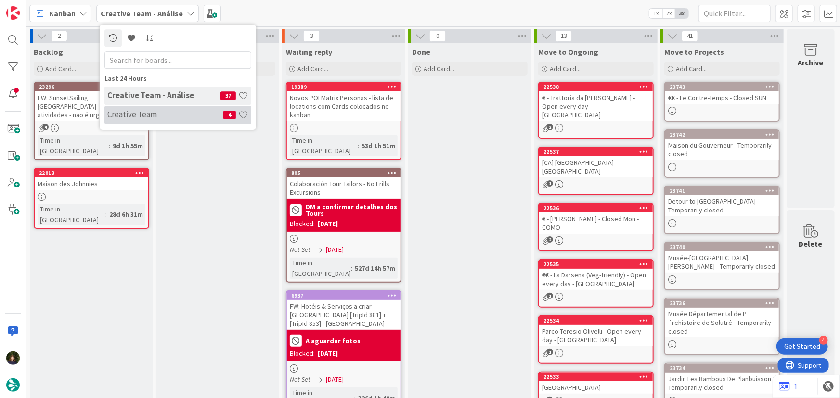
click at [160, 106] on div "Creative Team 4" at bounding box center [177, 115] width 147 height 18
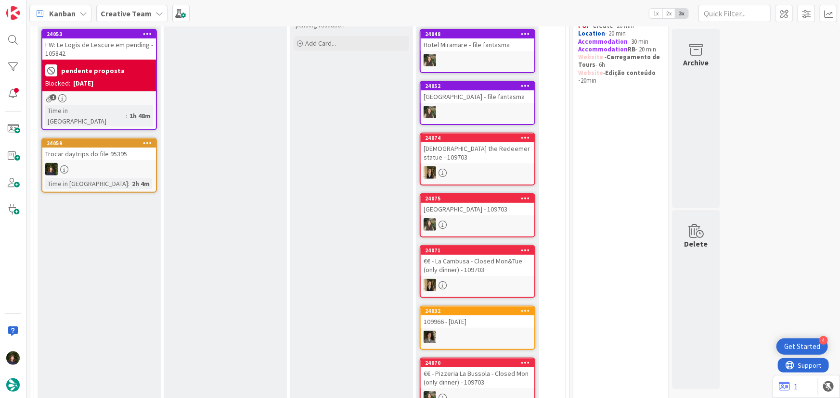
click at [130, 15] on b "Creative Team" at bounding box center [126, 14] width 51 height 10
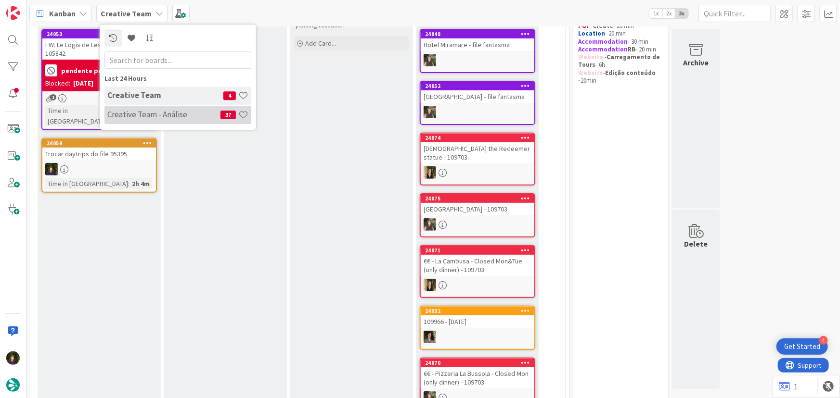
click at [123, 114] on h4 "Creative Team - Análise" at bounding box center [163, 115] width 113 height 10
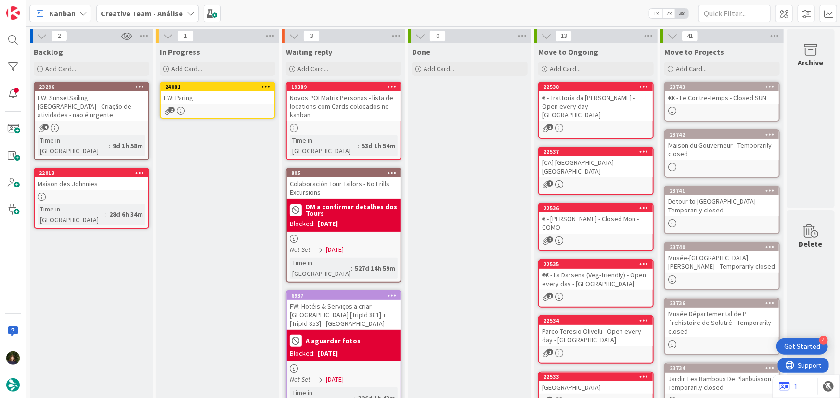
click at [226, 98] on div "FW: Paring" at bounding box center [218, 97] width 114 height 13
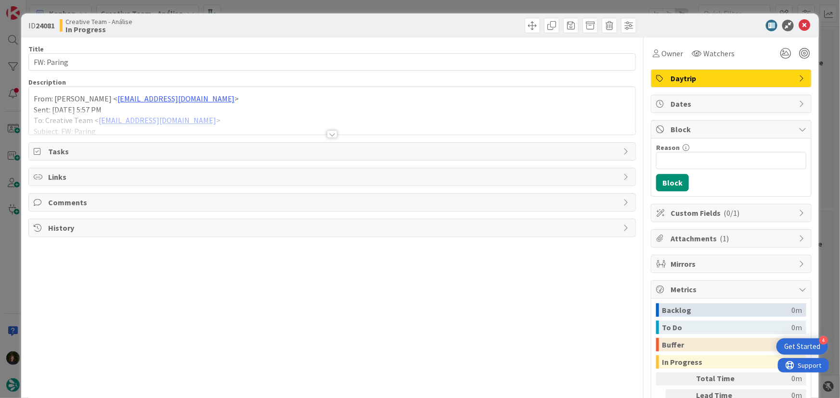
click at [728, 73] on span "Daytrip" at bounding box center [731, 79] width 123 height 12
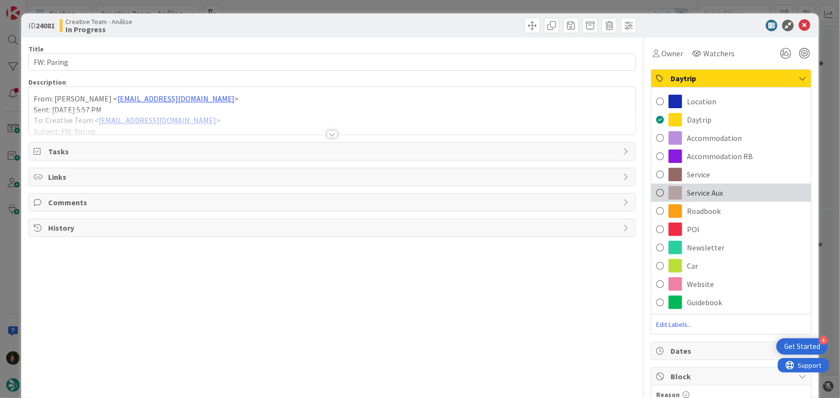
click at [711, 197] on span "Service Aux" at bounding box center [705, 193] width 36 height 12
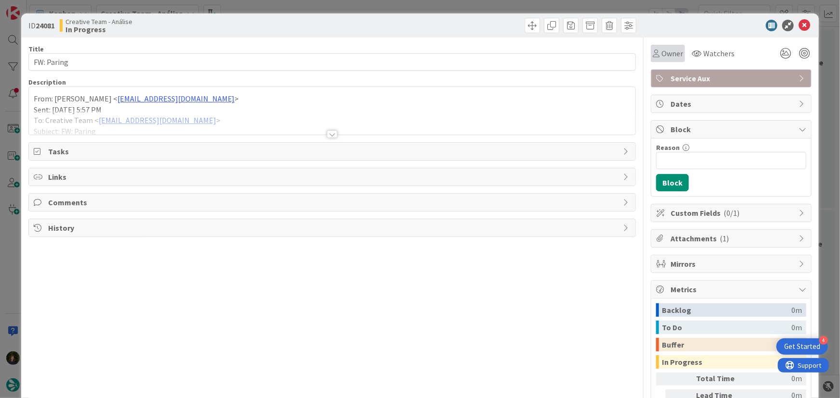
click at [669, 57] on span "Owner" at bounding box center [672, 54] width 22 height 12
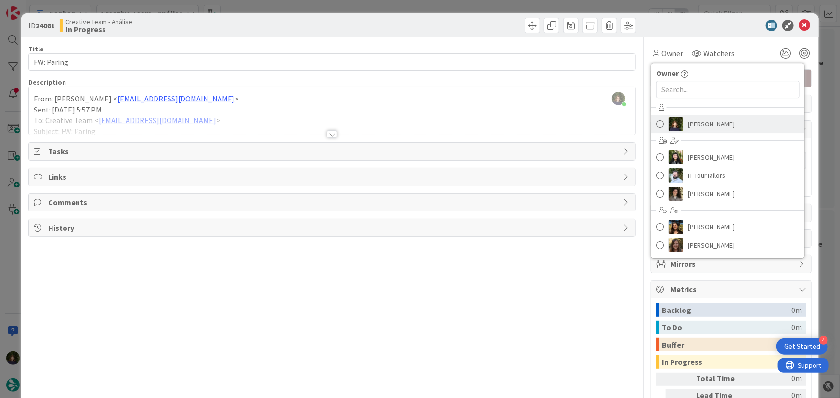
click at [692, 122] on span "[PERSON_NAME]" at bounding box center [711, 124] width 47 height 14
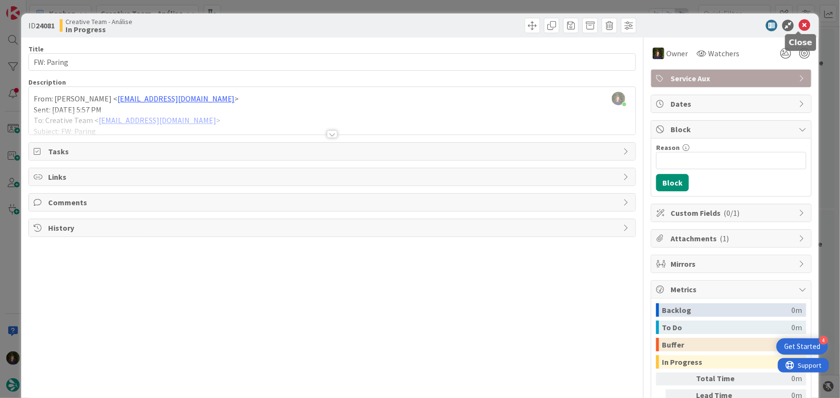
click at [798, 25] on icon at bounding box center [804, 26] width 12 height 12
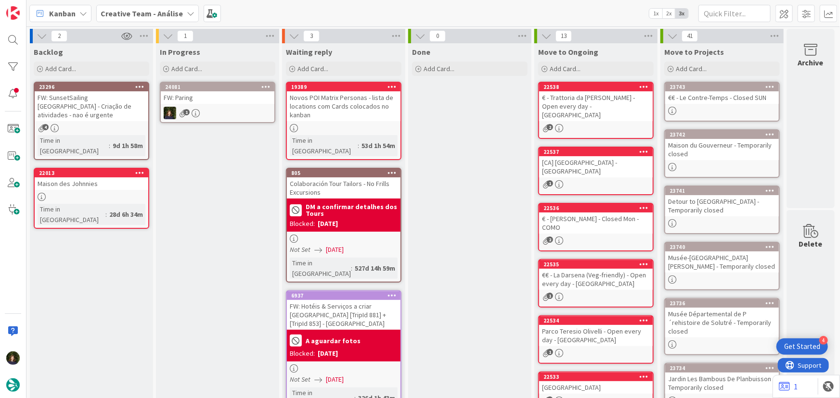
click at [268, 84] on icon at bounding box center [265, 86] width 9 height 7
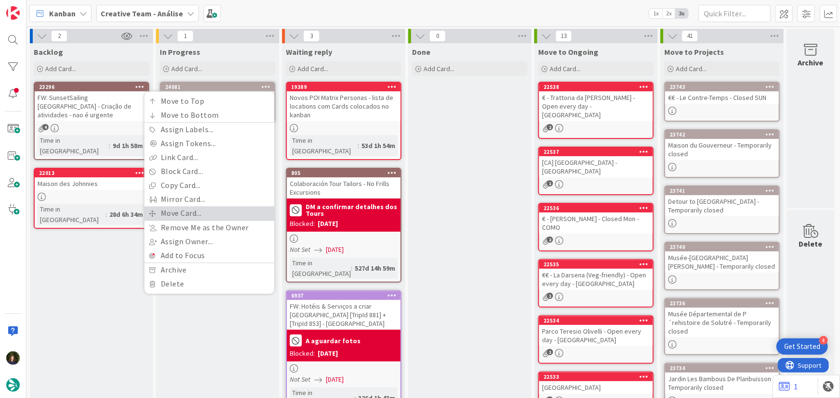
click at [207, 208] on link "Move Card..." at bounding box center [209, 213] width 130 height 14
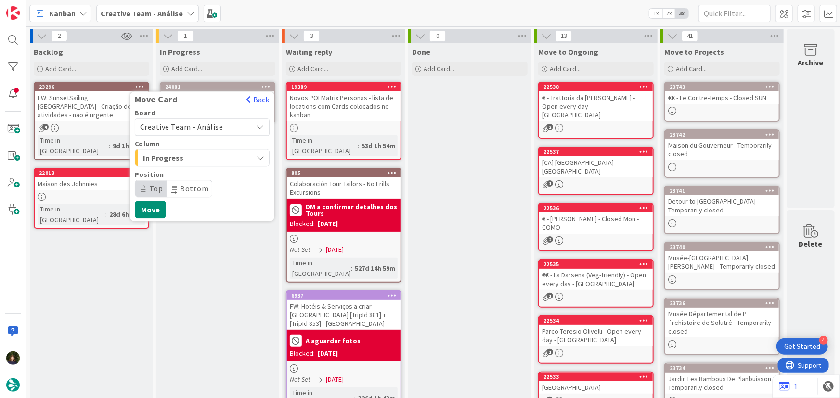
click at [208, 125] on span "Creative Team - Análise" at bounding box center [181, 127] width 83 height 10
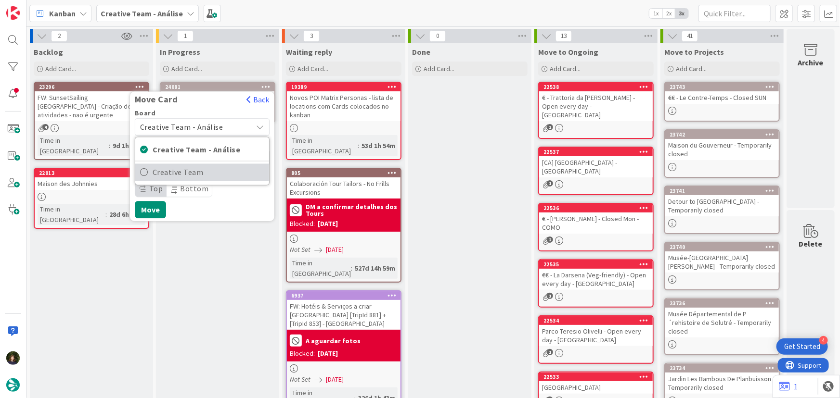
click at [214, 171] on span "Creative Team" at bounding box center [209, 173] width 112 height 14
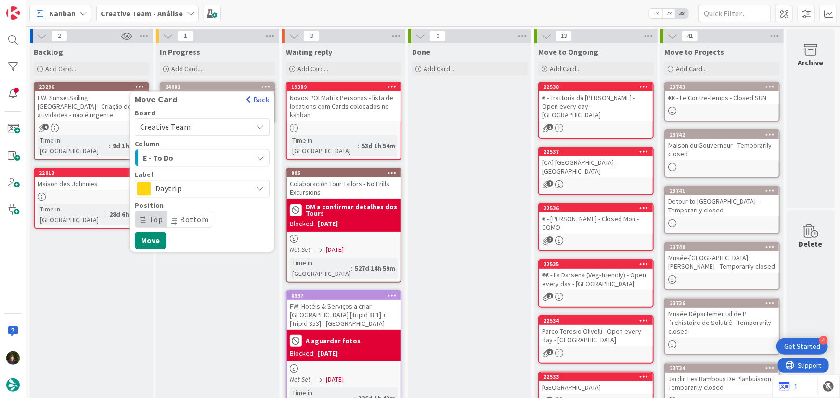
click at [208, 156] on span "E - To Do" at bounding box center [179, 158] width 72 height 13
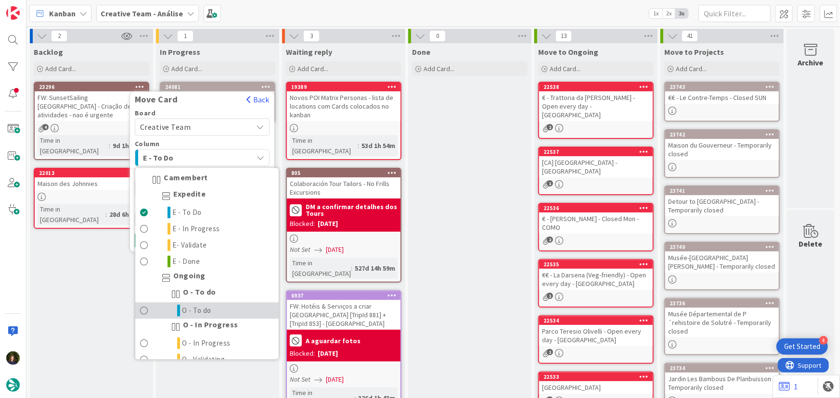
click at [208, 313] on span "O - To do" at bounding box center [196, 312] width 29 height 12
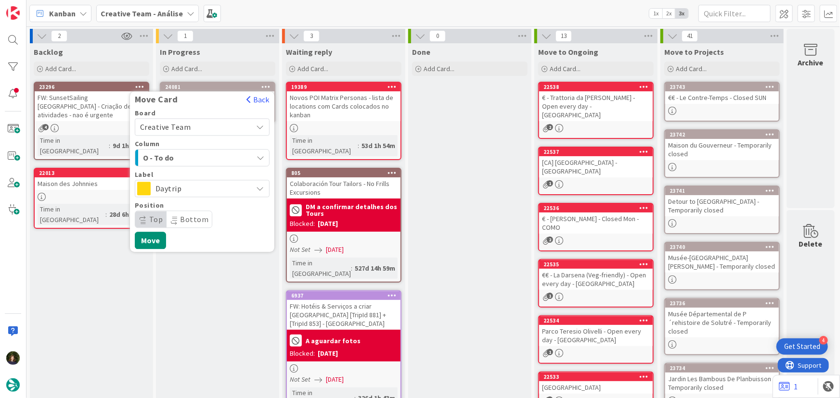
click at [188, 192] on span "Daytrip" at bounding box center [201, 188] width 92 height 13
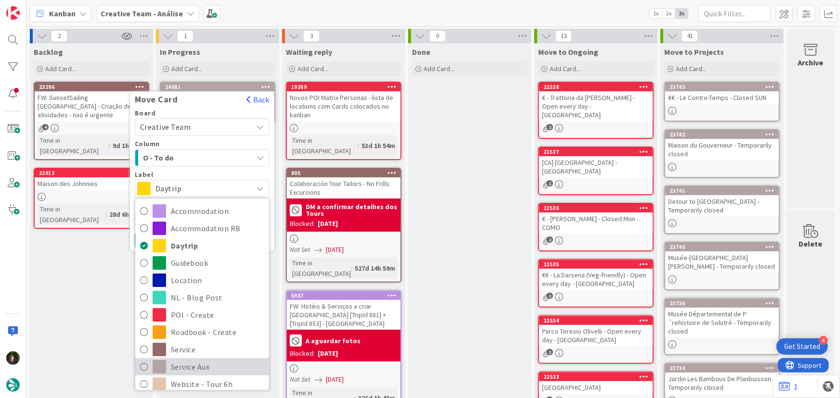
click at [205, 365] on span "Service Aux" at bounding box center [217, 367] width 93 height 14
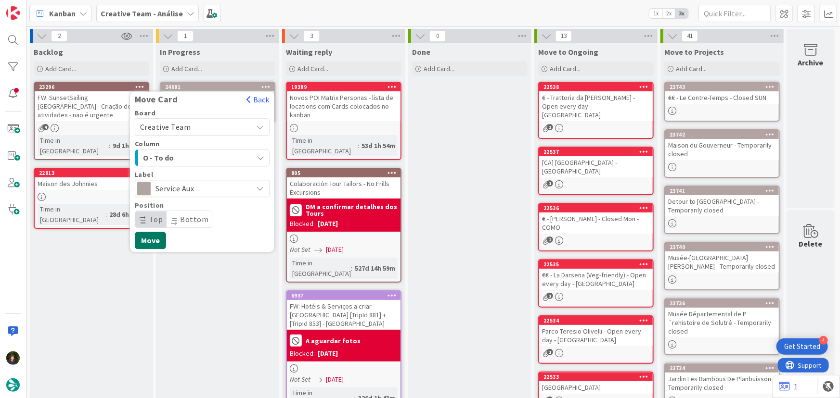
click at [149, 243] on button "Move" at bounding box center [150, 240] width 31 height 17
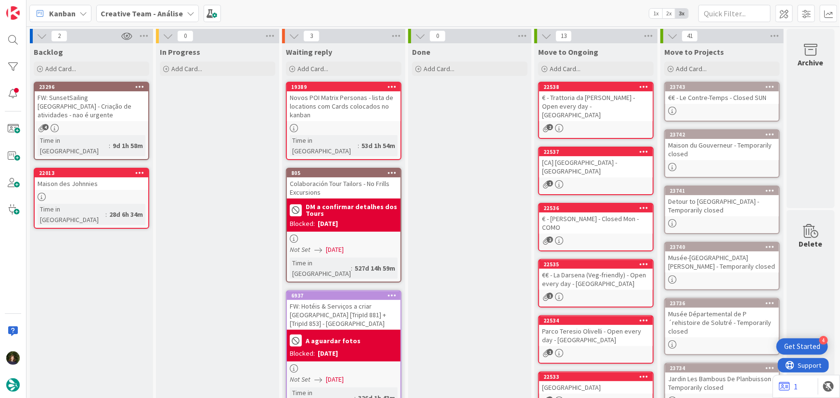
click at [124, 10] on b "Creative Team - Análise" at bounding box center [142, 14] width 82 height 10
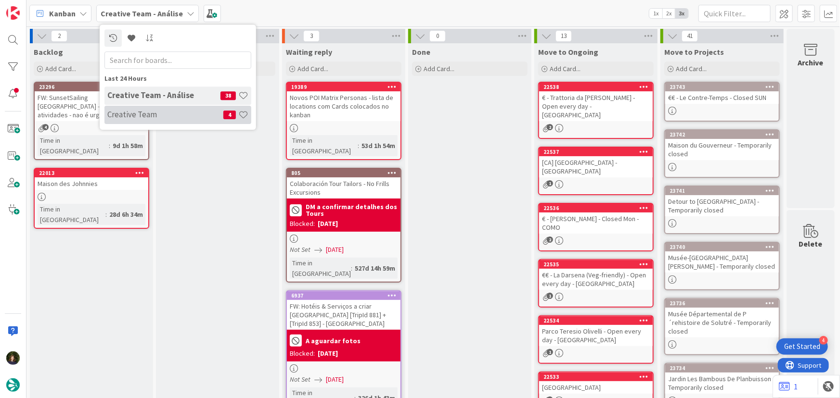
click at [150, 110] on h4 "Creative Team" at bounding box center [165, 115] width 116 height 10
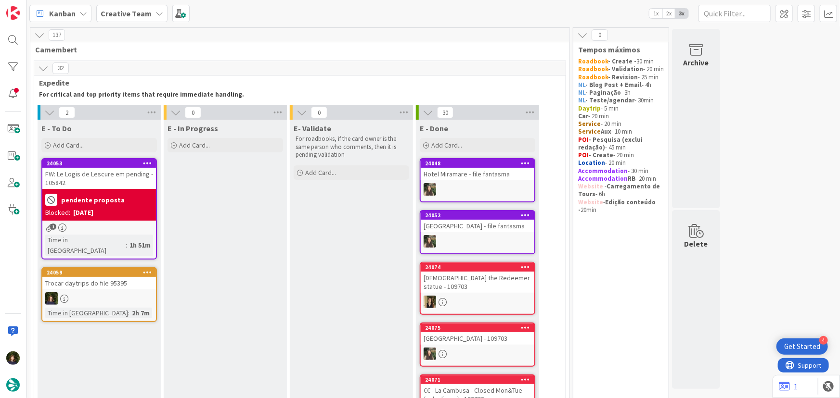
scroll to position [1, 0]
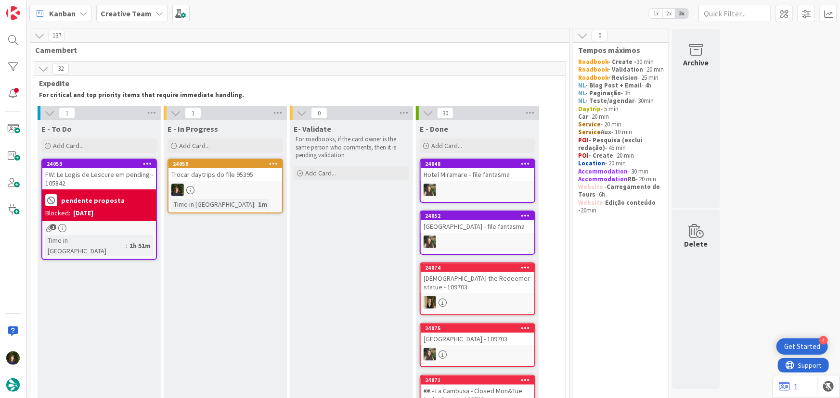
click at [207, 189] on div at bounding box center [225, 190] width 114 height 13
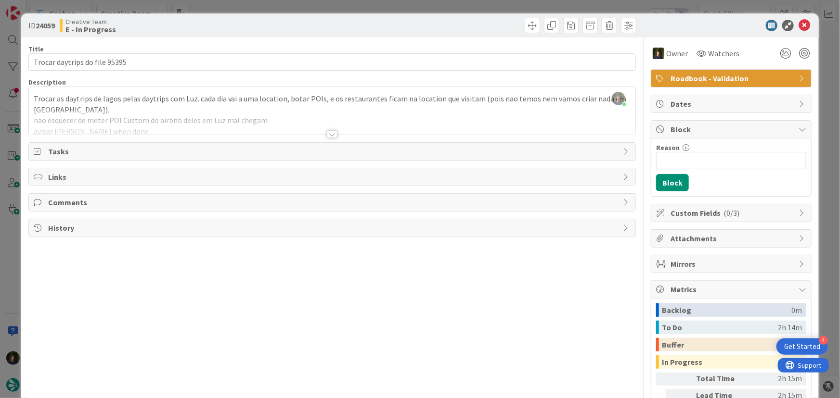
click at [330, 133] on div at bounding box center [332, 134] width 11 height 8
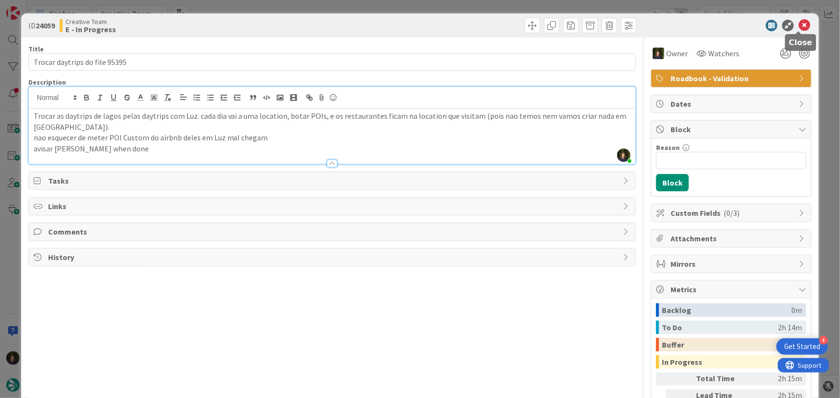
drag, startPoint x: 802, startPoint y: 27, endPoint x: 790, endPoint y: 32, distance: 13.0
click at [802, 27] on icon at bounding box center [804, 26] width 12 height 12
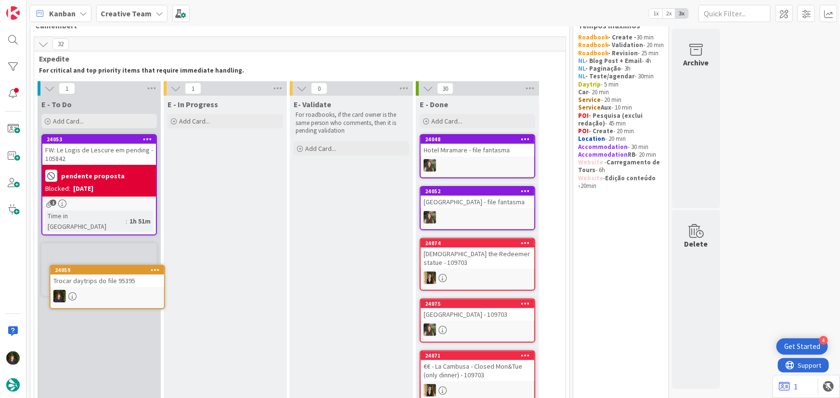
scroll to position [26, 0]
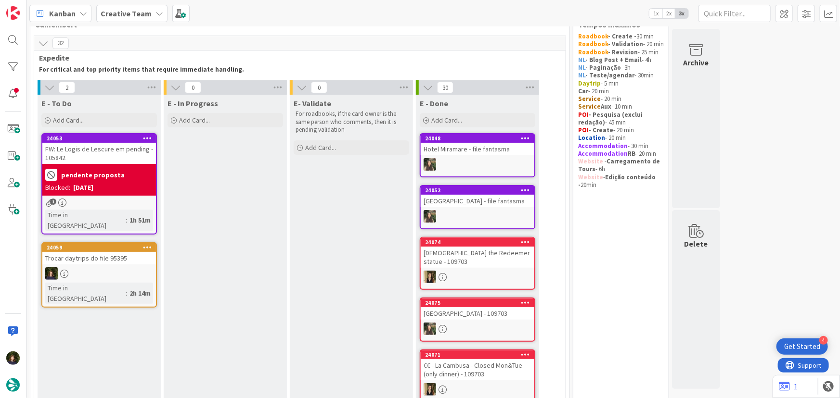
click at [93, 268] on div at bounding box center [99, 274] width 114 height 13
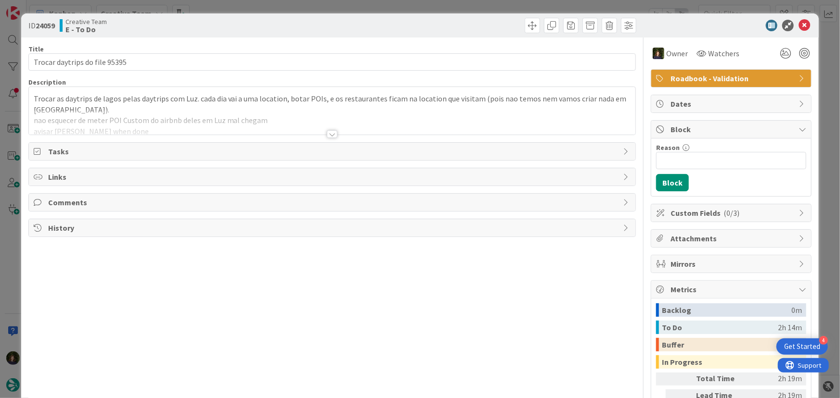
click at [327, 132] on div at bounding box center [332, 134] width 11 height 8
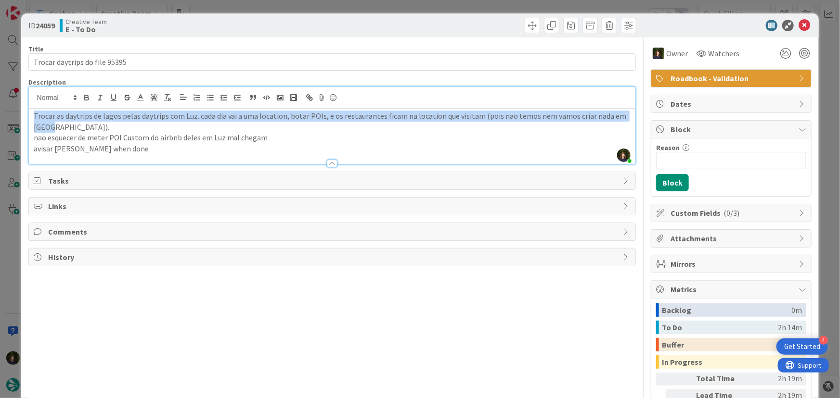
drag, startPoint x: 31, startPoint y: 118, endPoint x: 63, endPoint y: 126, distance: 32.6
click at [63, 126] on div "Trocar as daytrips de lagos pelas daytrips com Luz. cada dia vai a uma location…" at bounding box center [332, 136] width 607 height 55
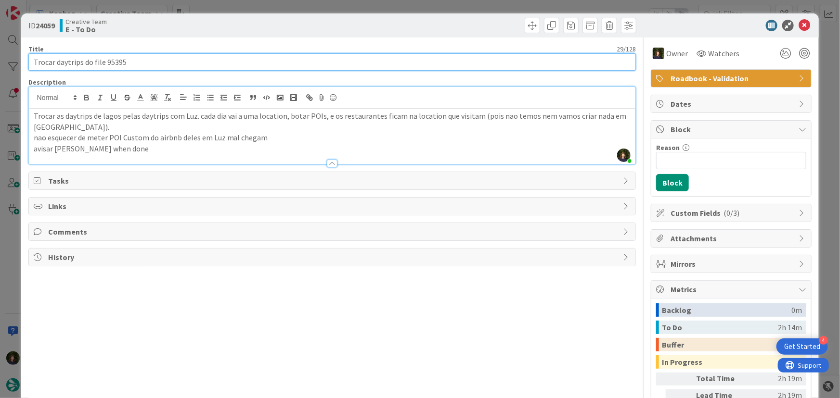
drag, startPoint x: 43, startPoint y: 122, endPoint x: 142, endPoint y: 62, distance: 115.9
click at [142, 62] on input "Trocar daytrips do file 95395" at bounding box center [332, 61] width 608 height 17
drag, startPoint x: 112, startPoint y: 62, endPoint x: 27, endPoint y: 65, distance: 84.8
click at [27, 64] on div "ID 24059 Creative Team E - To Do Title 29 / 128 Trocar daytrips do file 95395 D…" at bounding box center [420, 241] width 798 height 457
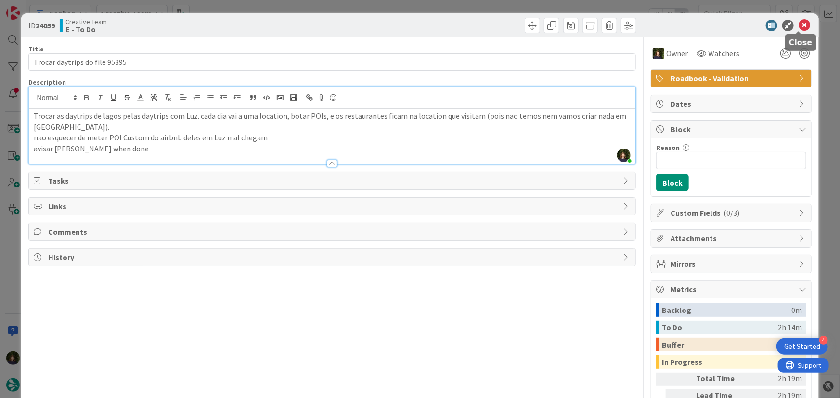
click at [798, 24] on icon at bounding box center [804, 26] width 12 height 12
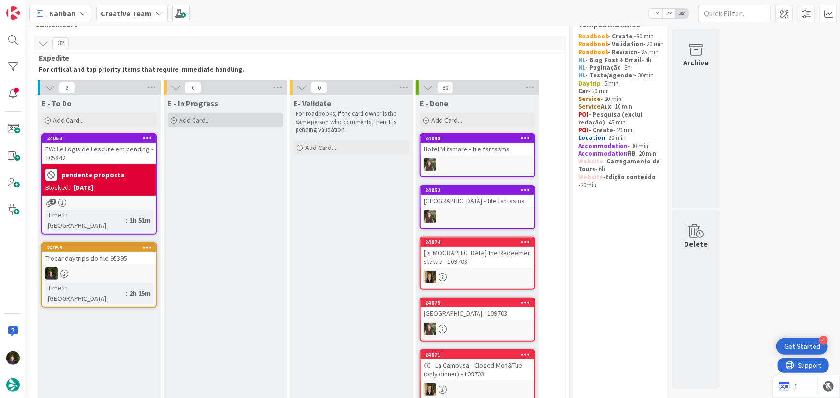
click at [216, 120] on div "Add Card..." at bounding box center [224, 120] width 115 height 14
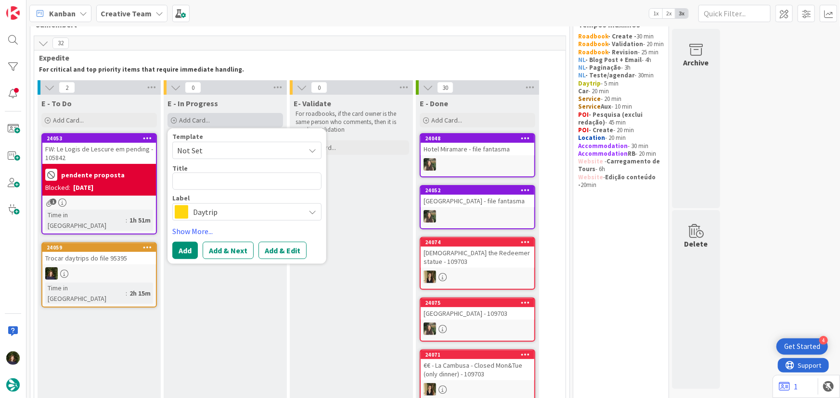
type textarea "x"
type textarea "L"
click at [194, 183] on textarea at bounding box center [246, 181] width 149 height 17
type textarea "x"
type textarea "C"
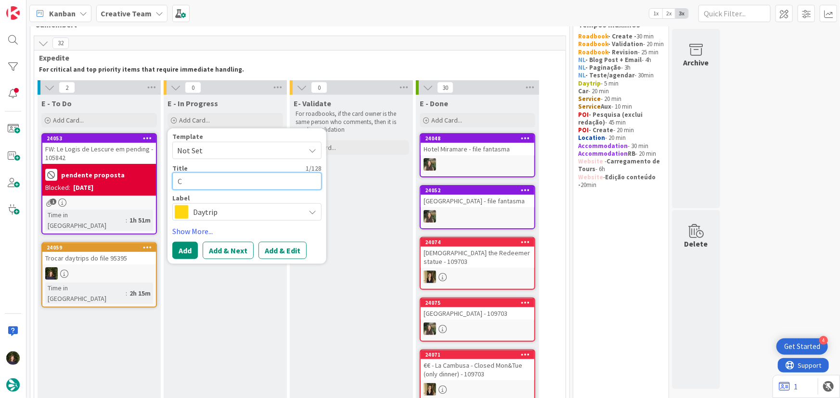
type textarea "x"
type textarea "Co"
type textarea "x"
type textarea "Coi"
type textarea "x"
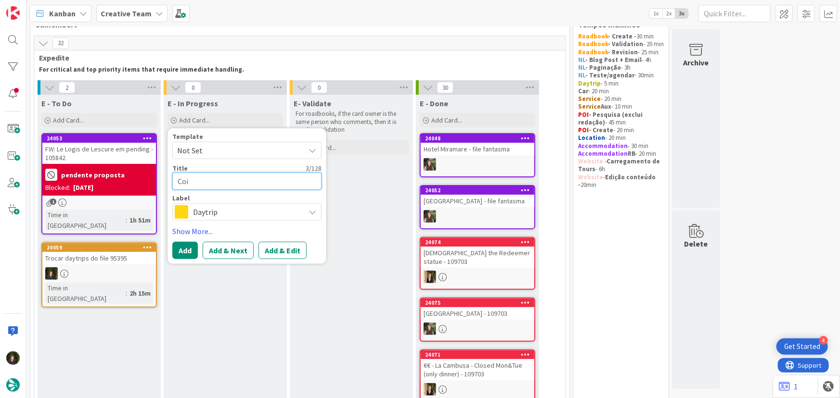
type textarea "Co"
type textarea "x"
type textarea "C"
type textarea "x"
type textarea "9"
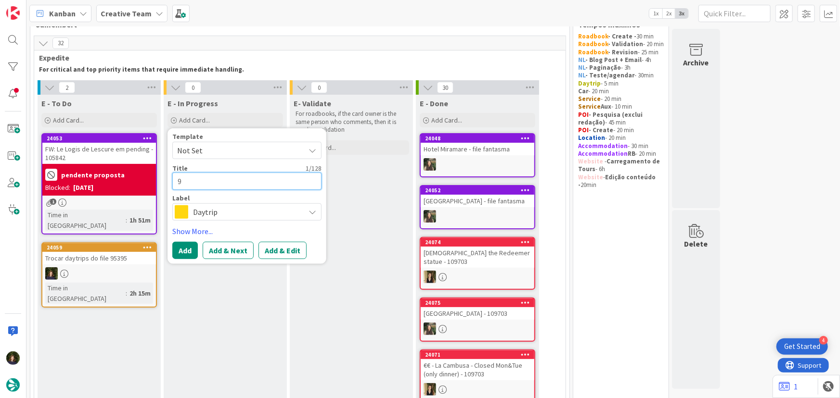
type textarea "x"
type textarea "953"
type textarea "x"
type textarea "9539"
type textarea "x"
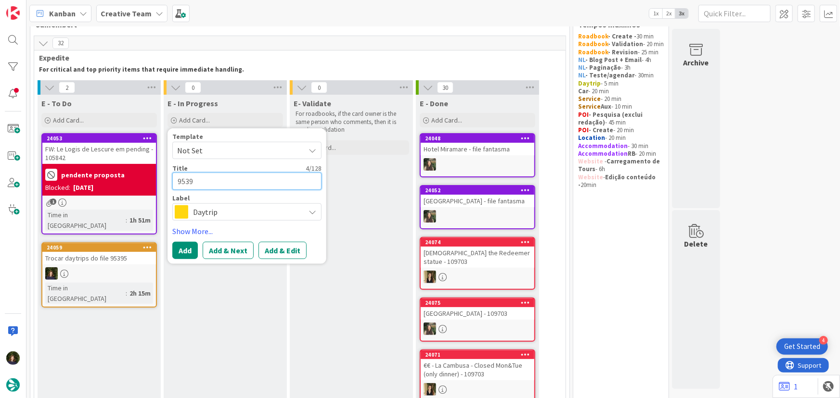
type textarea "95395"
type textarea "x"
type textarea "95395"
type textarea "x"
type textarea "95395 -"
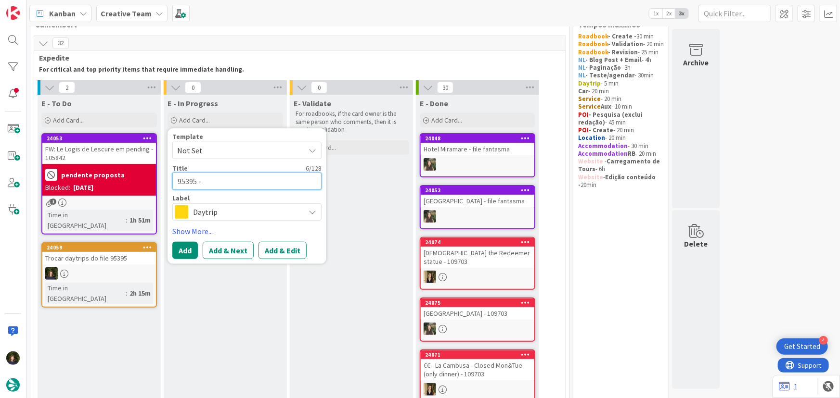
type textarea "x"
type textarea "95395 -"
type textarea "x"
type textarea "95395 - Co"
type textarea "x"
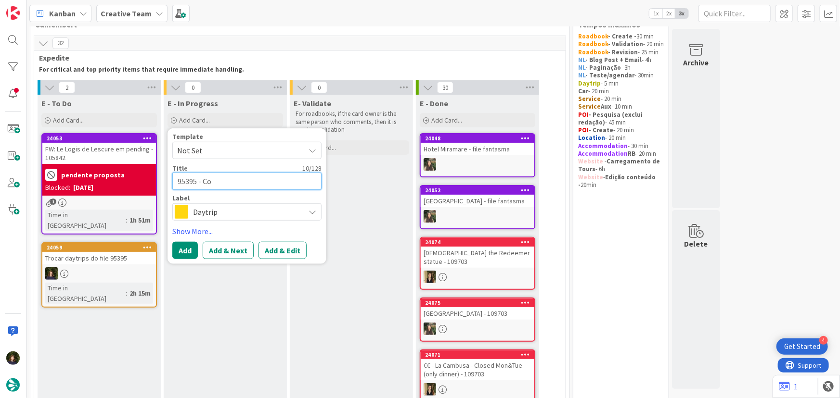
type textarea "95395 - Coi"
type textarea "x"
type textarea "95395 - Coim"
type textarea "x"
type textarea "95395 - Coimb"
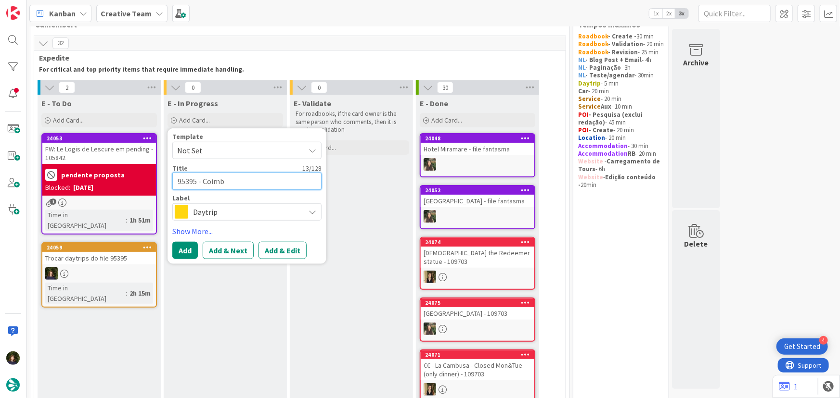
type textarea "x"
type textarea "95395 - Coimbr"
type textarea "x"
type textarea "95395 - [GEOGRAPHIC_DATA]"
type textarea "x"
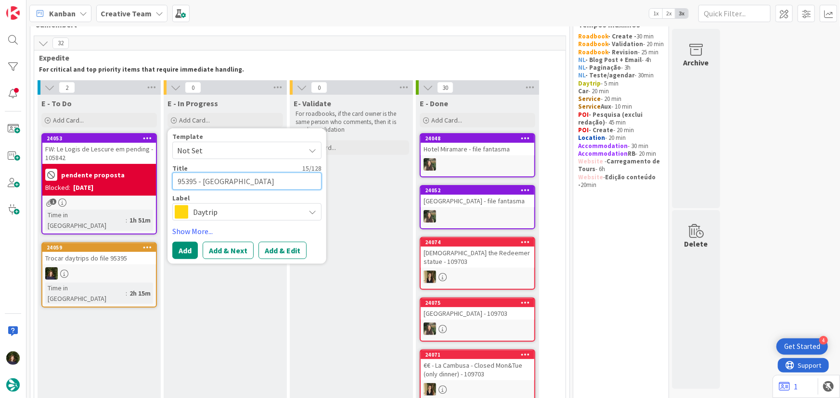
type textarea "95395 - [GEOGRAPHIC_DATA]"
type textarea "x"
type textarea "95395 - [GEOGRAPHIC_DATA] /"
type textarea "x"
type textarea "95395 - [GEOGRAPHIC_DATA] /"
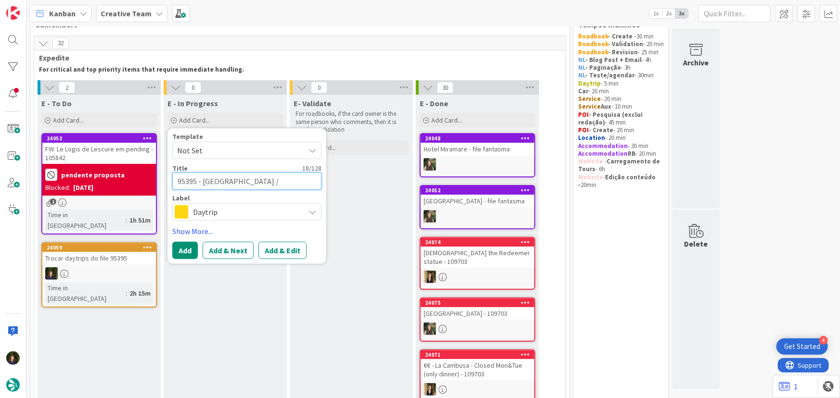
type textarea "x"
type textarea "95395 - [GEOGRAPHIC_DATA] / Lu"
type textarea "x"
click at [194, 178] on textarea "95395 - [GEOGRAPHIC_DATA] / [GEOGRAPHIC_DATA]" at bounding box center [246, 181] width 149 height 17
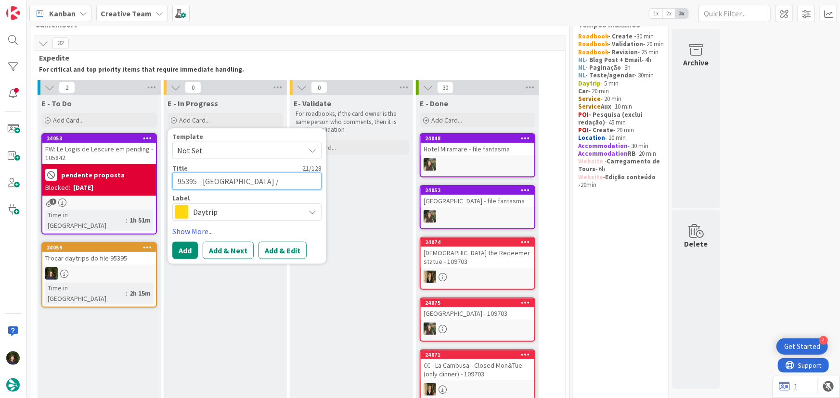
click at [194, 178] on textarea "95395 - [GEOGRAPHIC_DATA] / [GEOGRAPHIC_DATA]" at bounding box center [246, 181] width 149 height 17
type textarea "95395 - [GEOGRAPHIC_DATA] / [GEOGRAPHIC_DATA]"
click at [179, 254] on button "Add" at bounding box center [185, 250] width 26 height 17
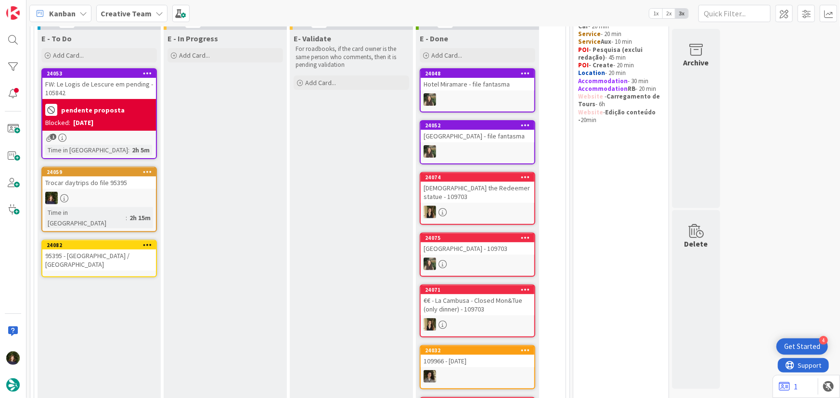
scroll to position [134, 0]
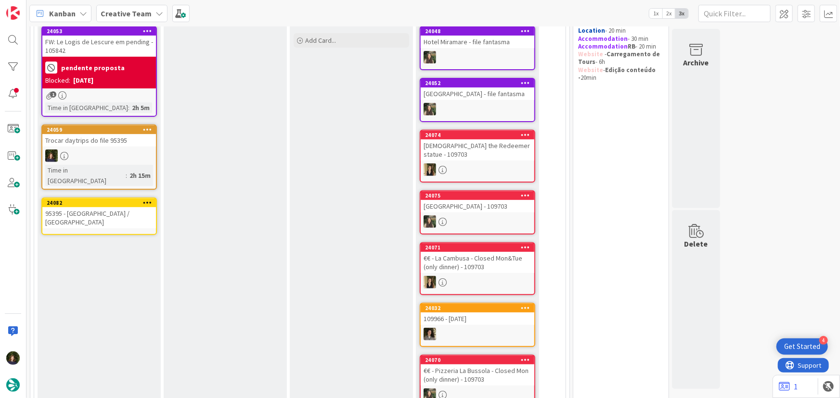
click at [149, 199] on icon at bounding box center [147, 202] width 9 height 7
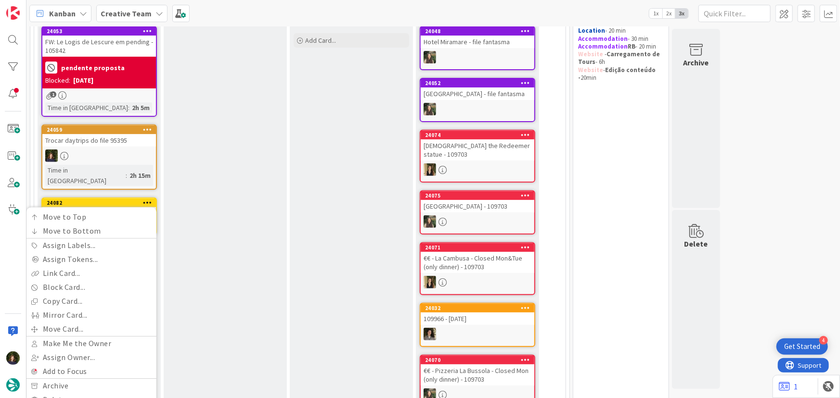
click at [208, 238] on div "E - In Progress Add Card... Template Not Set Title 0 / 128 Label Daytrip Show M…" at bounding box center [225, 299] width 123 height 625
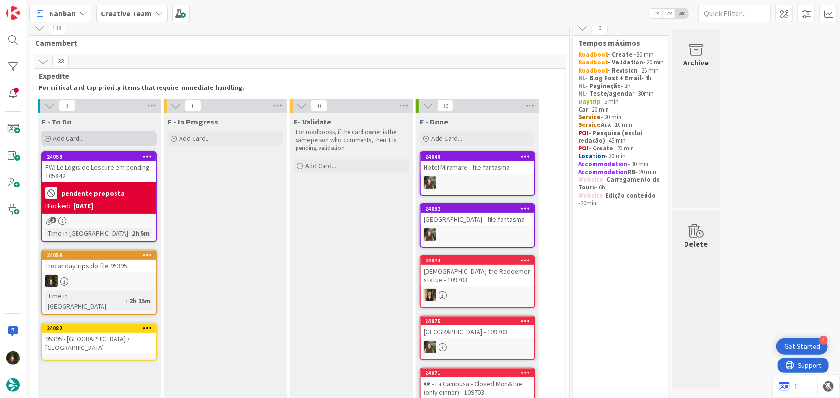
scroll to position [2, 0]
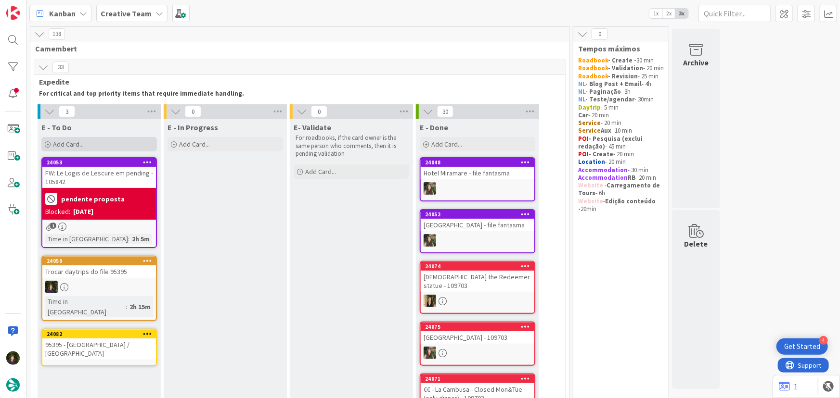
click at [128, 140] on div "Add Card..." at bounding box center [98, 144] width 115 height 14
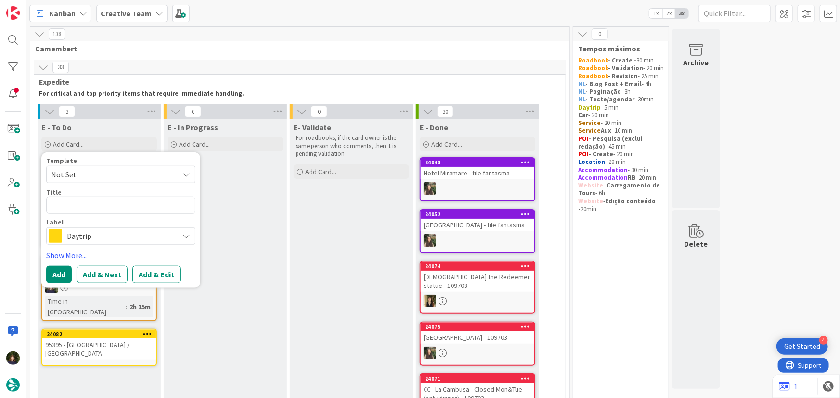
type textarea "x"
type textarea "L"
type textarea "x"
type textarea "Lu"
type textarea "x"
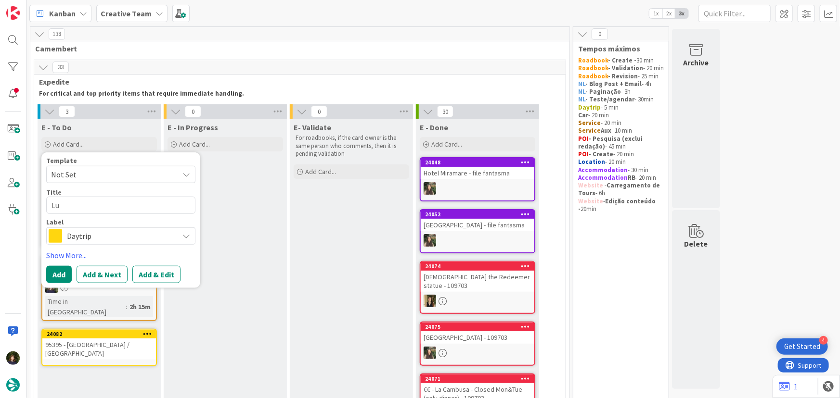
type textarea "Lus"
type textarea "x"
type textarea "Lu"
type textarea "x"
type textarea "Luz"
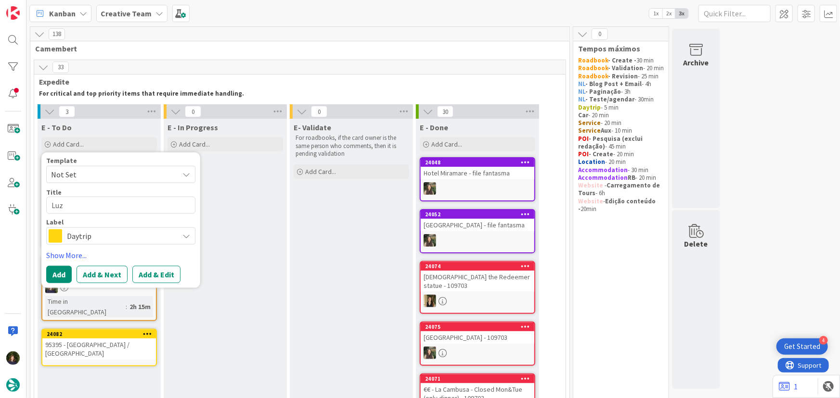
type textarea "x"
type textarea "Luz"
type textarea "x"
type textarea "Luz /"
type textarea "x"
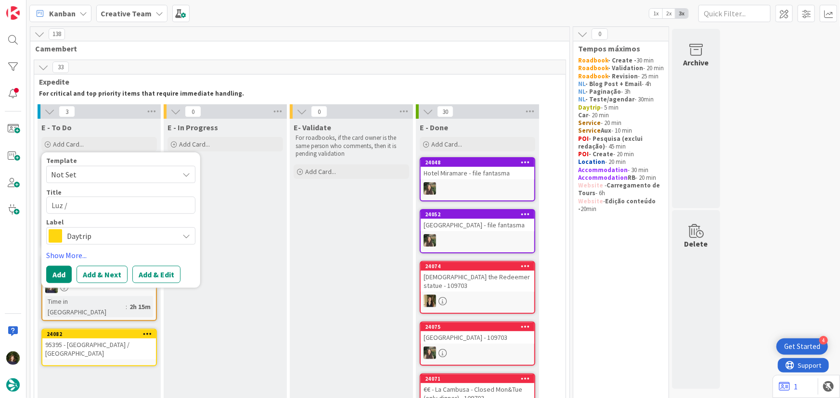
type textarea "Luz /"
type textarea "x"
type textarea "Luz / L"
type textarea "x"
type textarea "Luz / La"
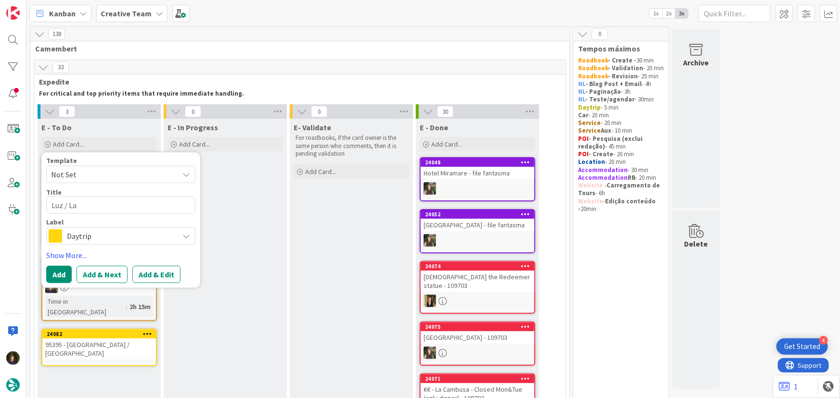
type textarea "x"
type textarea "Luz / Lag"
type textarea "x"
type textarea "Luz / Lago"
type textarea "x"
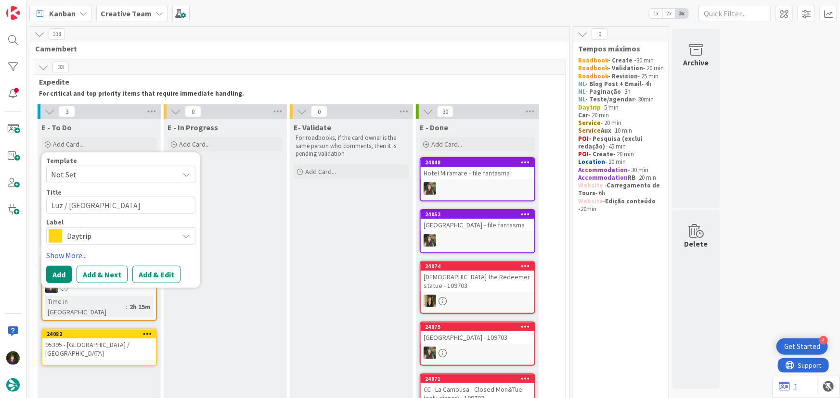
type textarea "Luz / [GEOGRAPHIC_DATA]"
type textarea "x"
type textarea "Luz / [GEOGRAPHIC_DATA] /"
type textarea "x"
type textarea "Luz / [GEOGRAPHIC_DATA] /"
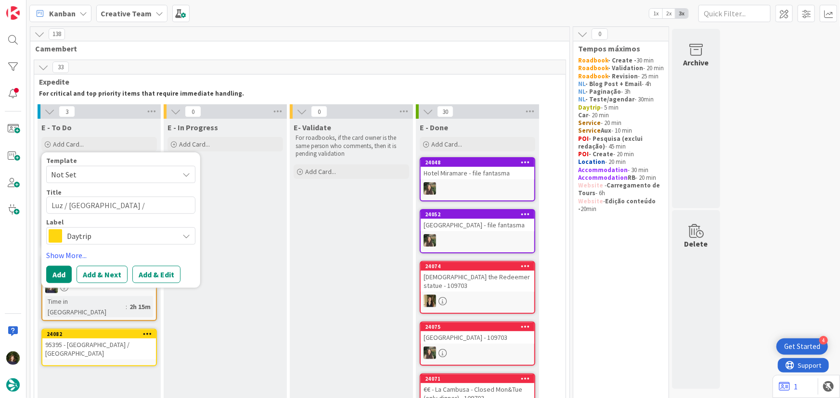
type textarea "x"
type textarea "Luz / [GEOGRAPHIC_DATA] / L"
type textarea "x"
type textarea "Luz / [GEOGRAPHIC_DATA] / Lu"
type textarea "x"
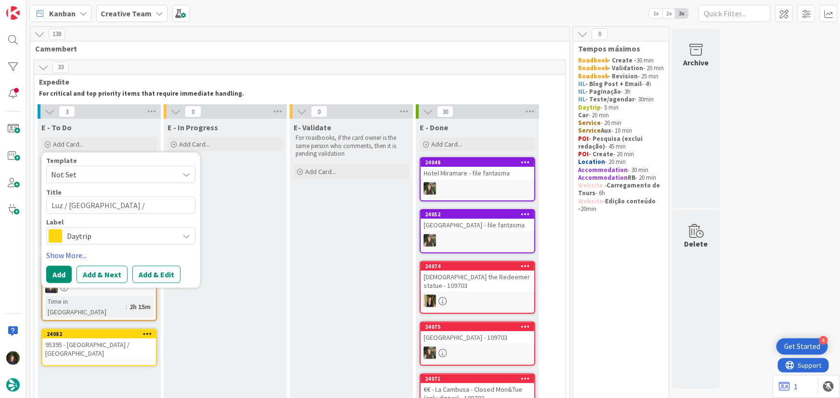
click at [51, 209] on textarea "Luz / [GEOGRAPHIC_DATA] / [GEOGRAPHIC_DATA]" at bounding box center [120, 205] width 149 height 17
type textarea "95395 - [GEOGRAPHIC_DATA] / [GEOGRAPHIC_DATA] / [GEOGRAPHIC_DATA] / [GEOGRAPHIC…"
type textarea "x"
type textarea "95395 - [GEOGRAPHIC_DATA] / [PERSON_NAME] / [GEOGRAPHIC_DATA] / [GEOGRAPHIC_DAT…"
type textarea "x"
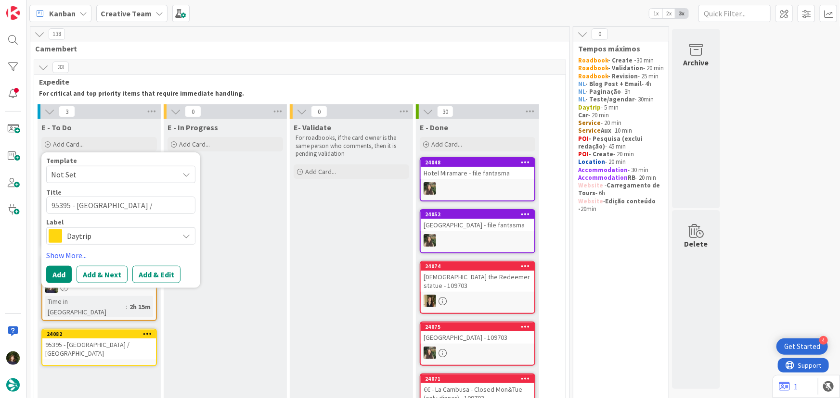
type textarea "95395 - [GEOGRAPHIC_DATA] / [GEOGRAPHIC_DATA] / [GEOGRAPHIC_DATA] / [GEOGRAPHIC…"
type textarea "x"
type textarea "95395 - [GEOGRAPHIC_DATA] / [GEOGRAPHIC_DATA] / [GEOGRAPHIC_DATA] / [GEOGRAPHIC…"
type textarea "x"
type textarea "95395 - [GEOGRAPHIC_DATA] /[GEOGRAPHIC_DATA] / [GEOGRAPHIC_DATA] / [GEOGRAPHIC_…"
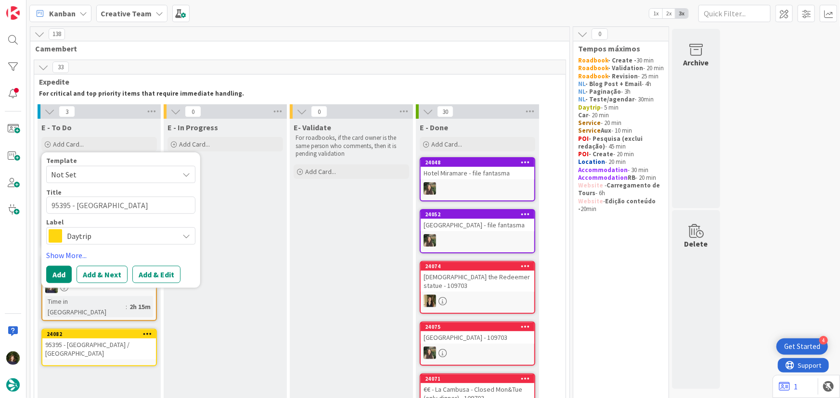
type textarea "x"
type textarea "95395 - [GEOGRAPHIC_DATA] Luz / [GEOGRAPHIC_DATA] / [GEOGRAPHIC_DATA]"
type textarea "x"
type textarea "95395 - CoimbraLuz / [GEOGRAPHIC_DATA] / [GEOGRAPHIC_DATA]"
type textarea "x"
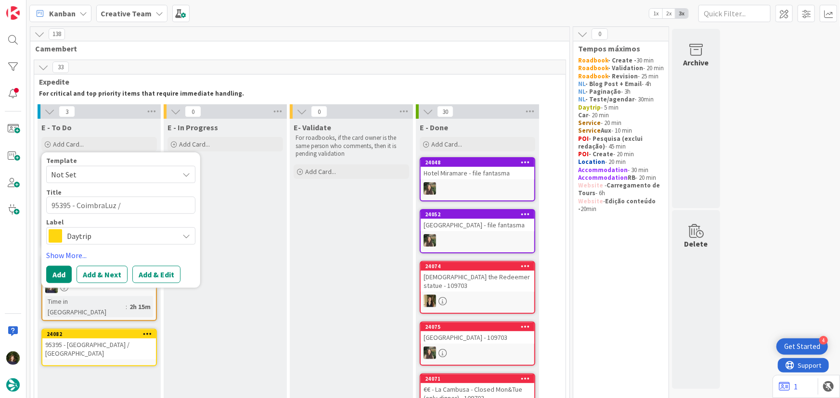
type textarea "95395 - CoimbrLuz / [GEOGRAPHIC_DATA] / [GEOGRAPHIC_DATA]"
type textarea "x"
type textarea "95395 - CoimbLuz / [GEOGRAPHIC_DATA] / [GEOGRAPHIC_DATA]"
type textarea "x"
type textarea "95395 - CoimLuz / [GEOGRAPHIC_DATA] / [GEOGRAPHIC_DATA]"
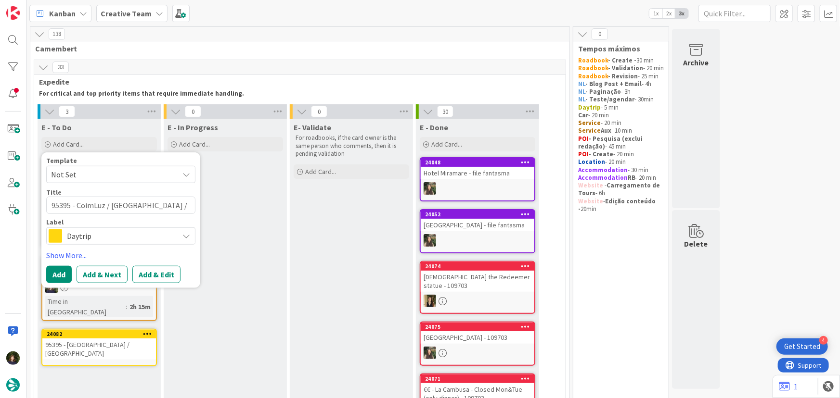
type textarea "x"
type textarea "95395 - CoiLuz / [GEOGRAPHIC_DATA] / [GEOGRAPHIC_DATA]"
type textarea "x"
type textarea "95395 - CoLuz / [GEOGRAPHIC_DATA] / [GEOGRAPHIC_DATA]"
type textarea "x"
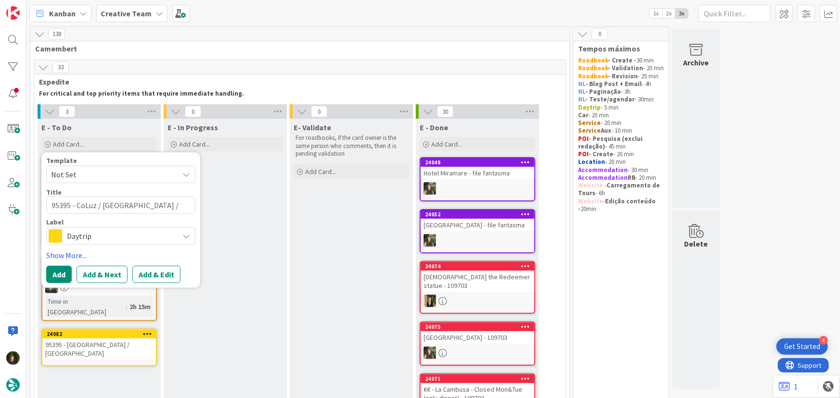
type textarea "95395 - CLuz / [GEOGRAPHIC_DATA] / [GEOGRAPHIC_DATA]"
type textarea "x"
drag, startPoint x: 76, startPoint y: 206, endPoint x: 43, endPoint y: 207, distance: 32.7
click at [43, 207] on div "Template Not Set Title 25 / 128 95395 - [GEOGRAPHIC_DATA] / [GEOGRAPHIC_DATA] /…" at bounding box center [120, 221] width 159 height 136
type textarea "95395 - [GEOGRAPHIC_DATA] / [GEOGRAPHIC_DATA] / [GEOGRAPHIC_DATA]"
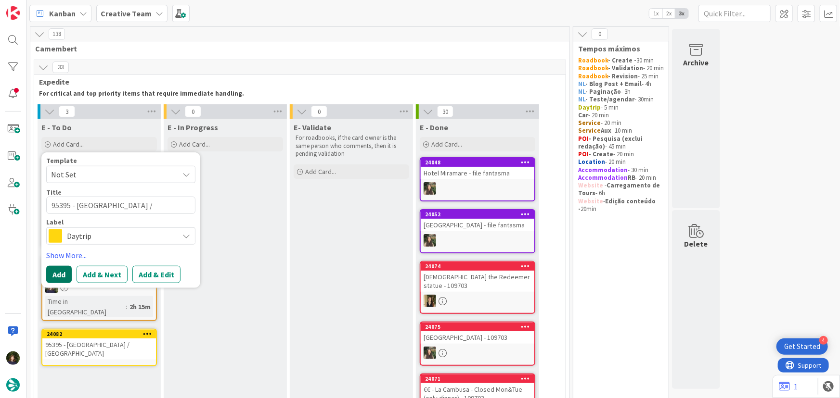
drag, startPoint x: 65, startPoint y: 274, endPoint x: 106, endPoint y: 281, distance: 41.0
click at [65, 274] on button "Add" at bounding box center [59, 274] width 26 height 17
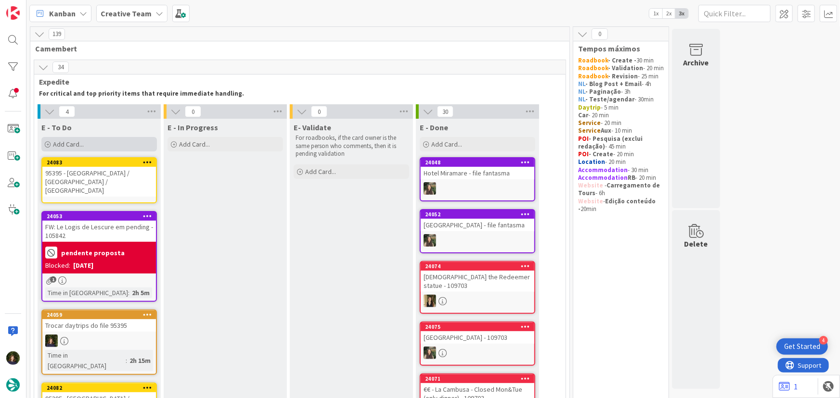
click at [97, 145] on div "Add Card..." at bounding box center [98, 144] width 115 height 14
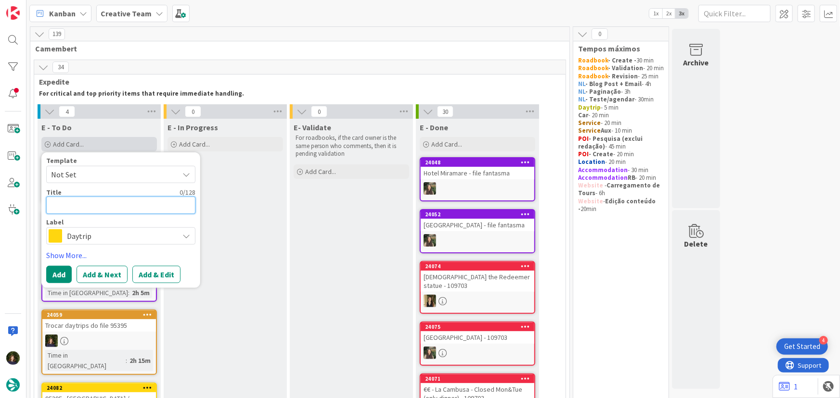
type textarea "x"
type textarea "L"
type textarea "x"
type textarea "Lu"
type textarea "x"
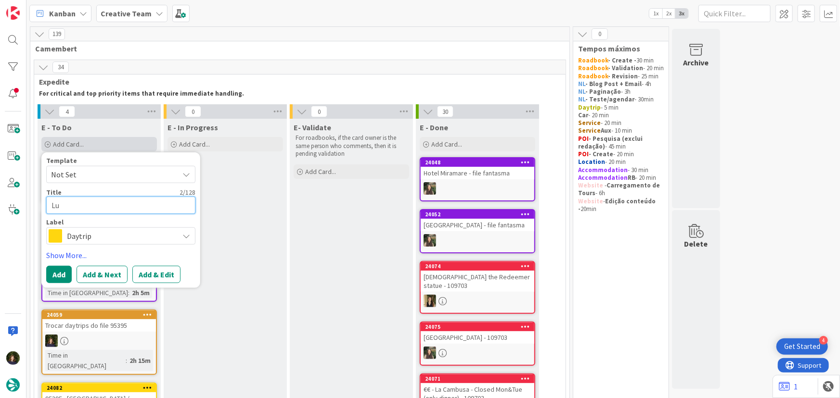
type textarea "Luz"
type textarea "x"
type textarea "Luz"
type textarea "x"
type textarea "Luz /"
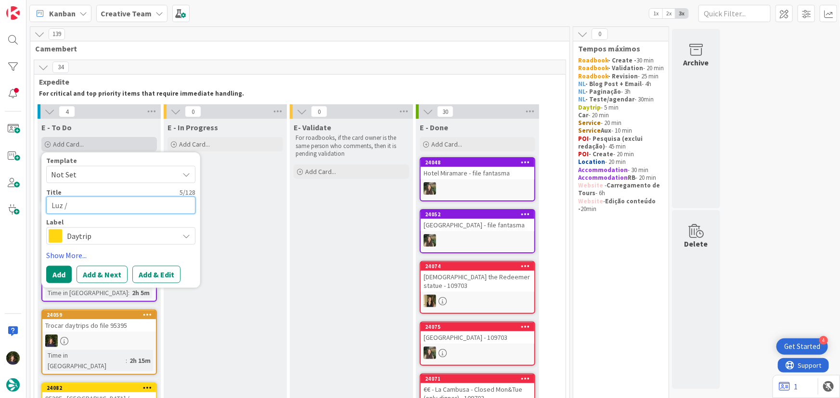
type textarea "x"
type textarea "Luz /"
type textarea "x"
type textarea "Luz / s"
type textarea "x"
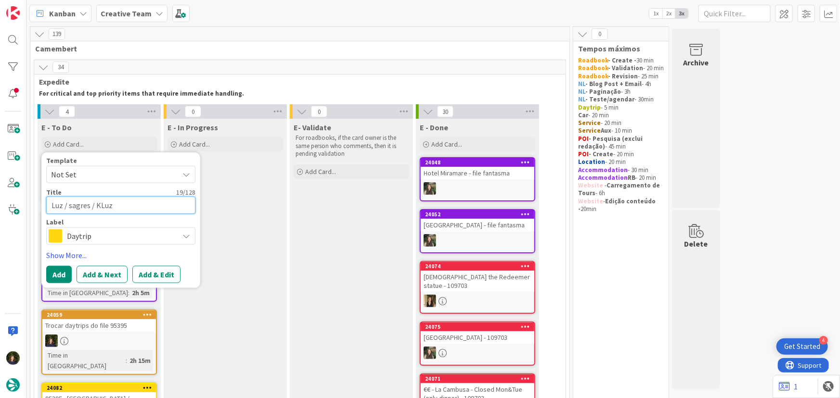
click at [71, 206] on textarea "Luz / sagres / KLuz" at bounding box center [120, 205] width 149 height 17
click at [57, 275] on button "Add" at bounding box center [59, 274] width 26 height 17
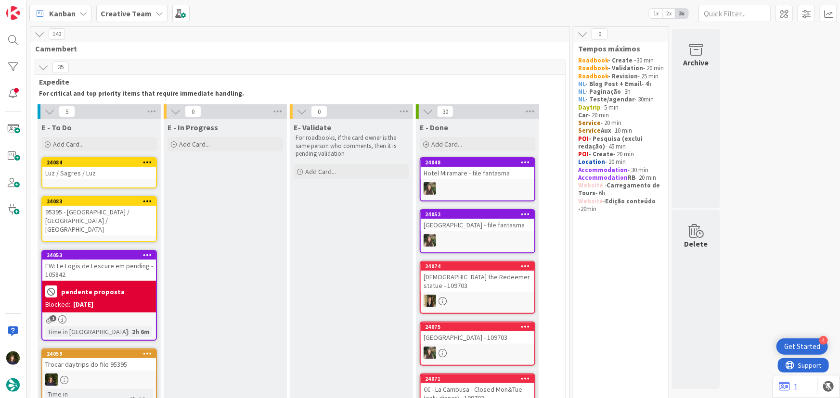
click at [87, 145] on div "Add Card..." at bounding box center [98, 144] width 115 height 14
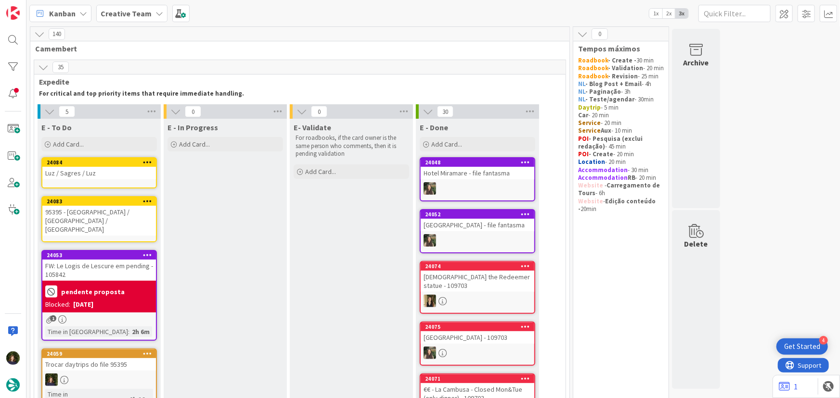
click at [48, 170] on div "Luz / Sagres / Luz" at bounding box center [99, 173] width 114 height 13
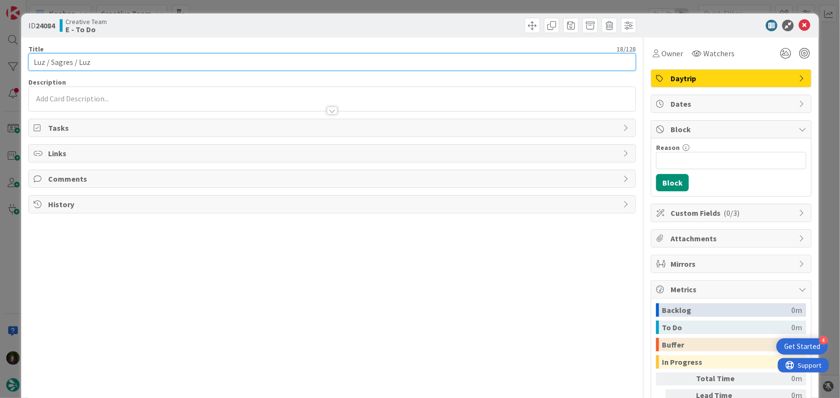
click at [32, 63] on input "Luz / Sagres / Luz" at bounding box center [332, 61] width 608 height 17
paste input "95395 -"
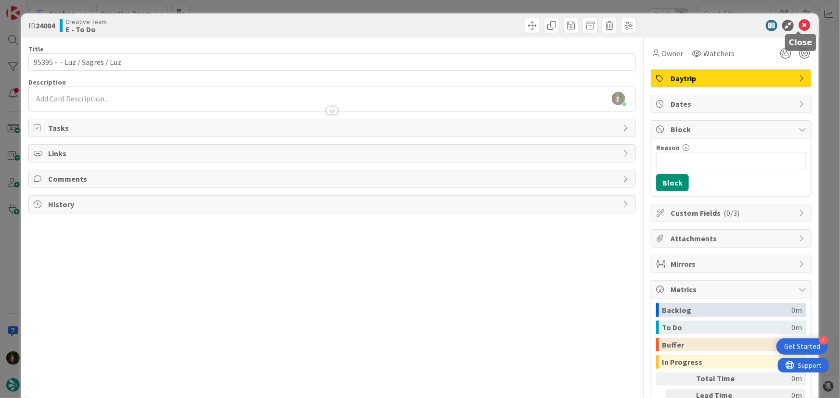
click at [799, 23] on icon at bounding box center [804, 26] width 12 height 12
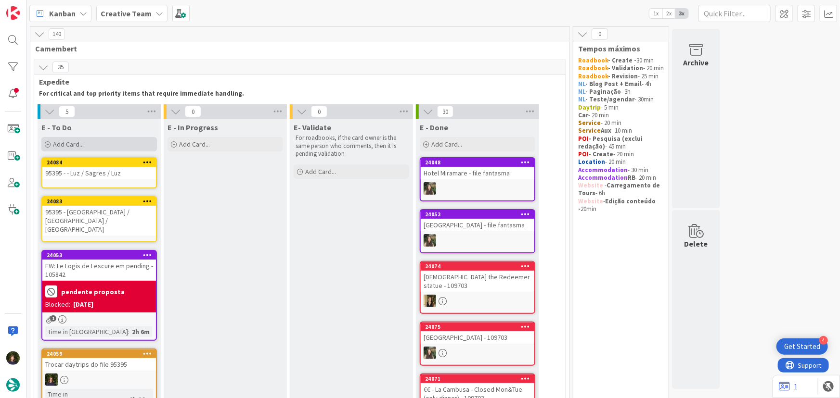
click at [98, 143] on div "Add Card..." at bounding box center [98, 144] width 115 height 14
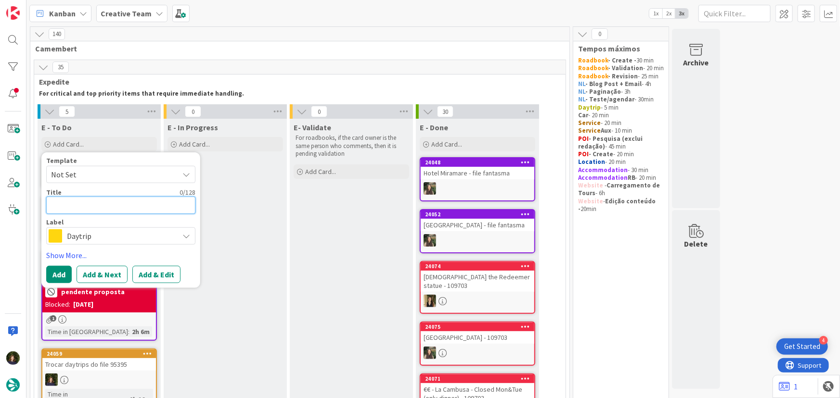
paste textarea "95395 -"
click at [63, 271] on button "Add" at bounding box center [59, 274] width 26 height 17
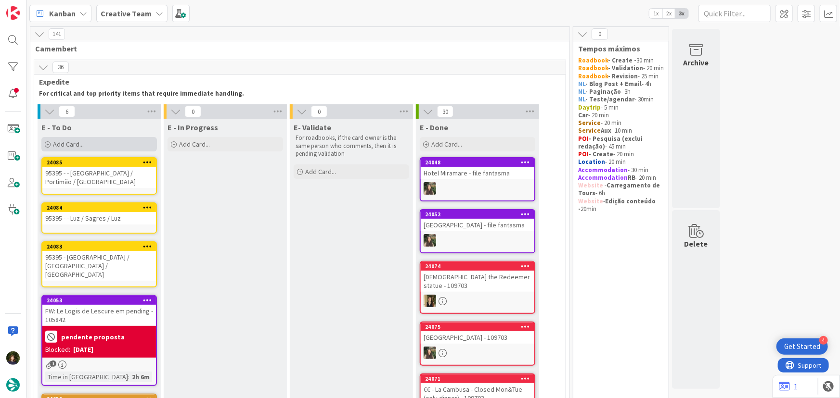
click at [94, 145] on div "Add Card..." at bounding box center [98, 144] width 115 height 14
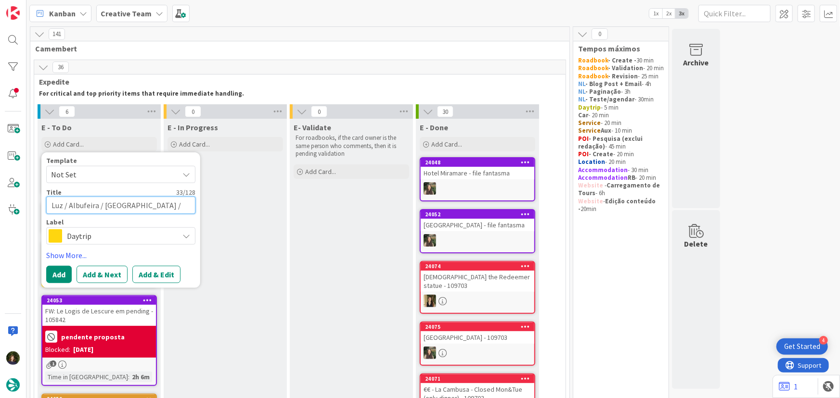
click at [48, 204] on textarea "Luz / Albufeira / [GEOGRAPHIC_DATA] / [GEOGRAPHIC_DATA]" at bounding box center [120, 205] width 149 height 17
paste textarea "95395 -"
click at [58, 279] on button "Add" at bounding box center [59, 274] width 26 height 17
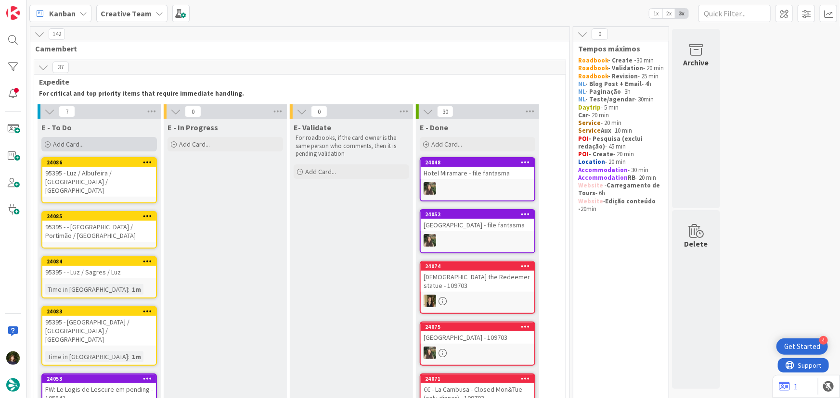
click at [81, 146] on span "Add Card..." at bounding box center [68, 144] width 31 height 9
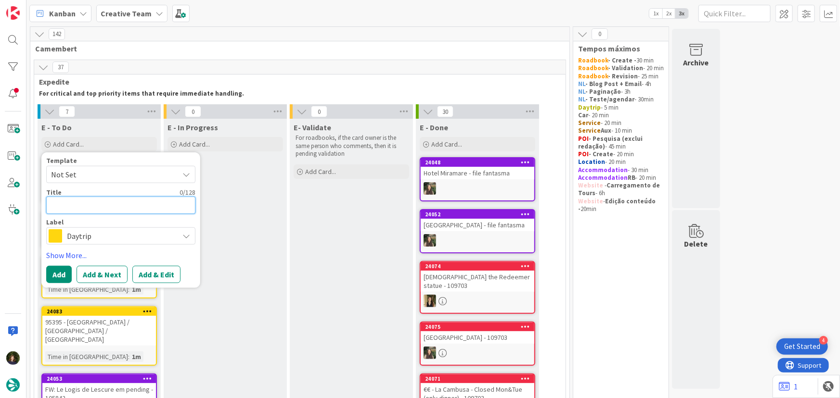
paste textarea "95395 -"
click at [54, 272] on button "Add" at bounding box center [59, 274] width 26 height 17
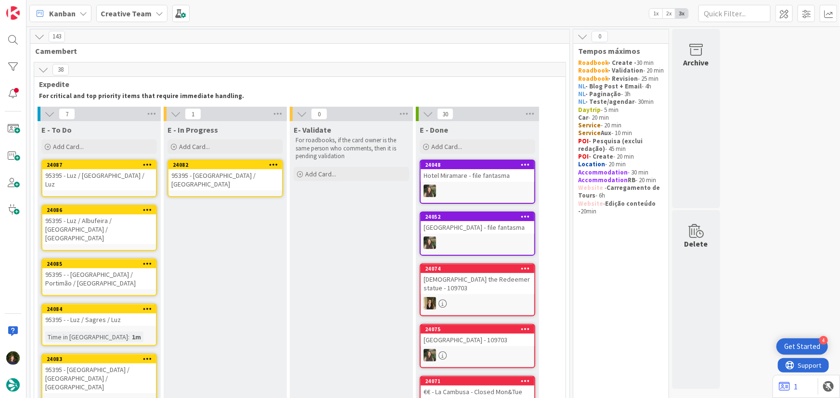
click at [211, 169] on div "95395 - [GEOGRAPHIC_DATA] / [GEOGRAPHIC_DATA]" at bounding box center [225, 179] width 114 height 21
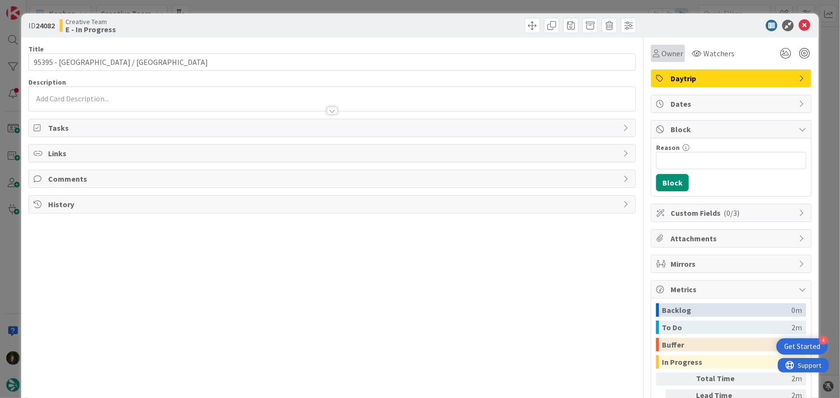
click at [670, 52] on span "Owner" at bounding box center [672, 54] width 22 height 12
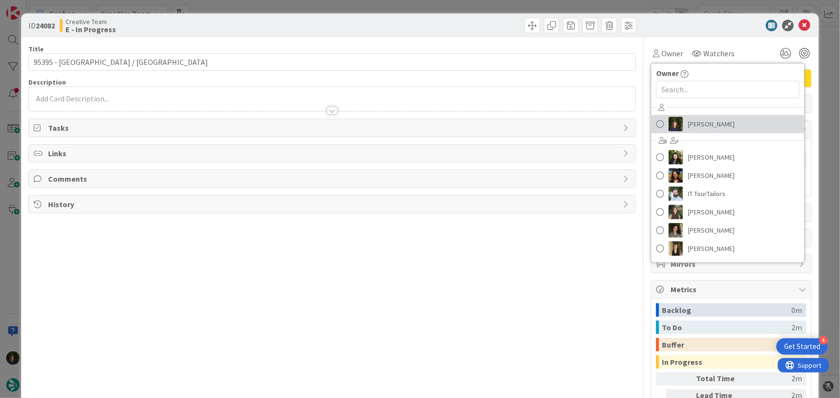
click at [703, 125] on span "[PERSON_NAME]" at bounding box center [711, 124] width 47 height 14
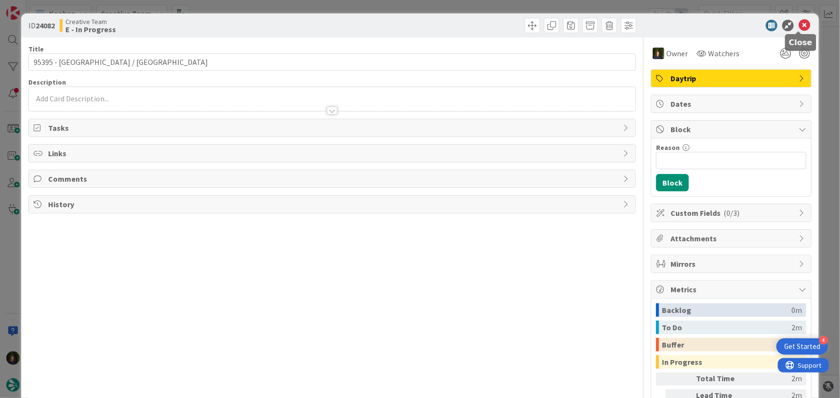
click at [799, 24] on icon at bounding box center [804, 26] width 12 height 12
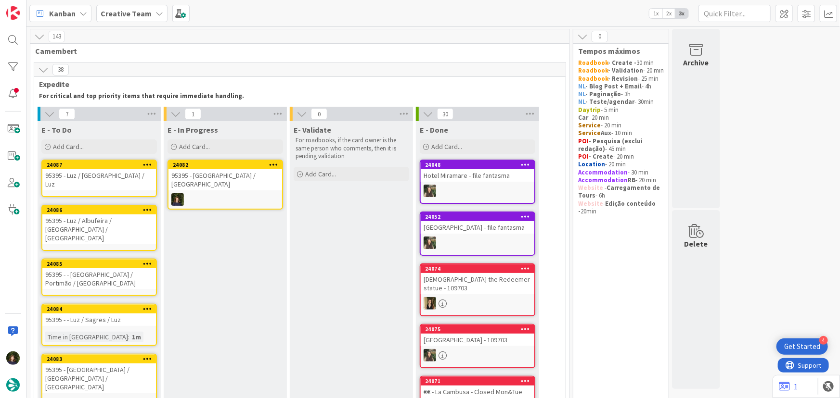
click at [276, 165] on icon at bounding box center [273, 164] width 9 height 7
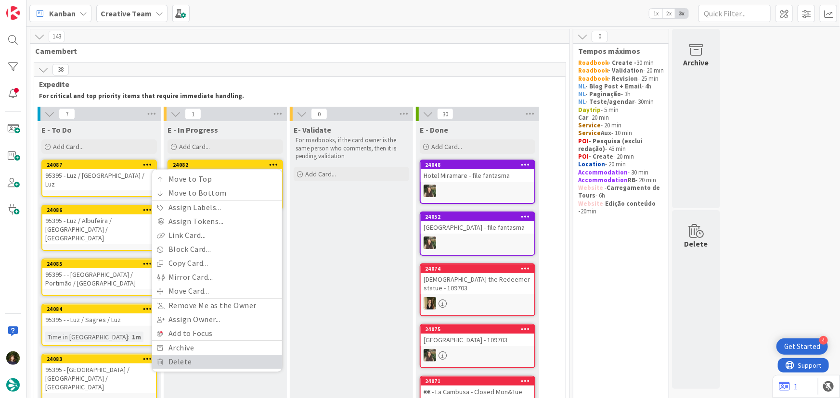
click at [200, 366] on link "Delete" at bounding box center [217, 363] width 130 height 14
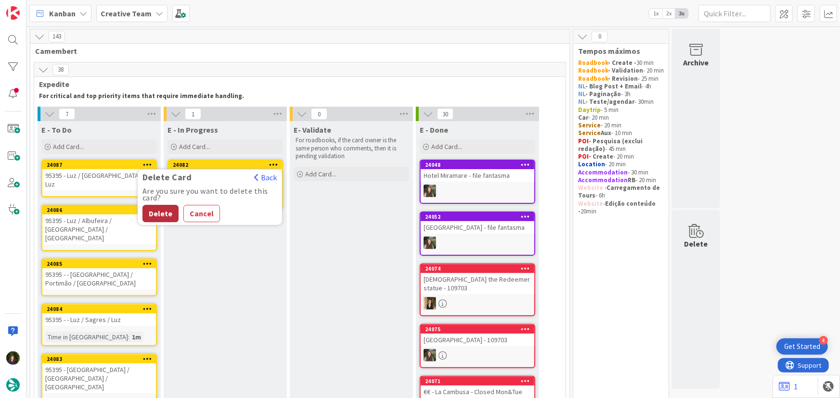
click at [164, 214] on button "Delete" at bounding box center [160, 213] width 36 height 17
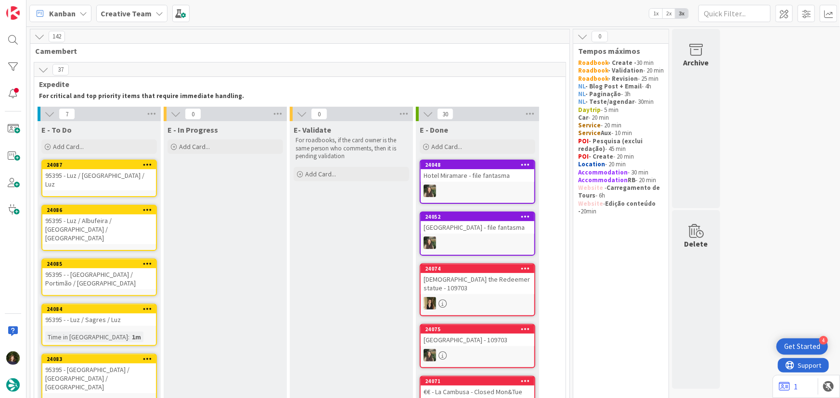
click at [146, 164] on icon at bounding box center [147, 164] width 9 height 7
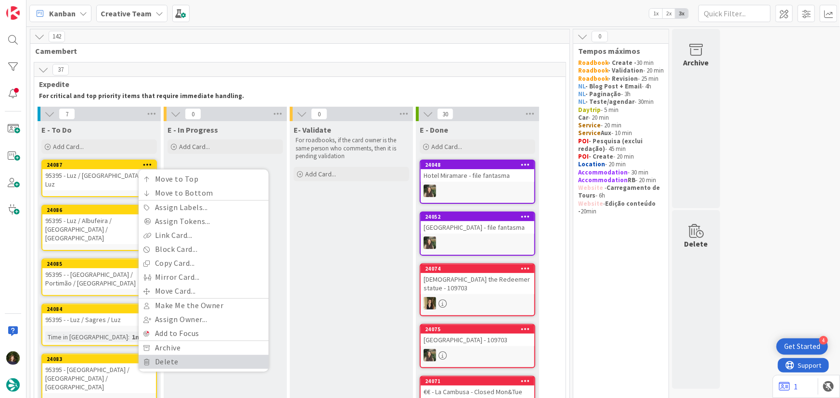
click at [184, 358] on link "Delete" at bounding box center [204, 363] width 130 height 14
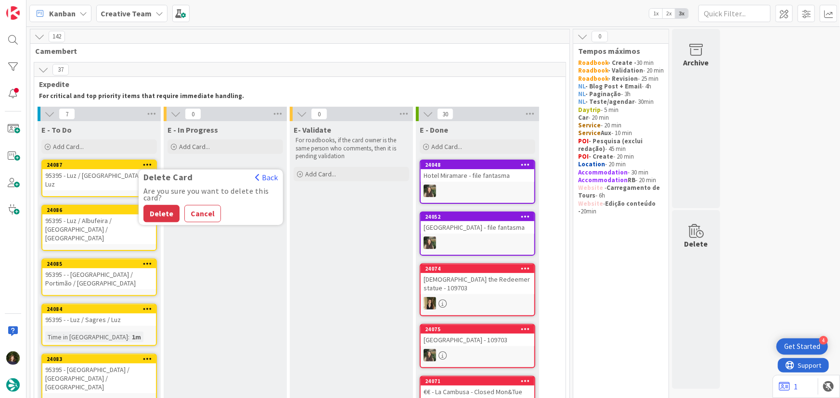
click at [161, 219] on button "Delete" at bounding box center [161, 213] width 36 height 17
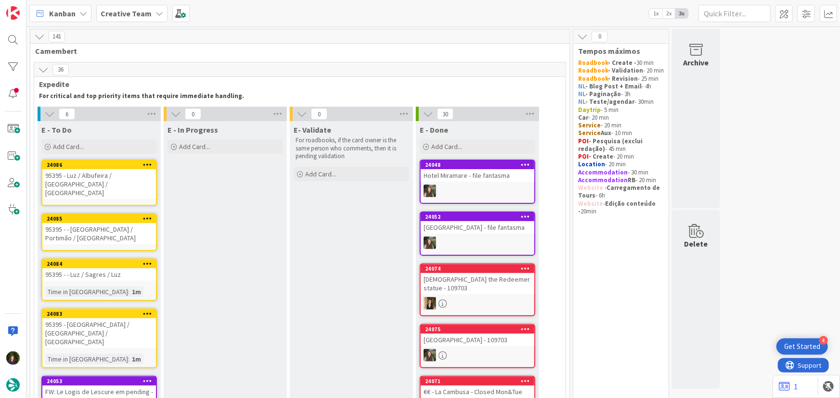
click at [147, 165] on icon at bounding box center [147, 164] width 9 height 7
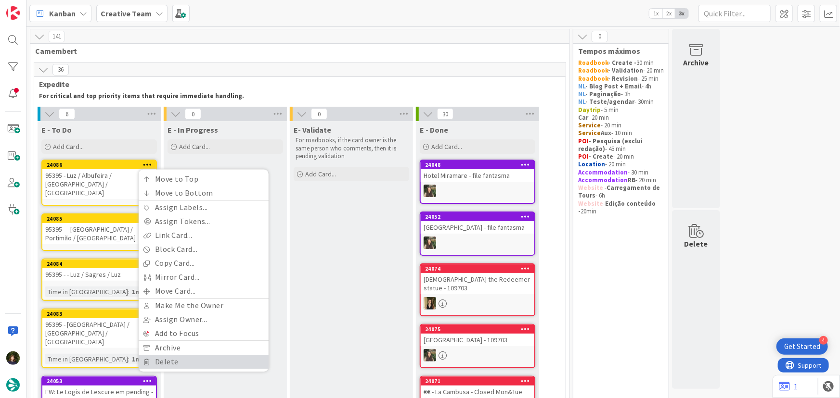
click at [183, 359] on link "Delete" at bounding box center [204, 363] width 130 height 14
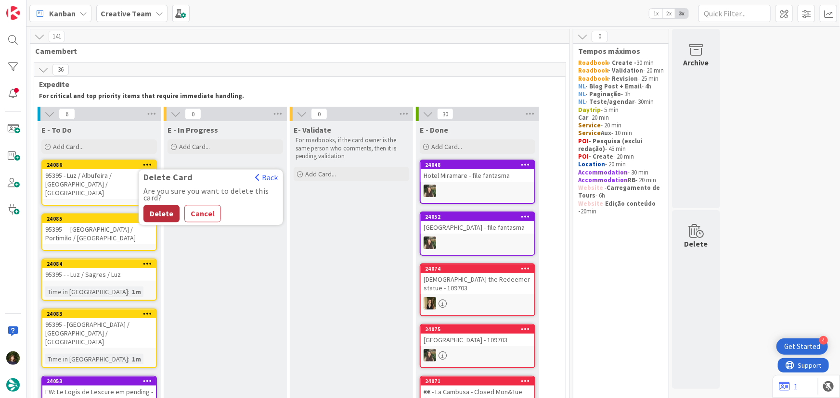
click at [164, 210] on button "Delete" at bounding box center [161, 213] width 36 height 17
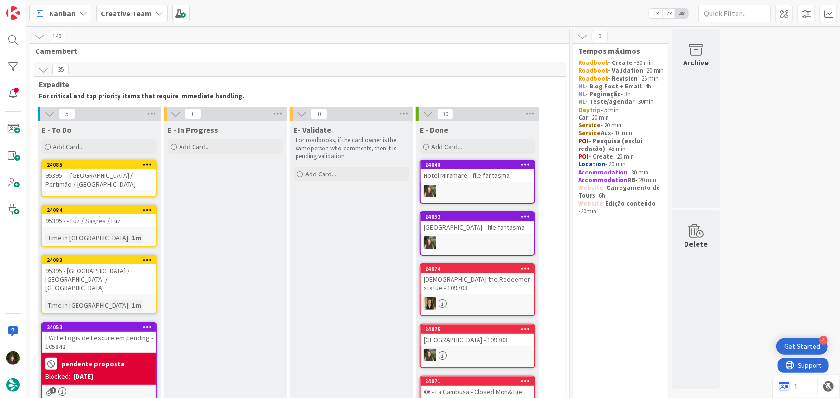
click at [145, 164] on icon at bounding box center [147, 164] width 9 height 7
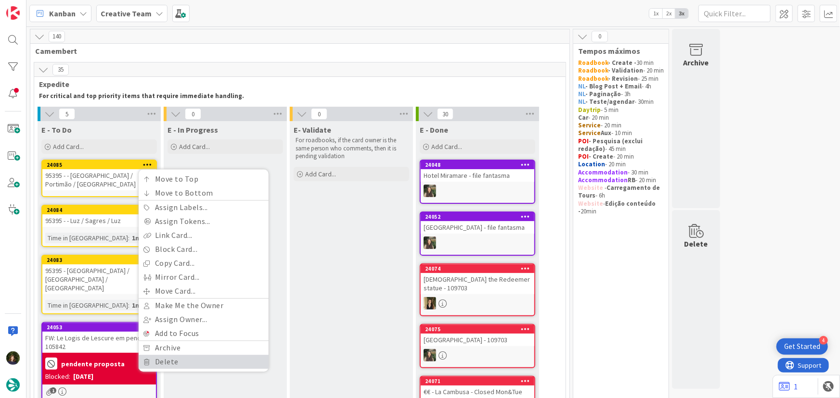
click at [184, 361] on link "Delete" at bounding box center [204, 363] width 130 height 14
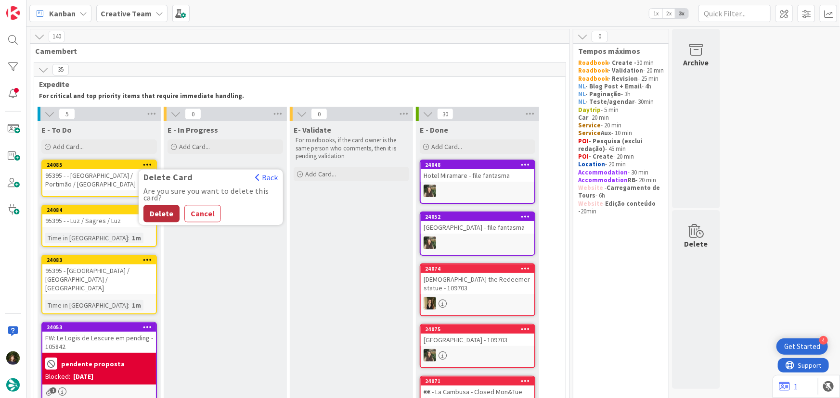
click at [169, 213] on button "Delete" at bounding box center [161, 213] width 36 height 17
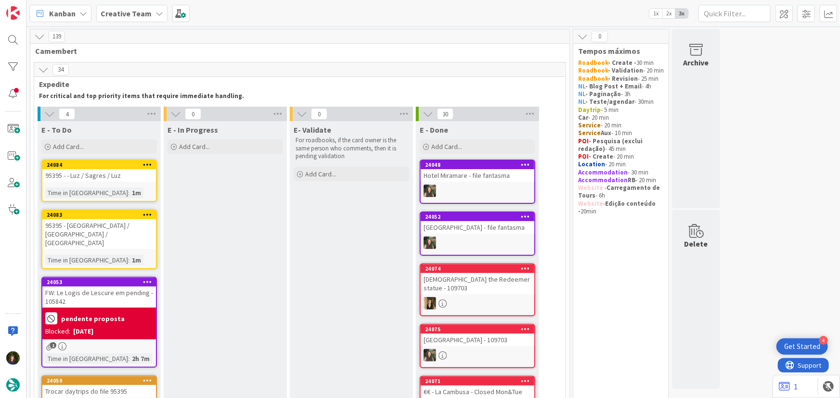
click at [148, 164] on icon at bounding box center [147, 164] width 9 height 7
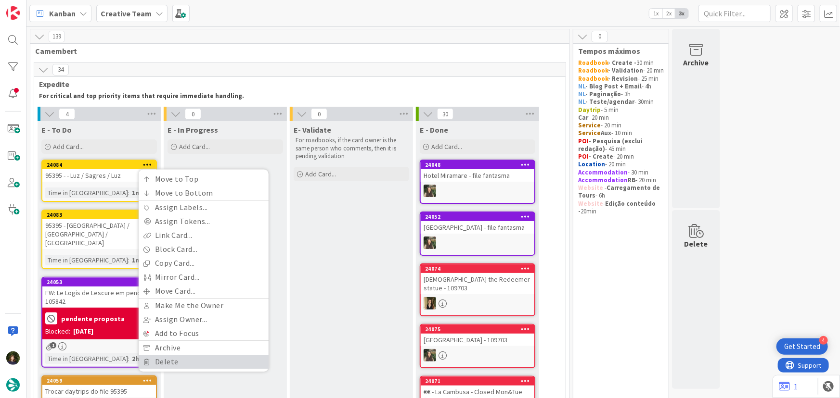
click at [188, 363] on link "Delete" at bounding box center [204, 363] width 130 height 14
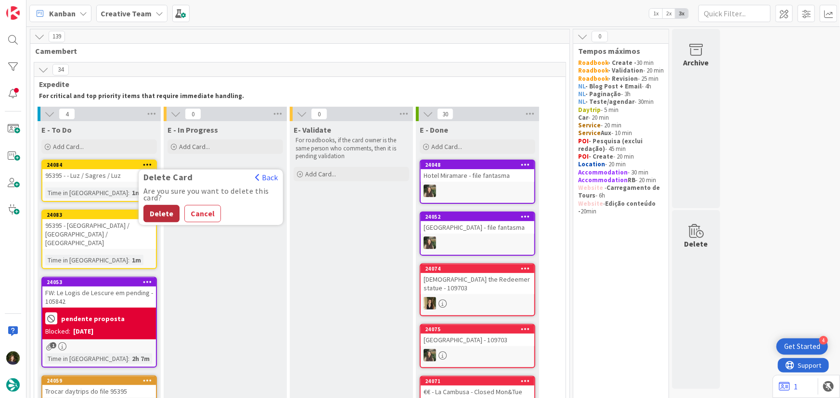
click at [169, 212] on button "Delete" at bounding box center [161, 213] width 36 height 17
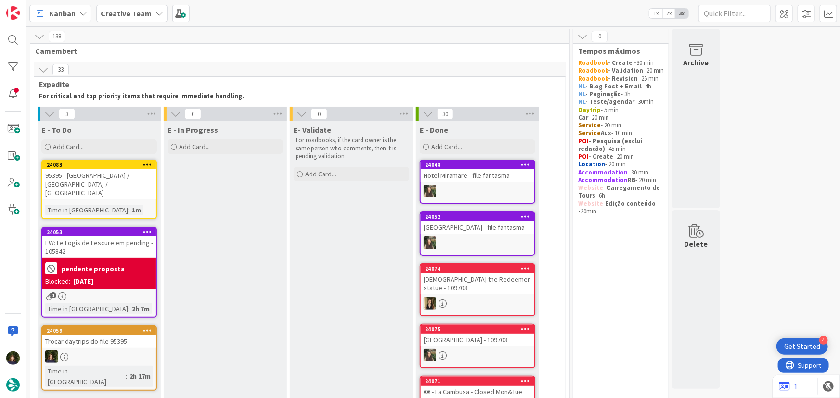
click at [144, 163] on icon at bounding box center [147, 164] width 9 height 7
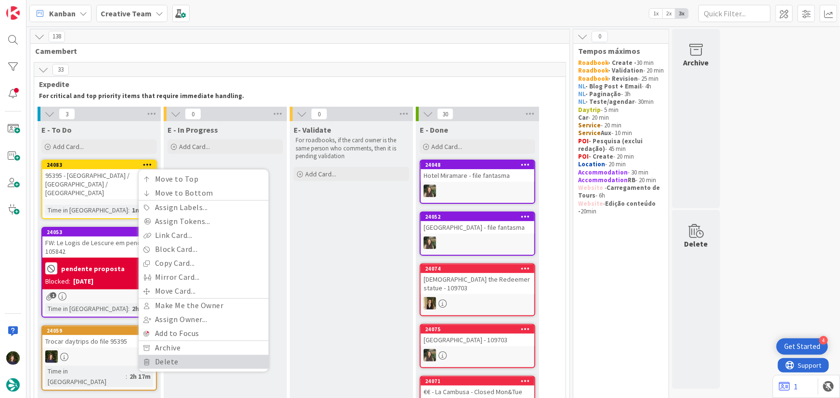
click at [178, 363] on link "Delete" at bounding box center [204, 363] width 130 height 14
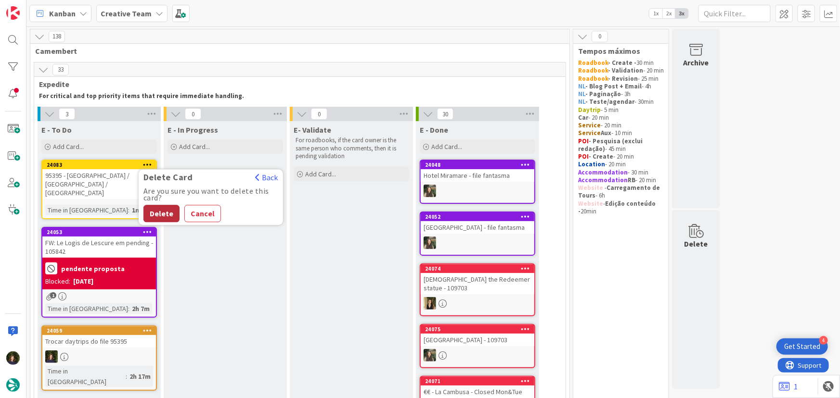
click at [168, 216] on button "Delete" at bounding box center [161, 213] width 36 height 17
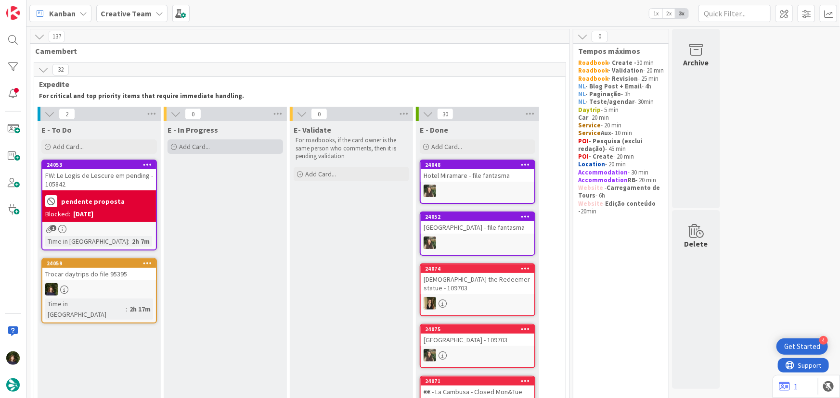
click at [199, 146] on span "Add Card..." at bounding box center [194, 146] width 31 height 9
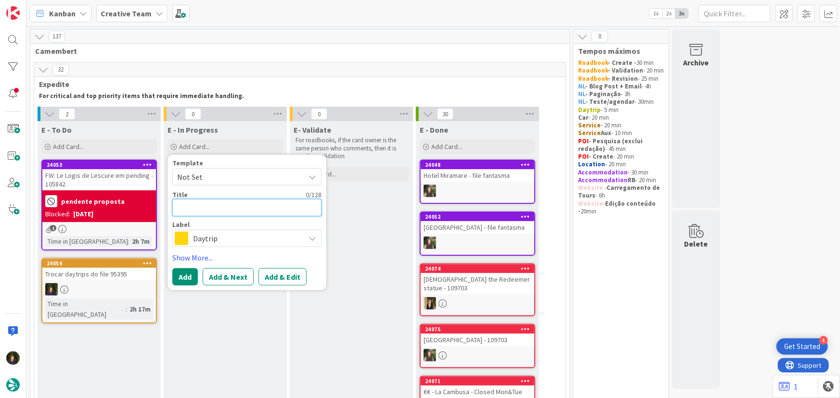
paste textarea "95395 -"
click at [179, 283] on button "Add" at bounding box center [185, 276] width 26 height 17
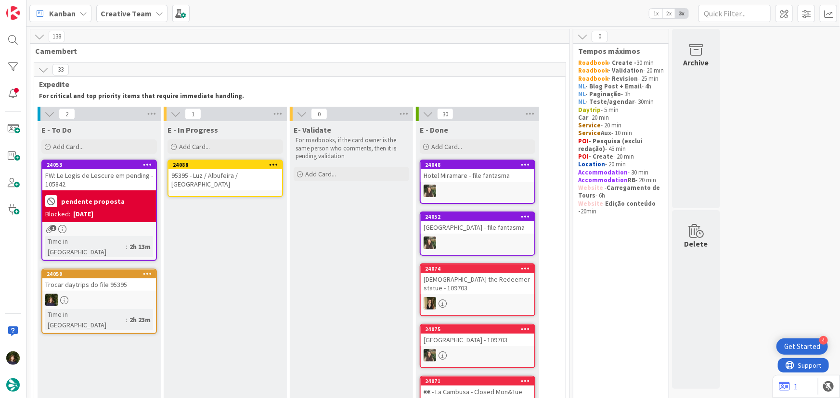
click at [216, 183] on div "24088 95395 - Luz / Albufeira / [GEOGRAPHIC_DATA]" at bounding box center [224, 179] width 115 height 38
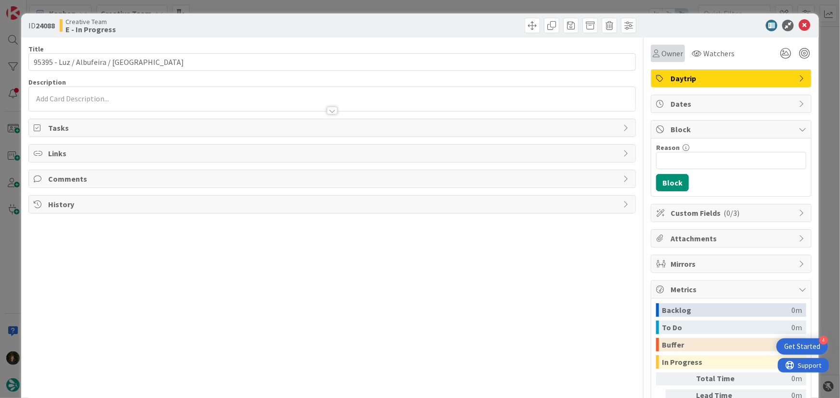
click at [668, 52] on span "Owner" at bounding box center [672, 54] width 22 height 12
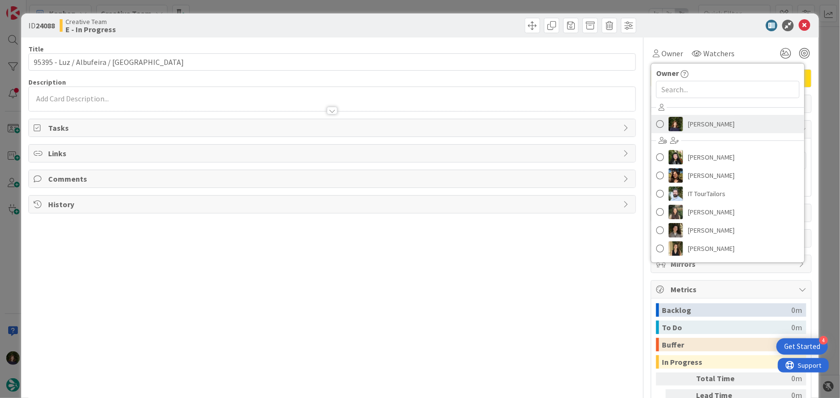
click at [698, 125] on span "[PERSON_NAME]" at bounding box center [711, 124] width 47 height 14
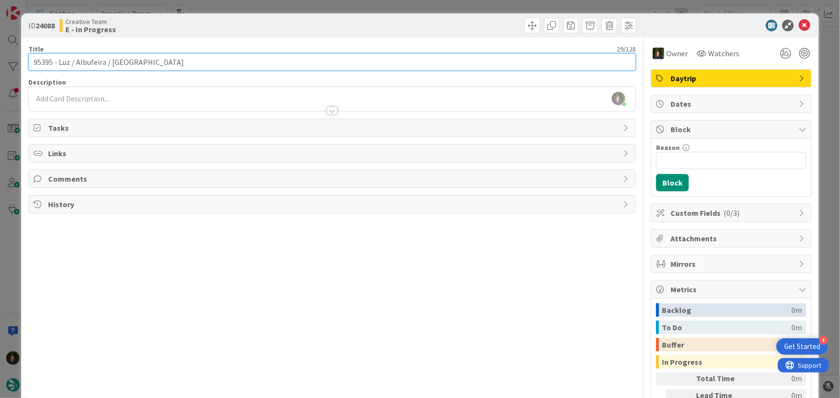
drag, startPoint x: 142, startPoint y: 63, endPoint x: 108, endPoint y: 60, distance: 34.2
click at [108, 60] on input "95395 - Luz / Albufeira / [GEOGRAPHIC_DATA]" at bounding box center [332, 61] width 608 height 17
drag, startPoint x: 134, startPoint y: 64, endPoint x: 57, endPoint y: 64, distance: 77.0
click at [57, 64] on input "95395 - Luz / Albufeira /[GEOGRAPHIC_DATA]" at bounding box center [332, 61] width 608 height 17
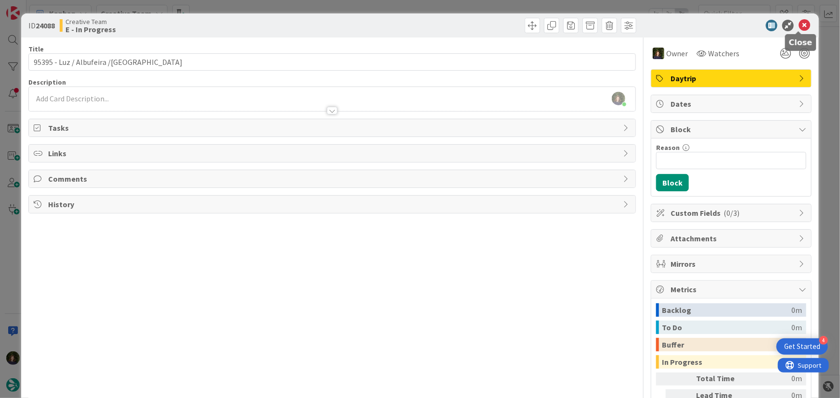
click at [801, 26] on icon at bounding box center [804, 26] width 12 height 12
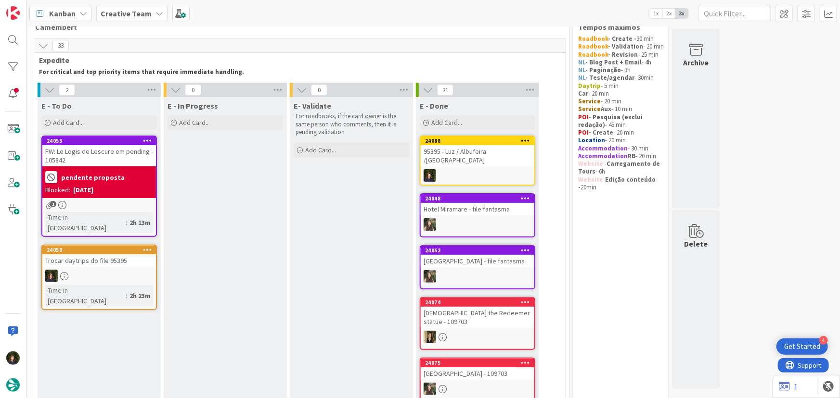
scroll to position [43, 0]
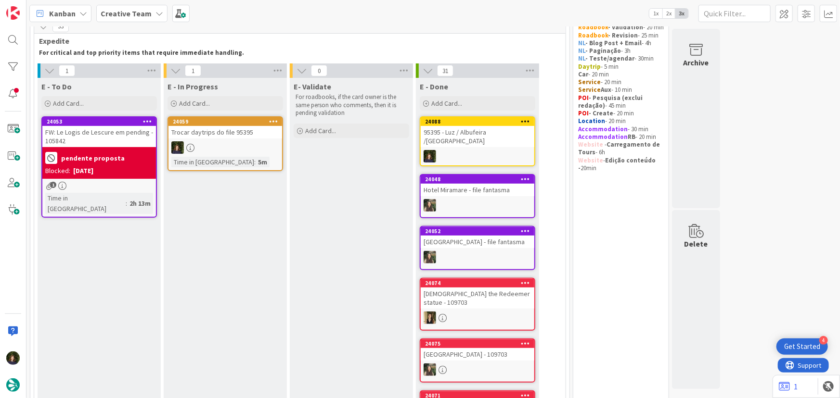
click at [218, 153] on div at bounding box center [225, 147] width 114 height 13
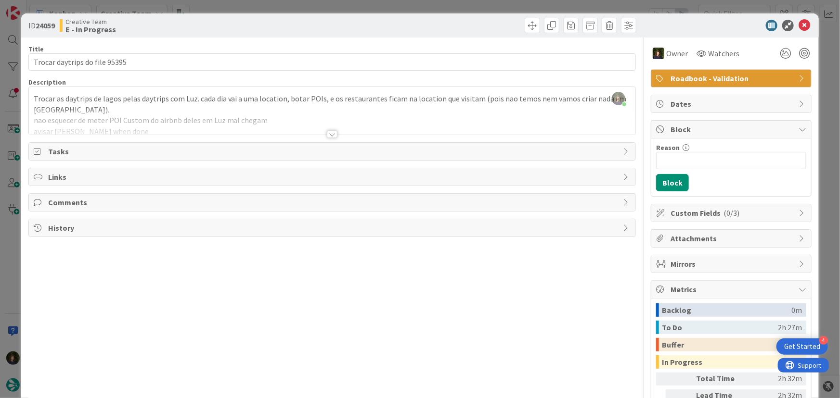
click at [330, 132] on div at bounding box center [332, 134] width 11 height 8
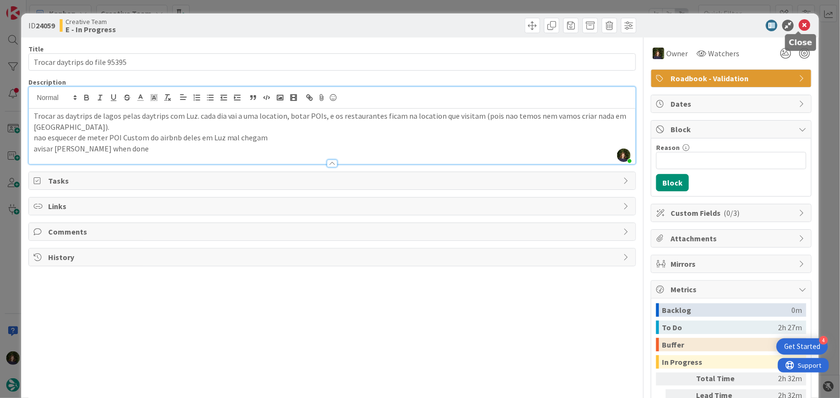
click at [799, 28] on icon at bounding box center [804, 26] width 12 height 12
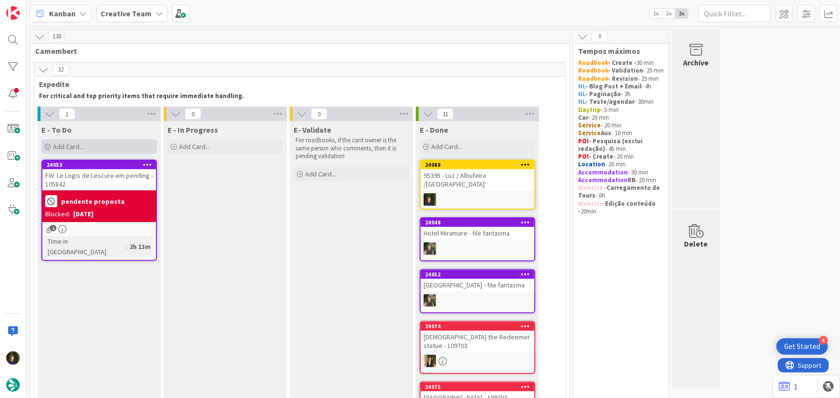
click at [100, 144] on div "Add Card..." at bounding box center [98, 147] width 115 height 14
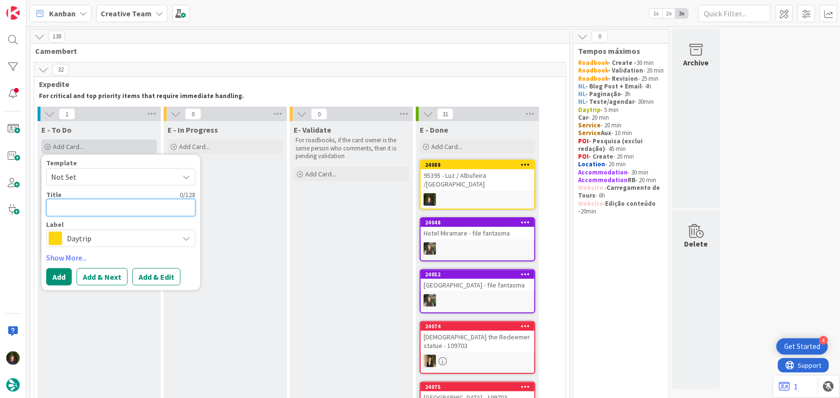
type textarea "P"
type textarea "x"
type textarea "PO"
type textarea "x"
type textarea "POI"
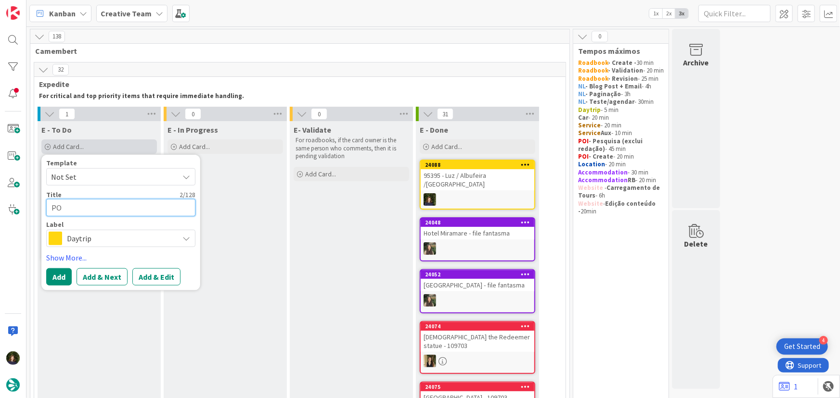
type textarea "x"
type textarea "POI"
type textarea "x"
type textarea "POI E"
type textarea "x"
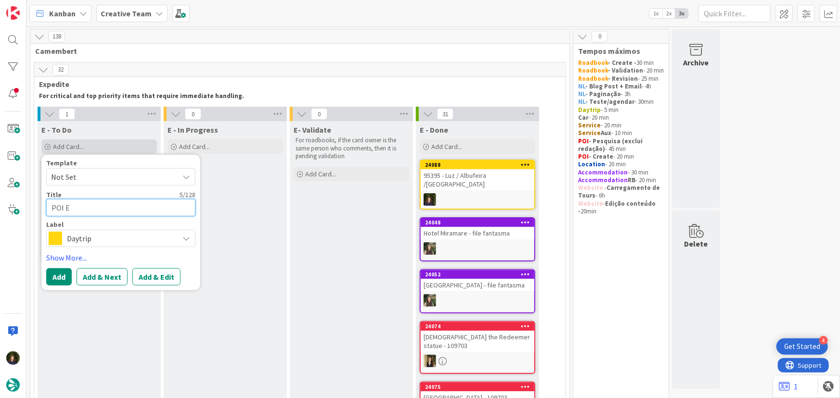
type textarea "POI E"
type textarea "x"
type textarea "POI E e"
type textarea "x"
type textarea "POI E em"
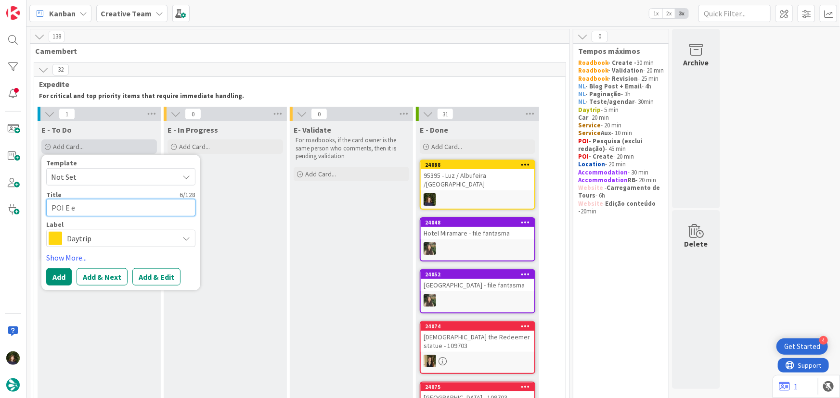
type textarea "x"
type textarea "POI E em"
type textarea "x"
type textarea "POI E em L"
type textarea "x"
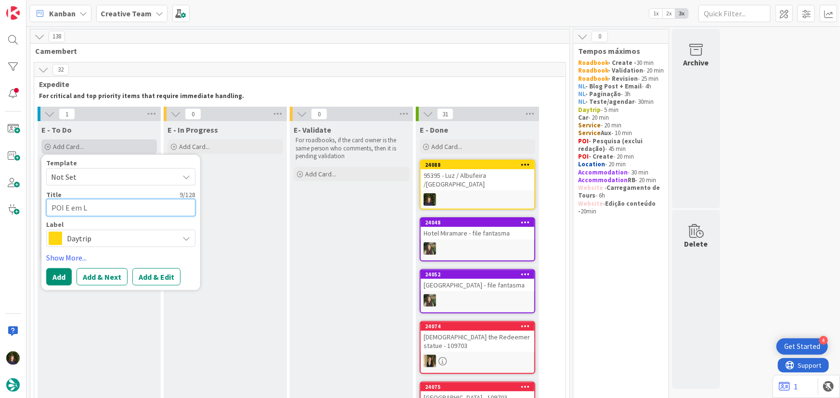
type textarea "POI E em Lu"
type textarea "x"
type textarea "POI E em Luz"
type textarea "x"
type textarea "POI E em Luz"
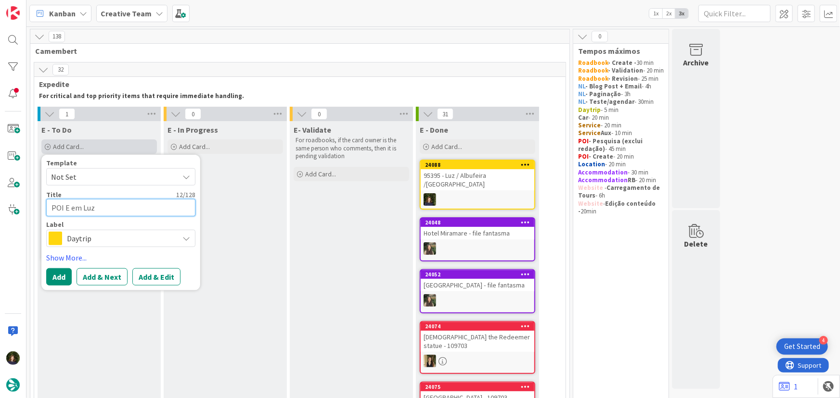
type textarea "x"
click at [51, 206] on textarea "POI E em Luz" at bounding box center [120, 207] width 149 height 17
type textarea "9POI E em Luz"
type textarea "x"
type textarea "95POI E em Luz"
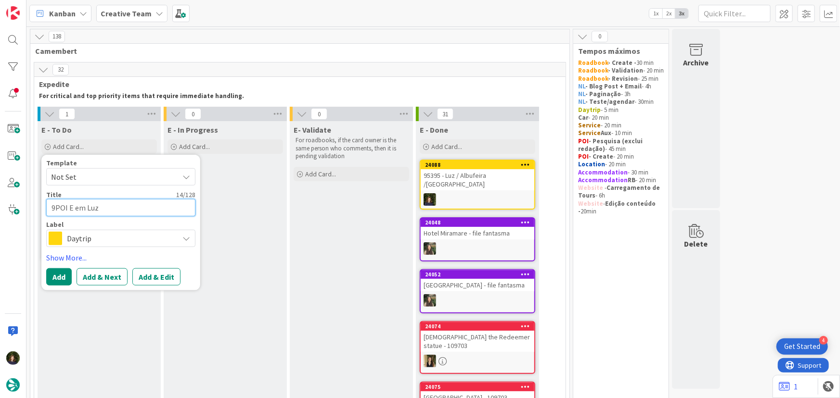
type textarea "x"
type textarea "953POI E em Luz"
type textarea "x"
type textarea "9539POI E em Luz"
type textarea "x"
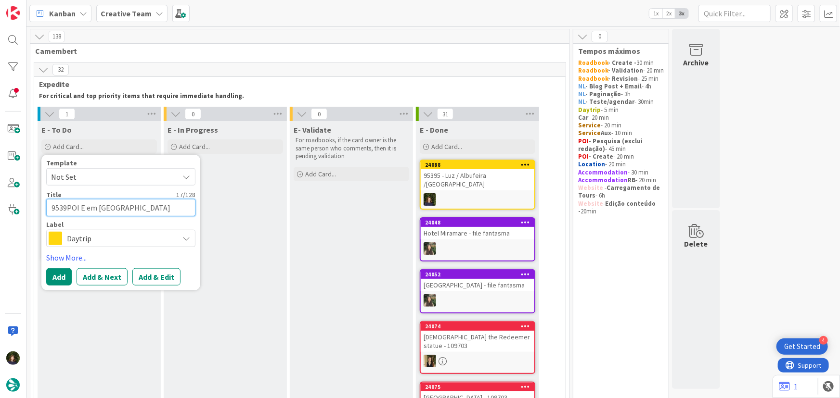
type textarea "95395POI E em Luz"
type textarea "x"
type textarea "95395 POI E em Luz"
type textarea "x"
type textarea "95395 -POI E em Luz"
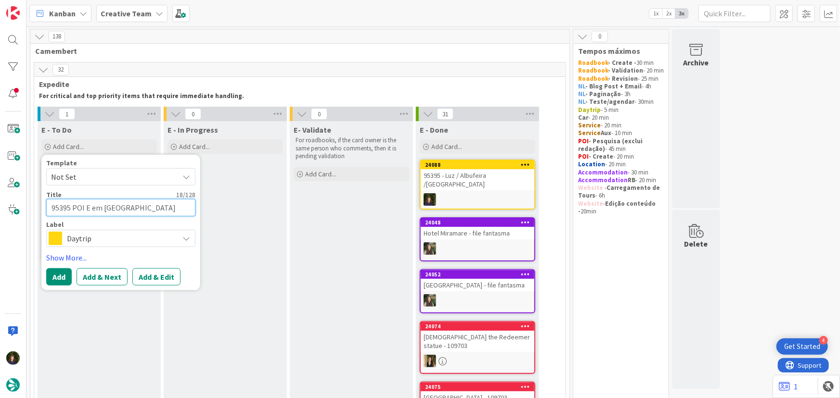
type textarea "x"
type textarea "95395 - POI E em Luz"
type textarea "x"
type textarea "95395 - POI E em Luz"
click at [72, 239] on span "Daytrip" at bounding box center [120, 238] width 107 height 13
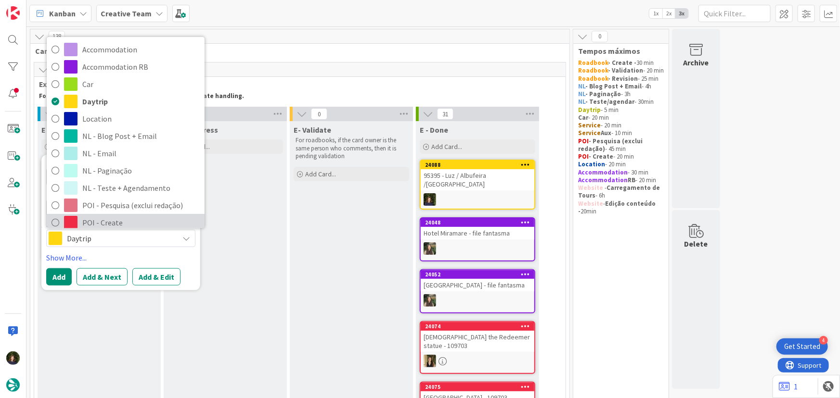
drag, startPoint x: 114, startPoint y: 215, endPoint x: 103, endPoint y: 241, distance: 28.5
click at [114, 215] on link "POI - Create" at bounding box center [126, 222] width 158 height 17
type textarea "x"
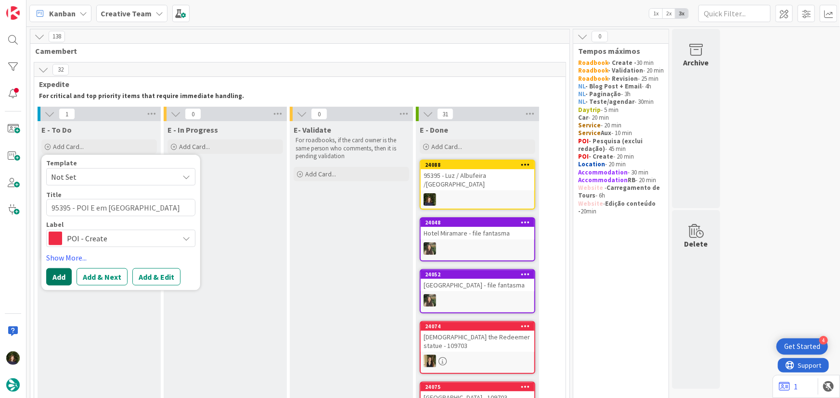
click at [57, 281] on button "Add" at bounding box center [59, 276] width 26 height 17
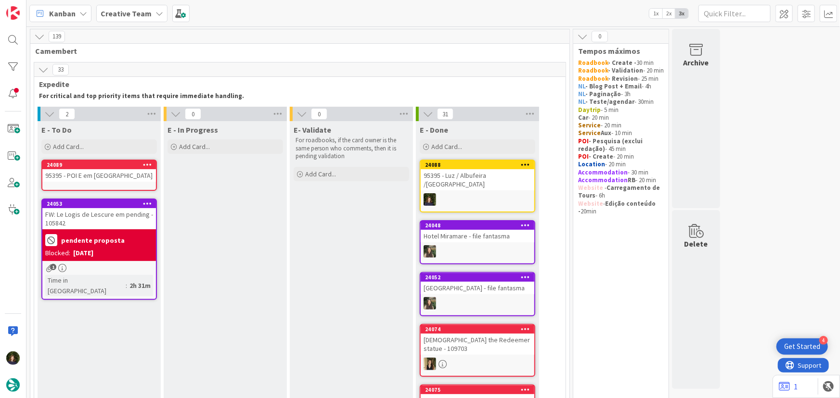
click at [100, 174] on div "95395 - POI E em Luz" at bounding box center [99, 175] width 114 height 13
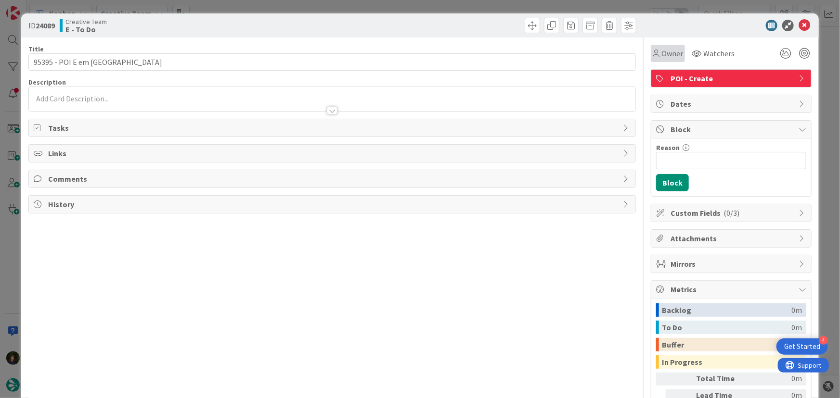
click at [668, 54] on span "Owner" at bounding box center [672, 54] width 22 height 12
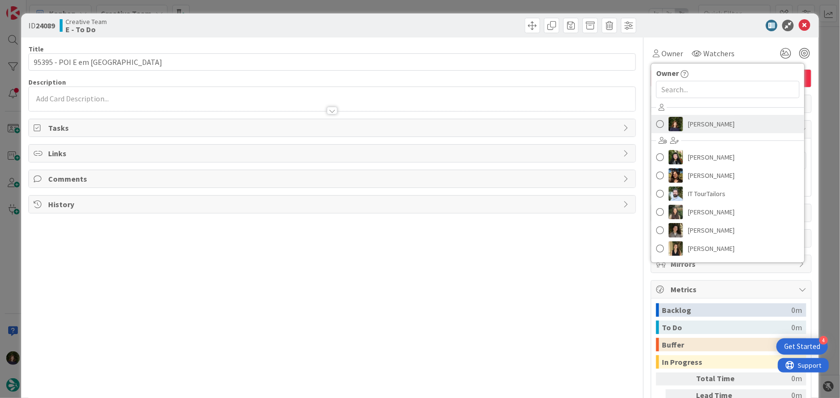
click at [690, 124] on span "[PERSON_NAME]" at bounding box center [711, 124] width 47 height 14
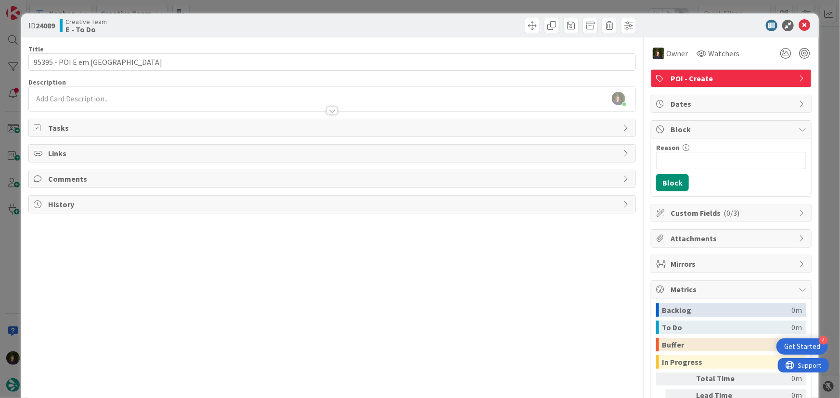
click at [102, 98] on div "Margarida Carvalho joined 2 m ago" at bounding box center [332, 99] width 607 height 24
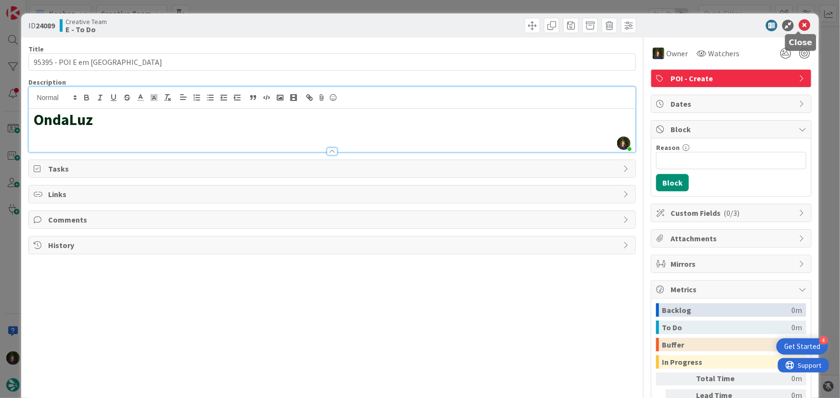
click at [798, 26] on icon at bounding box center [804, 26] width 12 height 12
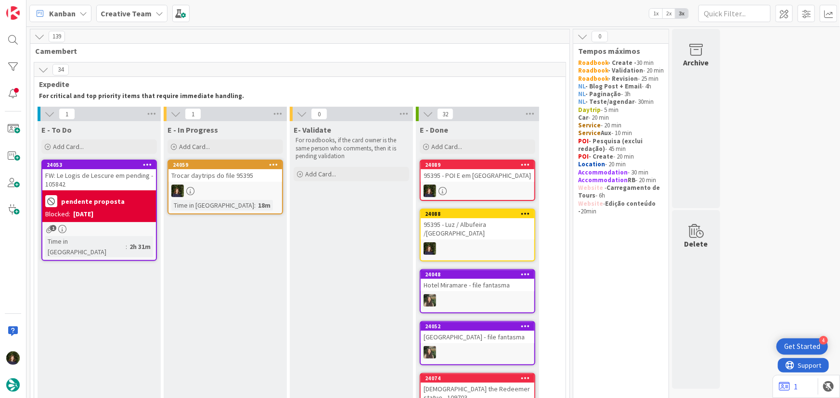
click at [226, 181] on div "Trocar daytrips do file 95395" at bounding box center [225, 175] width 114 height 13
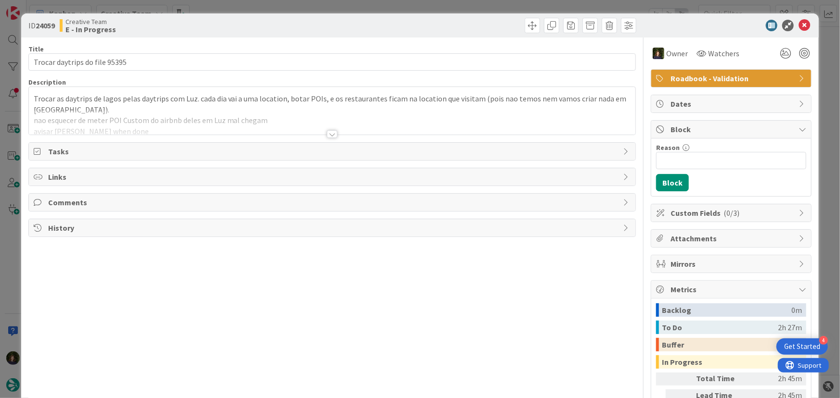
click at [331, 136] on div at bounding box center [332, 134] width 11 height 8
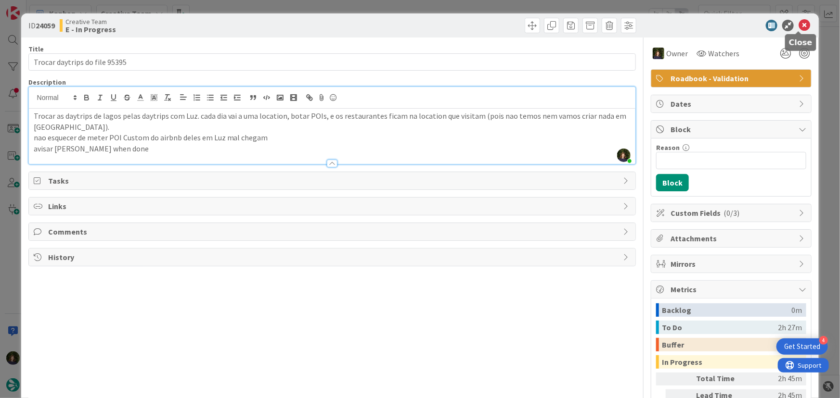
click at [798, 20] on icon at bounding box center [804, 26] width 12 height 12
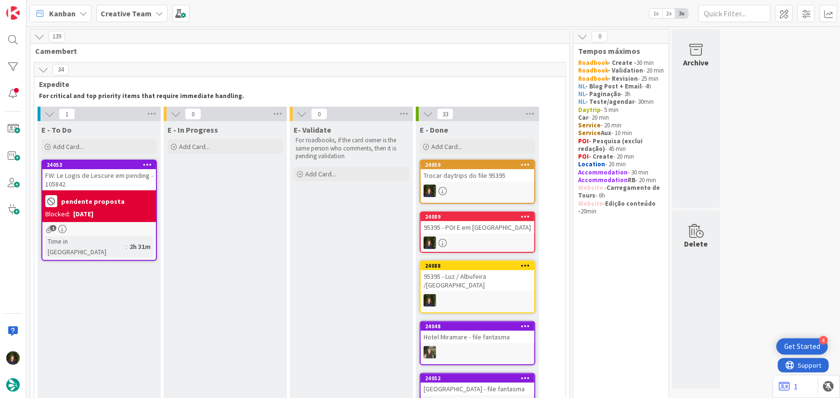
click at [485, 190] on div at bounding box center [478, 191] width 114 height 13
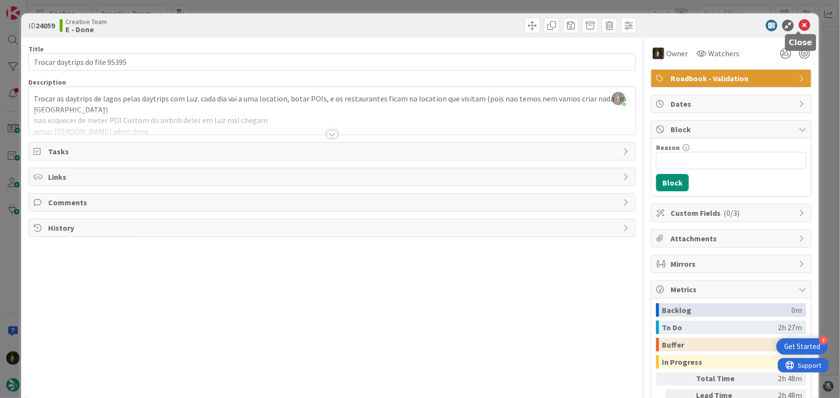
click at [798, 26] on icon at bounding box center [804, 26] width 12 height 12
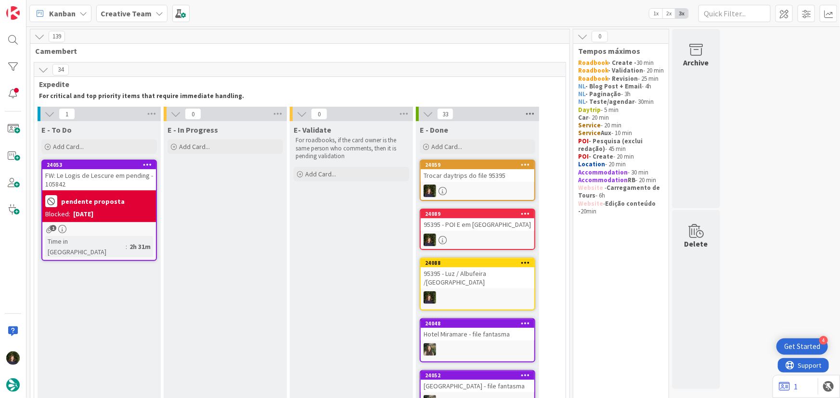
click at [529, 112] on icon at bounding box center [530, 114] width 13 height 14
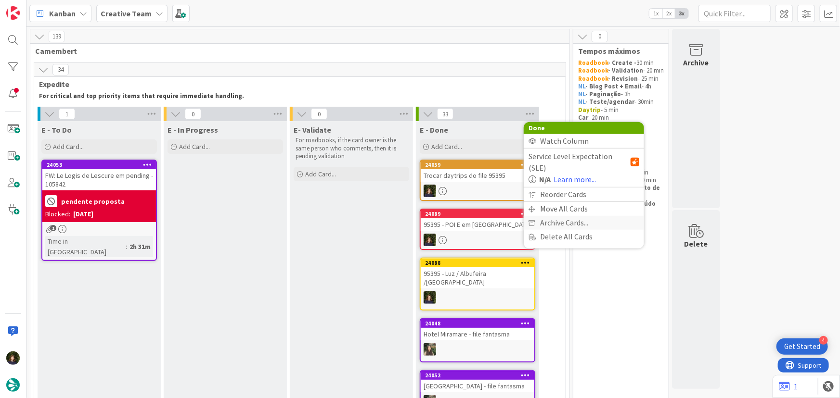
click at [573, 216] on span "Archive Cards..." at bounding box center [564, 223] width 48 height 14
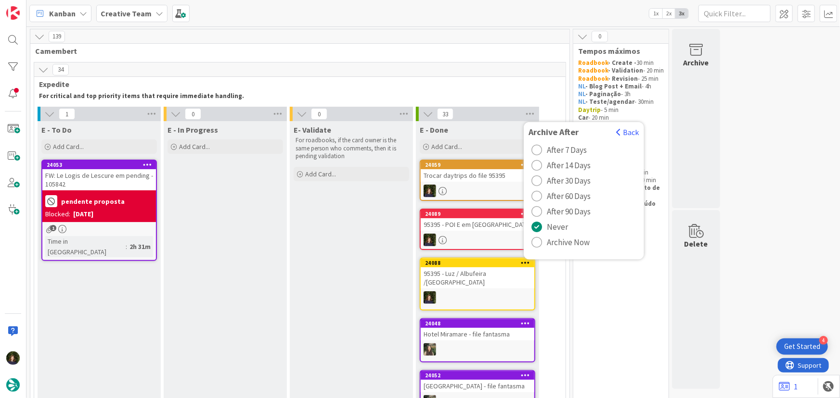
click at [551, 243] on span "Archive Now" at bounding box center [568, 242] width 43 height 14
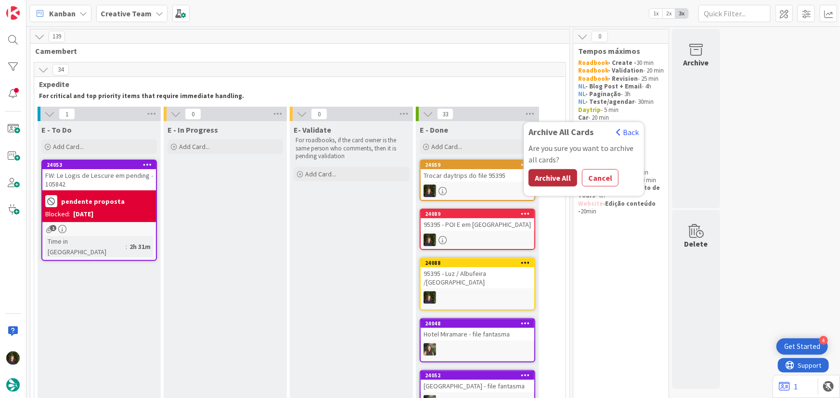
click at [543, 182] on button "Archive All" at bounding box center [552, 177] width 49 height 17
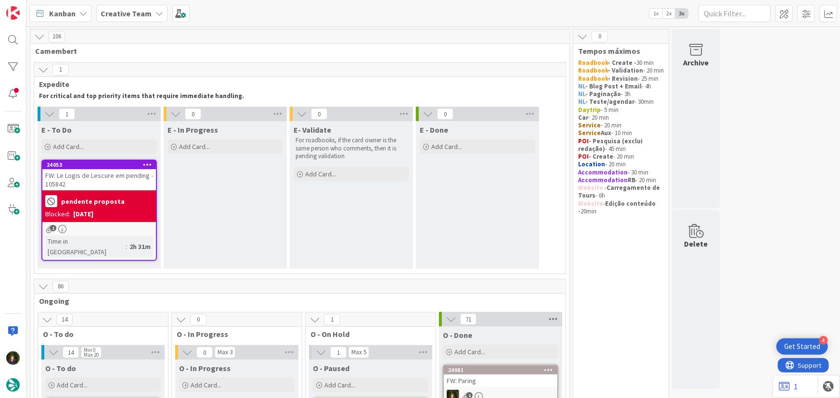
click at [554, 312] on icon at bounding box center [553, 319] width 13 height 14
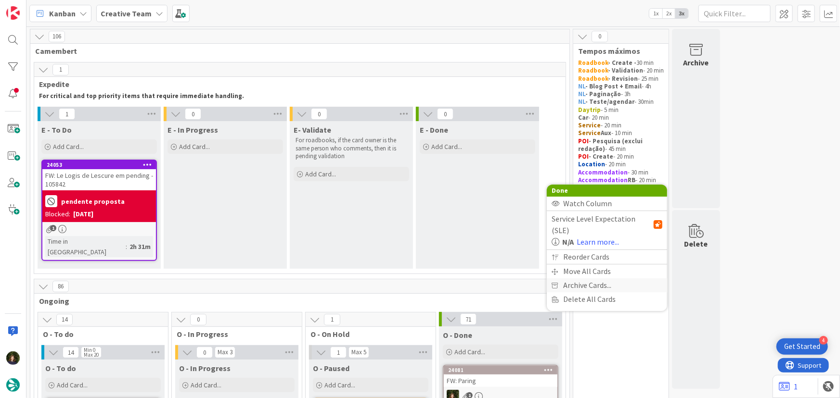
click at [611, 279] on span "Archive Cards..." at bounding box center [587, 286] width 48 height 14
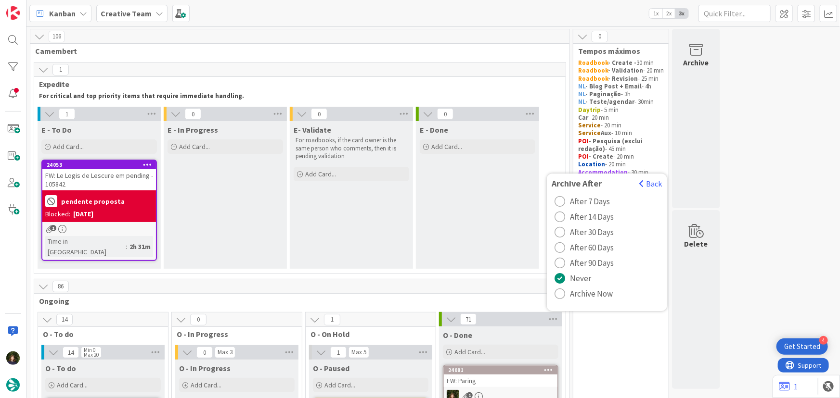
click at [587, 287] on span "Archive Now" at bounding box center [591, 294] width 43 height 14
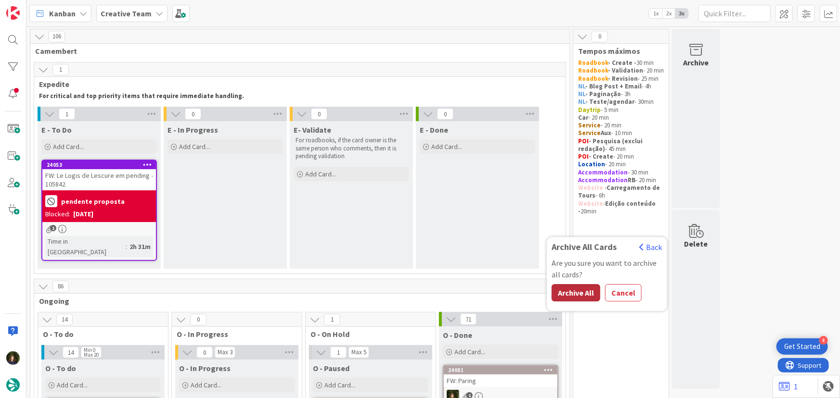
click at [577, 284] on button "Archive All" at bounding box center [575, 292] width 49 height 17
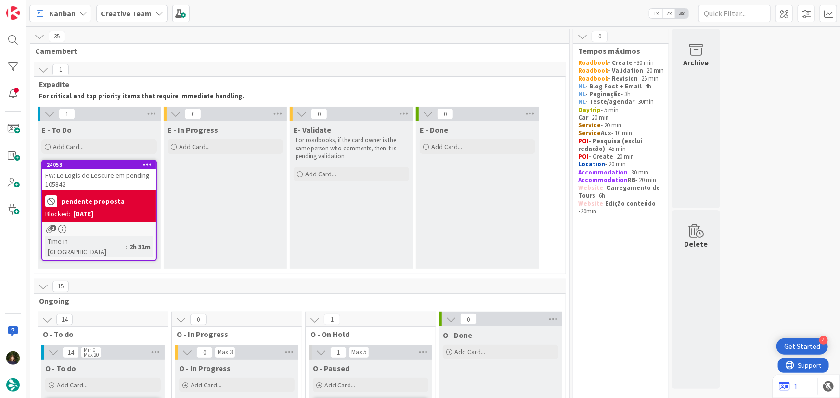
scroll to position [131, 0]
